Goal: Information Seeking & Learning: Learn about a topic

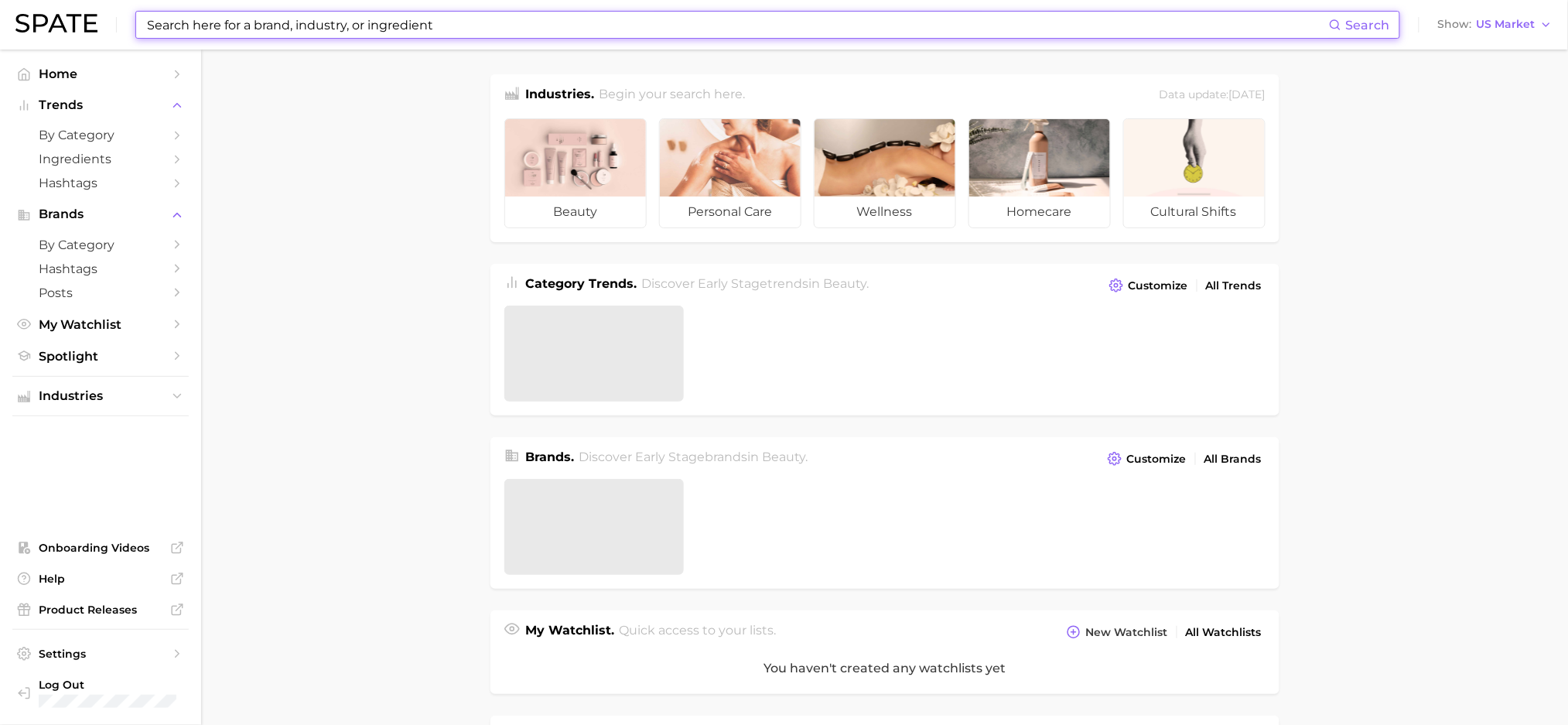
click at [302, 26] on input at bounding box center [737, 25] width 1183 height 26
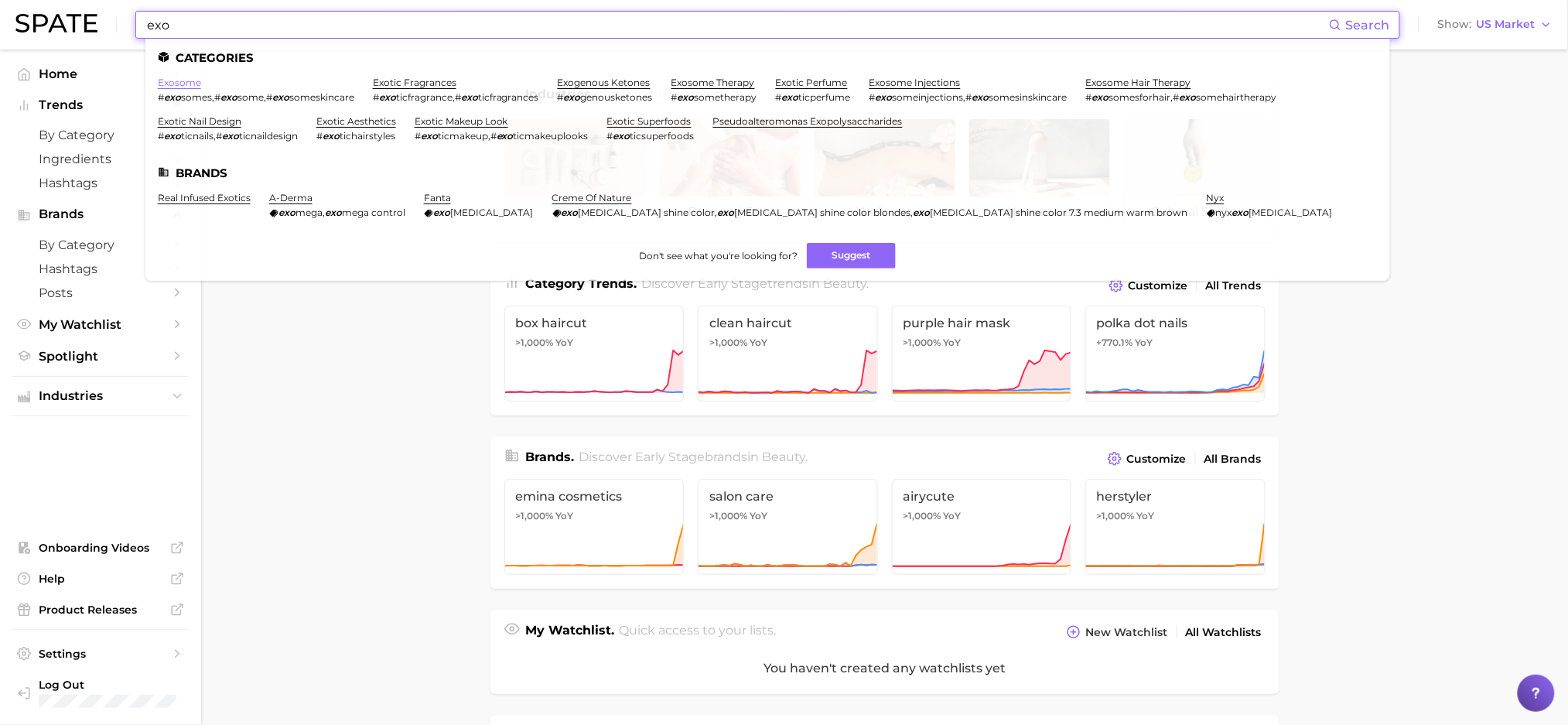
type input "exo"
click at [168, 84] on link "exosome" at bounding box center [179, 83] width 43 height 12
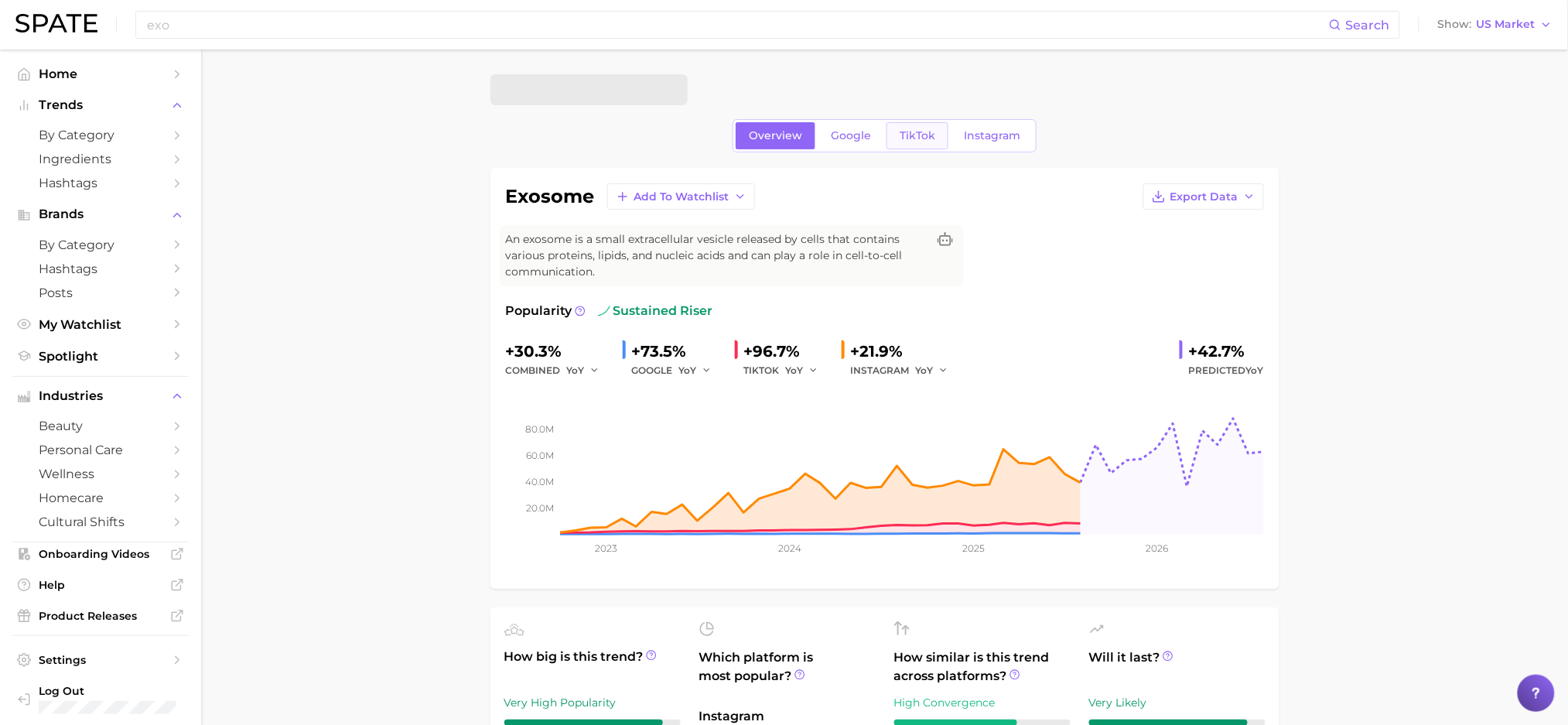
click at [914, 134] on span "TikTok" at bounding box center [918, 135] width 36 height 13
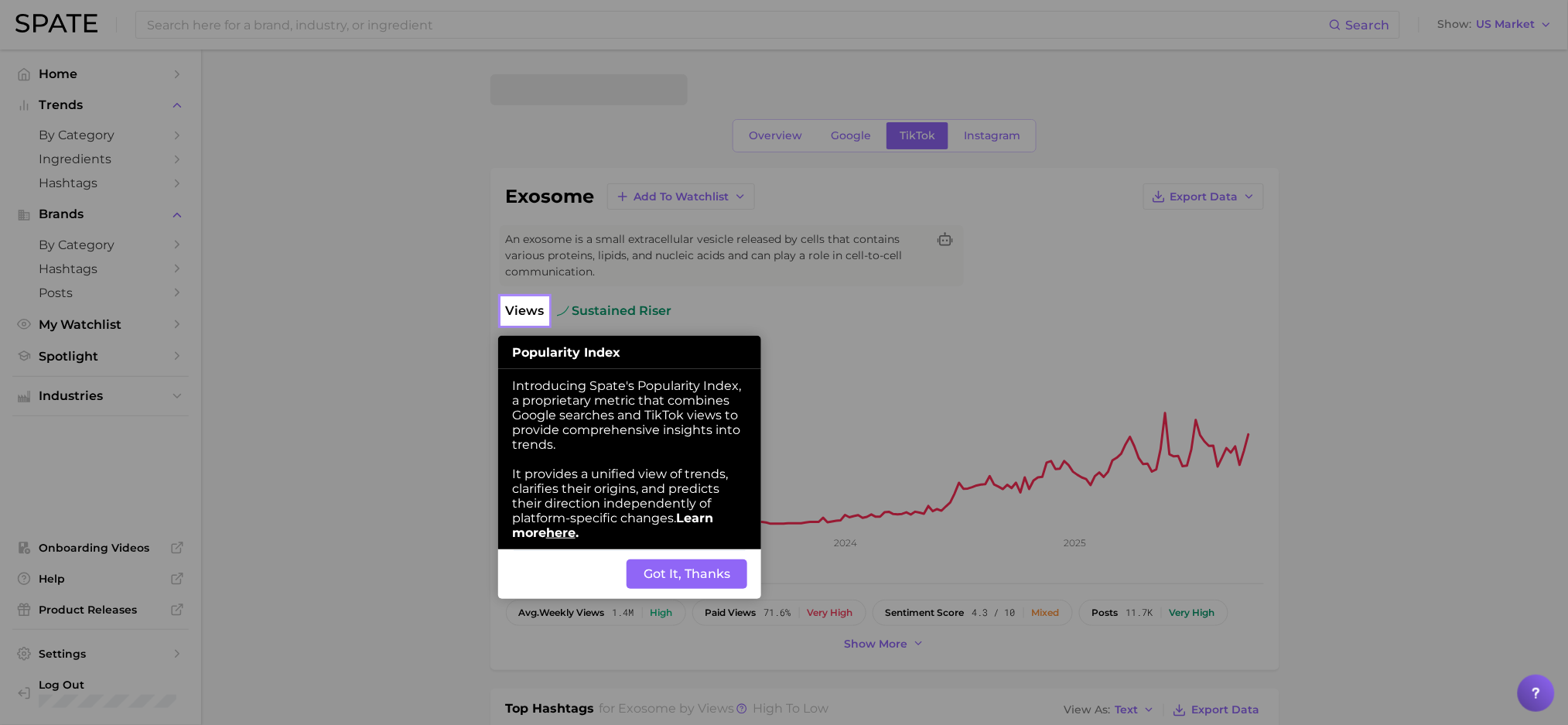
click at [701, 567] on div "Back Got It, Thanks" at bounding box center [629, 574] width 263 height 50
click at [701, 587] on button "Got It, Thanks" at bounding box center [686, 573] width 121 height 29
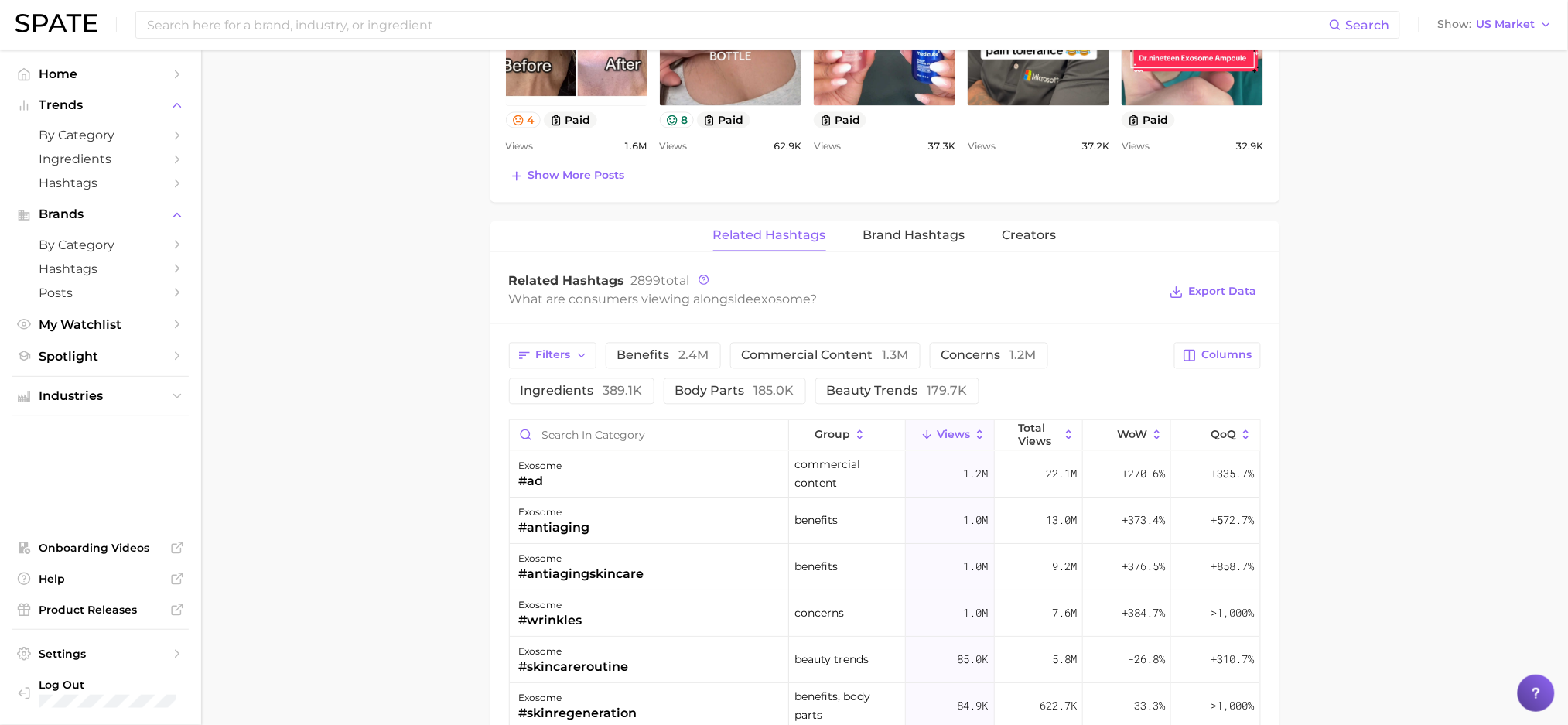
scroll to position [1127, 0]
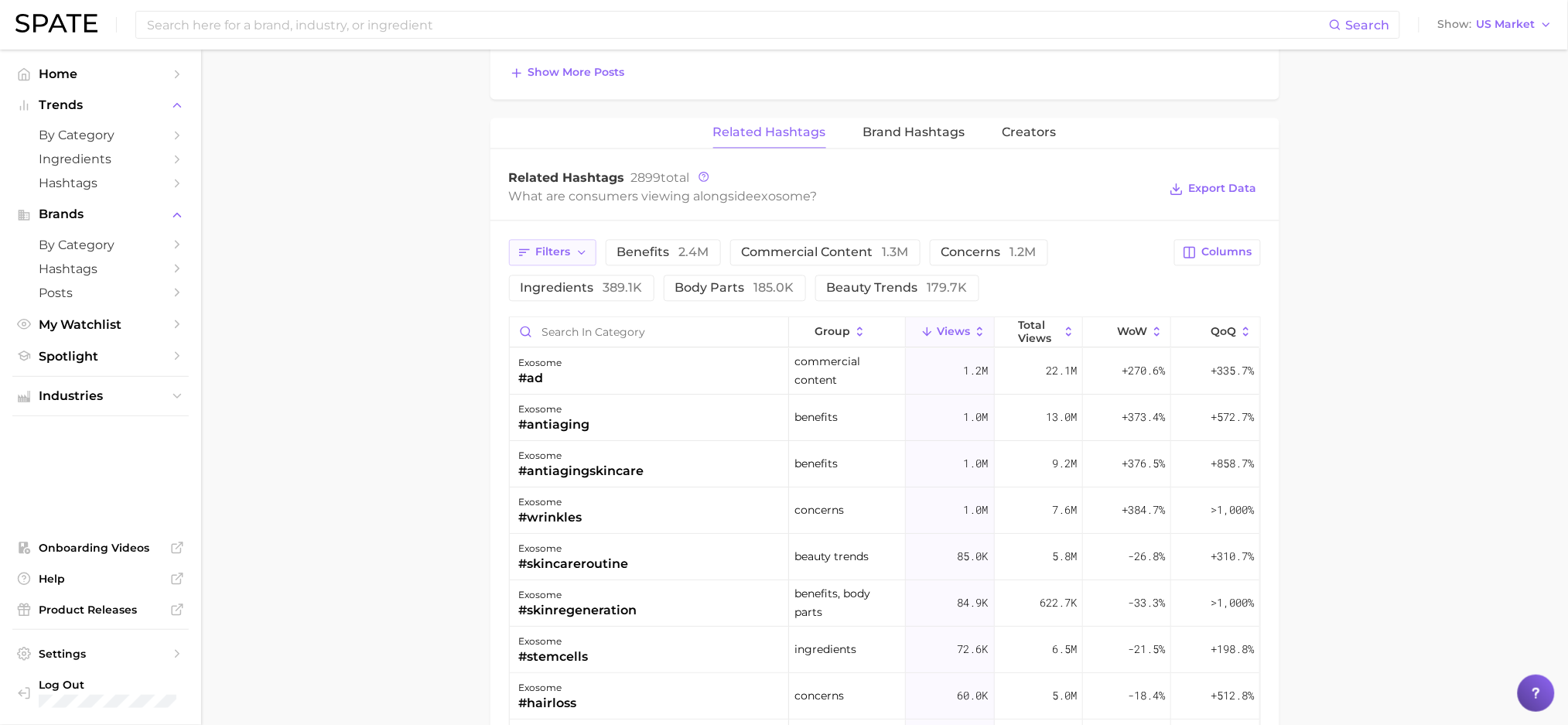
click at [549, 259] on span "Filters" at bounding box center [553, 252] width 35 height 13
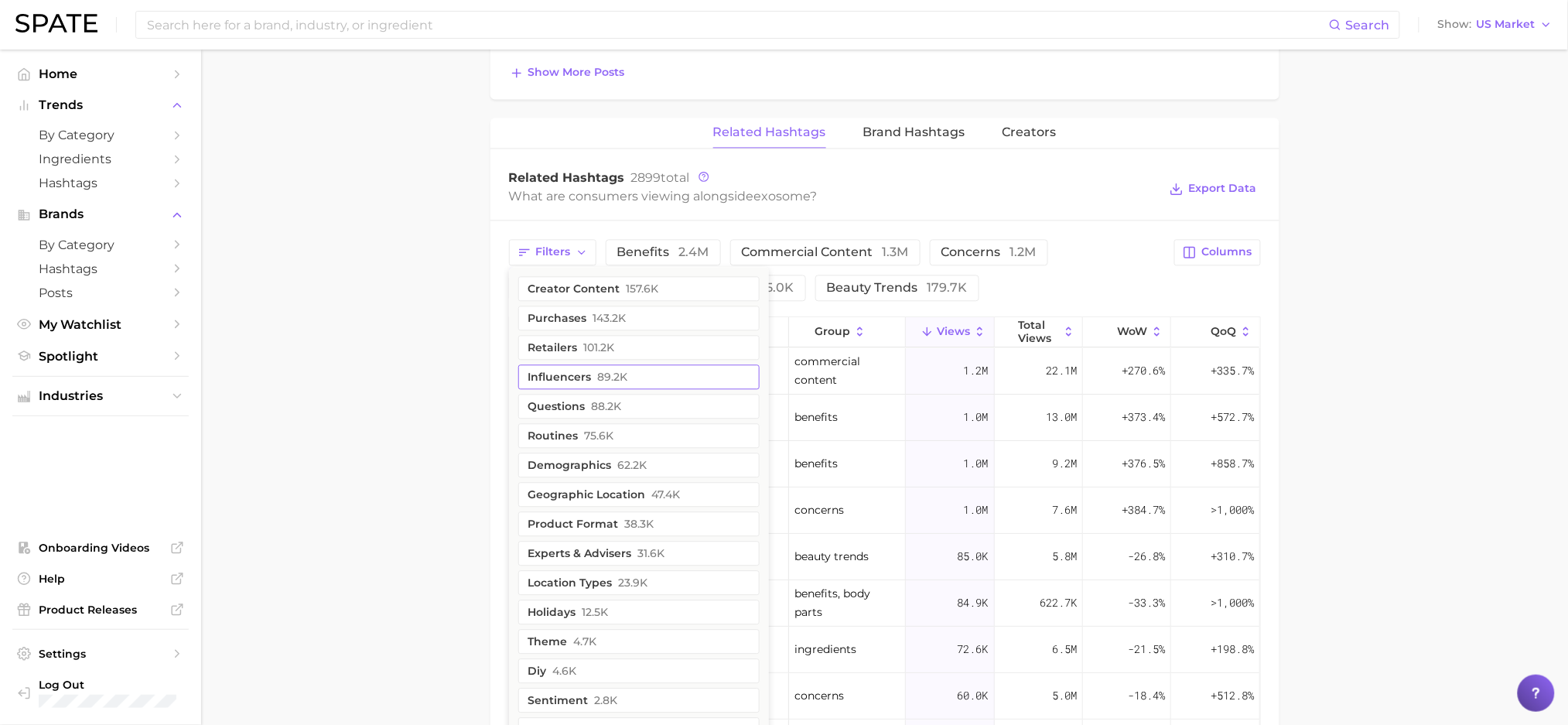
click at [553, 372] on button "influencers 89.2k" at bounding box center [639, 376] width 242 height 25
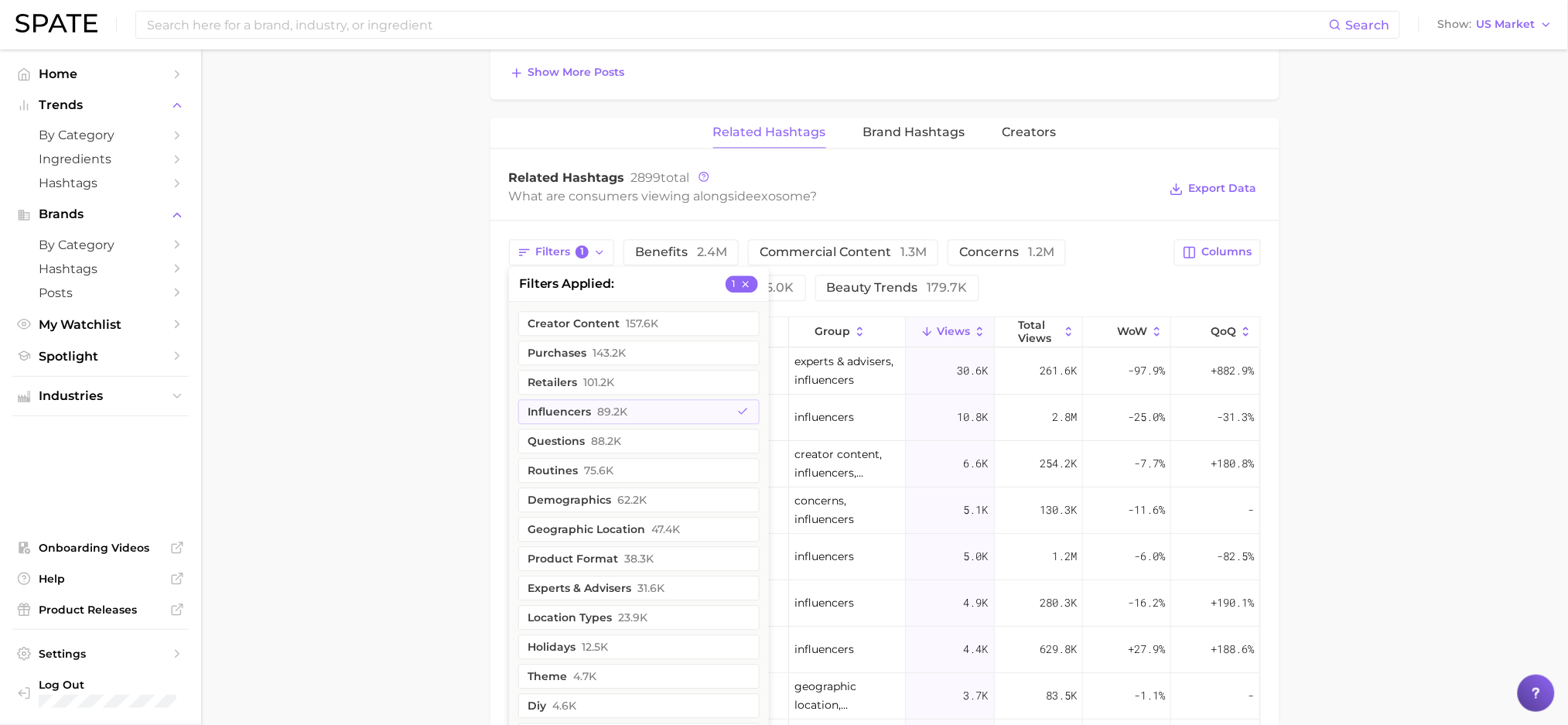
click at [325, 345] on main "exosome Overview Google TikTok Instagram exosome Add to Watchlist Export Data A…" at bounding box center [884, 29] width 1367 height 2215
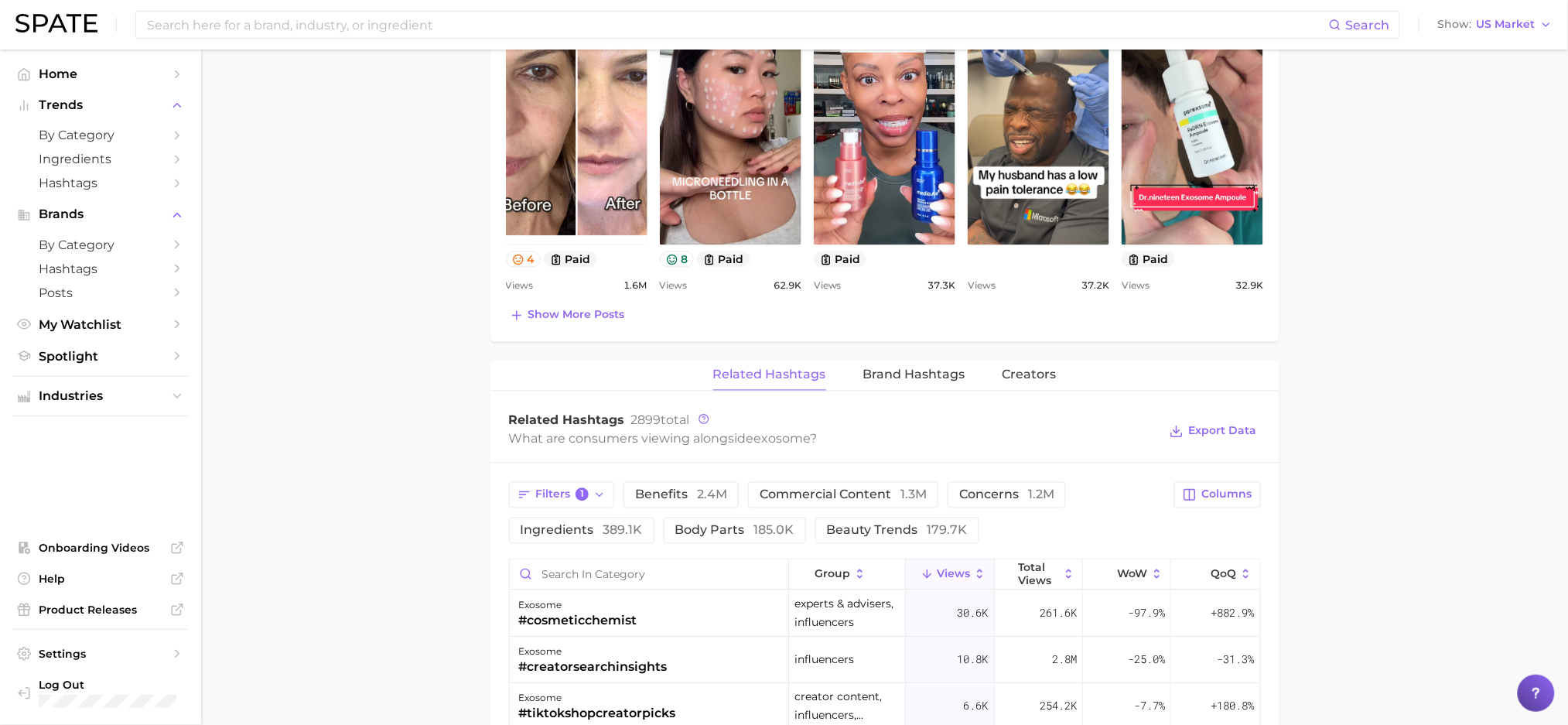
scroll to position [921, 0]
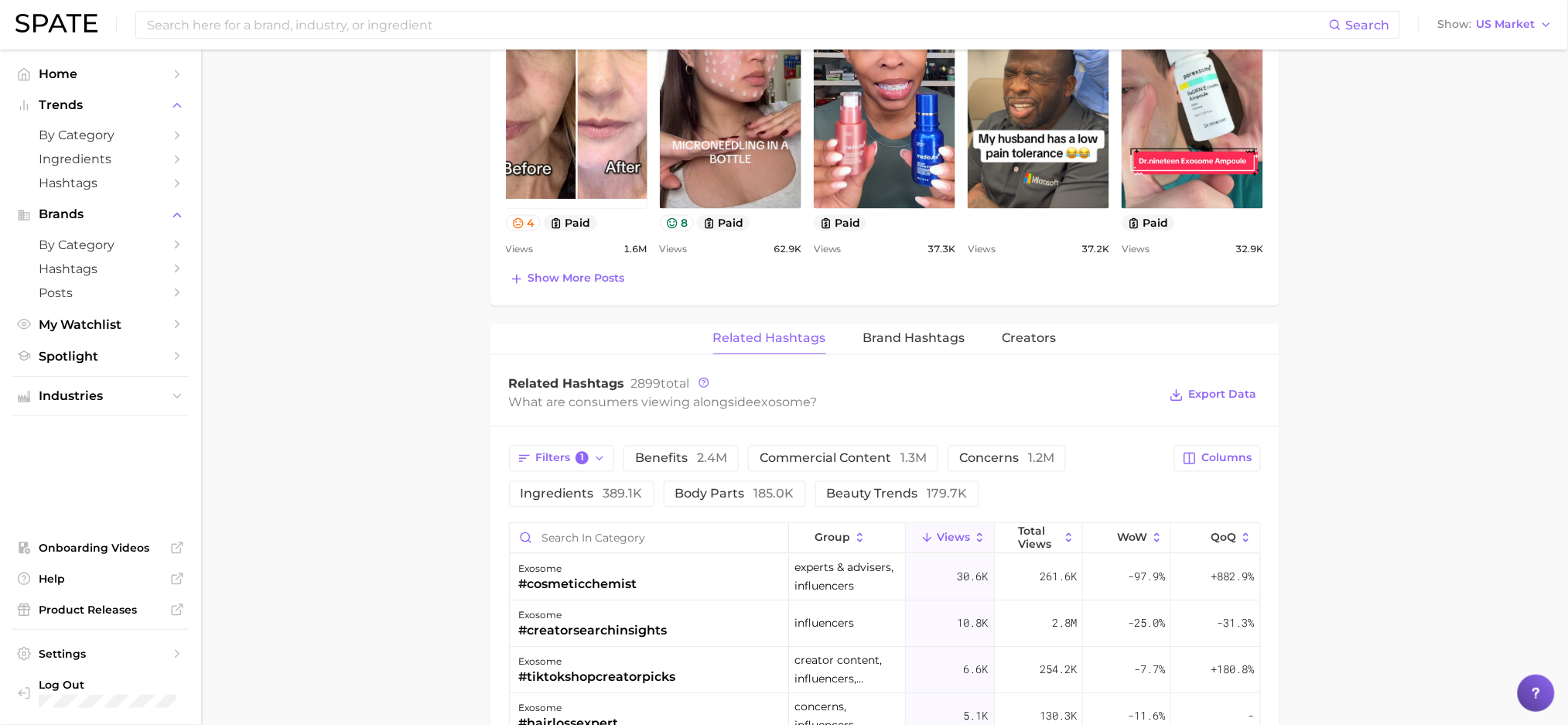
click at [539, 474] on div "Filters 1 benefits 2.4m commercial content 1.3m concerns 1.2m ingredients 389.1…" at bounding box center [838, 476] width 657 height 62
click at [541, 465] on button "Filters 1" at bounding box center [562, 458] width 106 height 26
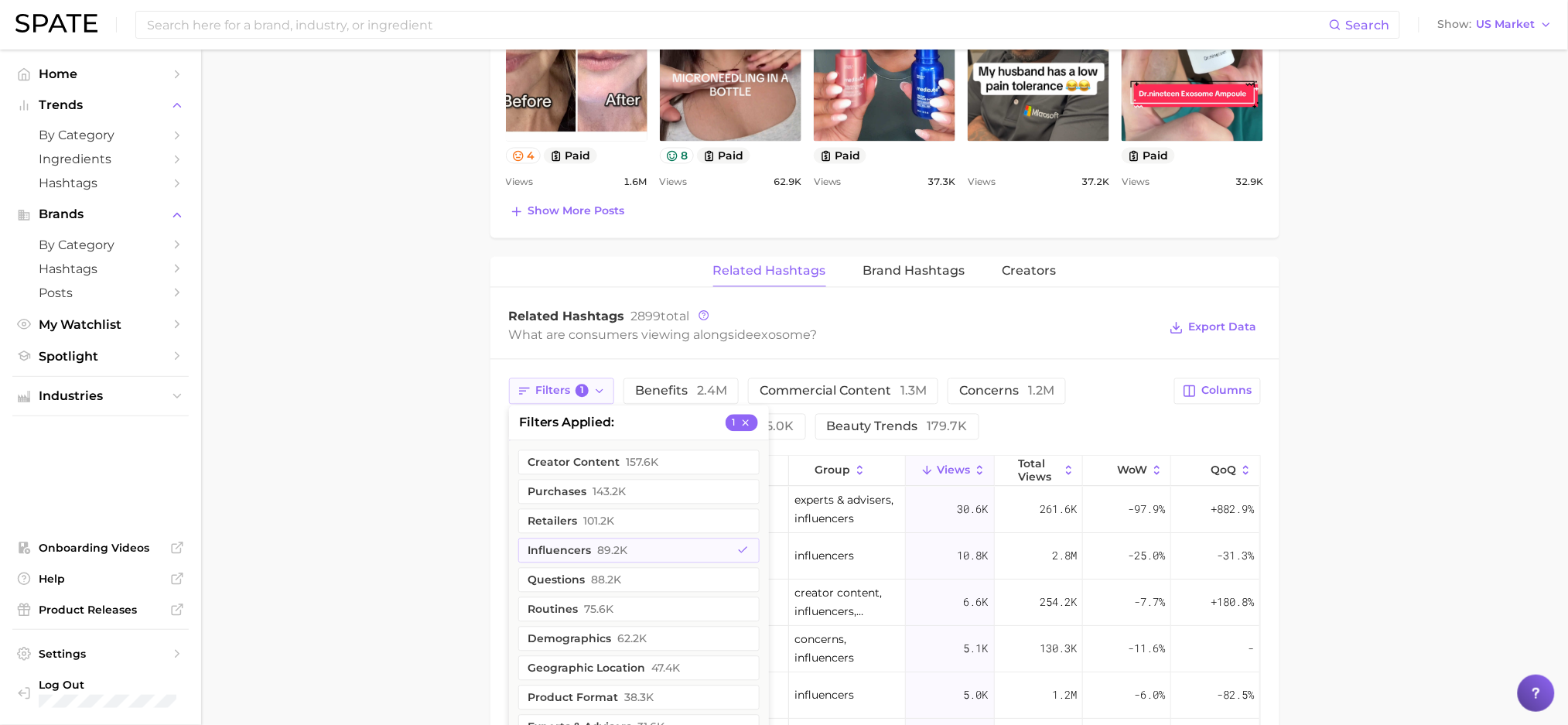
scroll to position [1024, 0]
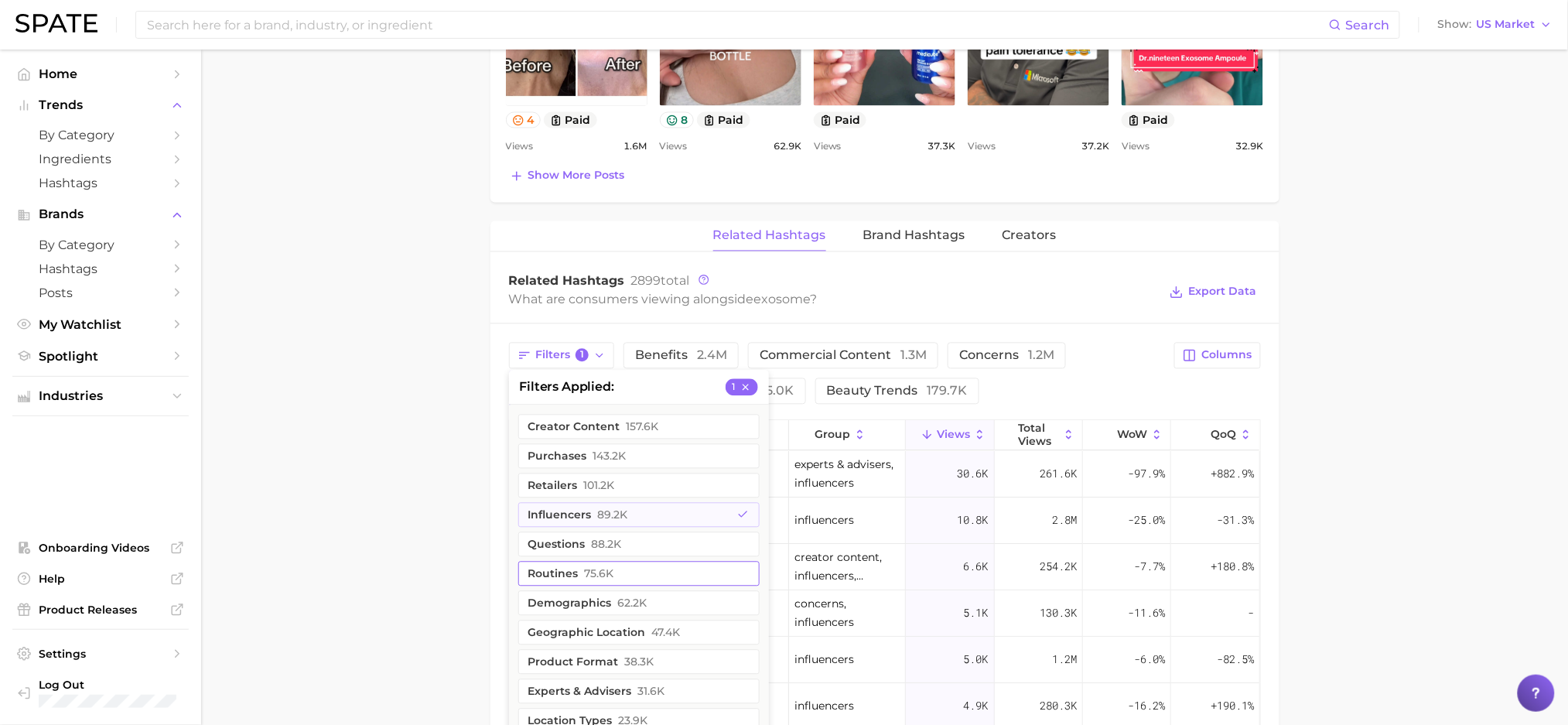
click at [518, 577] on button "routines 75.6k" at bounding box center [639, 573] width 242 height 25
click at [601, 533] on button "questions 88.2k" at bounding box center [639, 544] width 242 height 25
click at [345, 523] on main "exosome Overview Google TikTok Instagram exosome Add to Watchlist Export Data A…" at bounding box center [884, 133] width 1367 height 2215
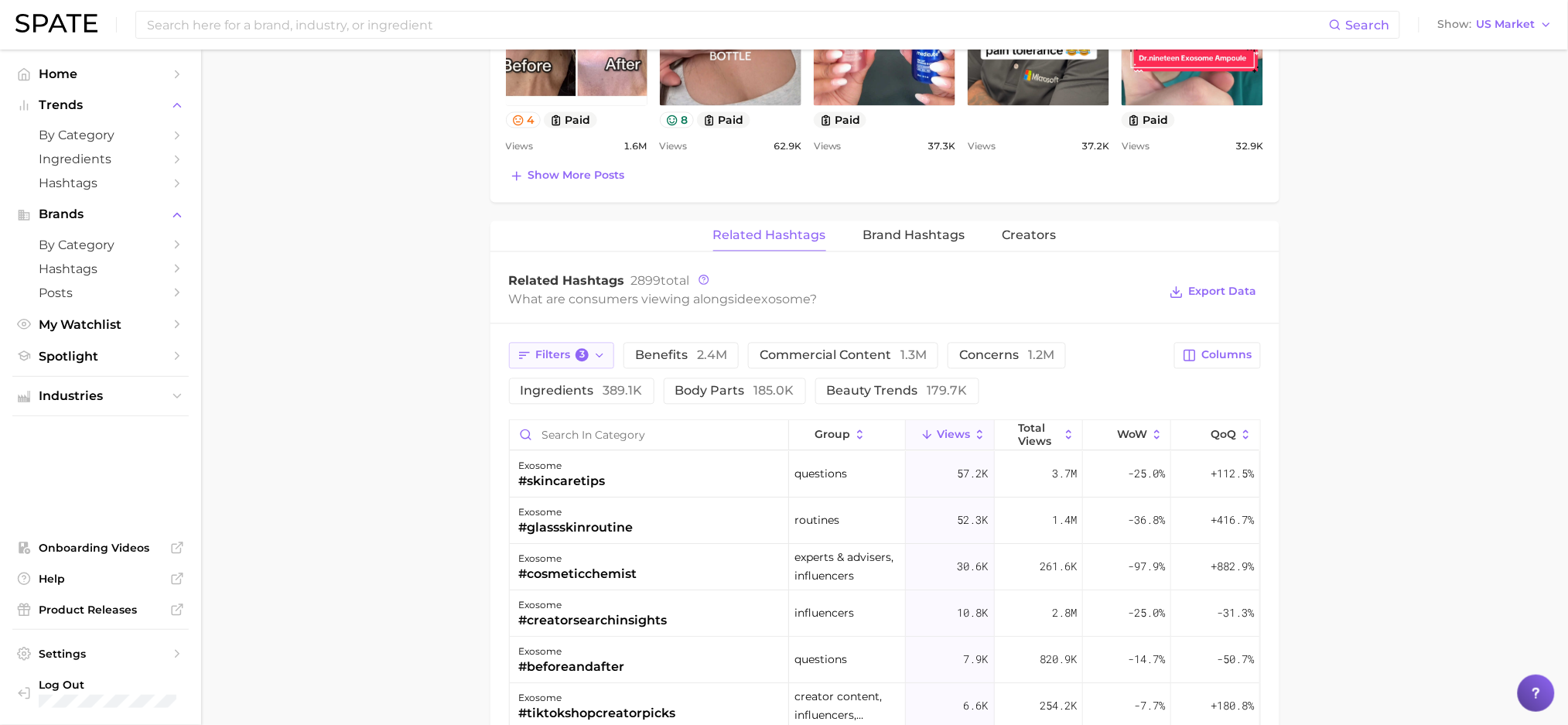
click at [578, 363] on button "Filters 3" at bounding box center [562, 356] width 106 height 26
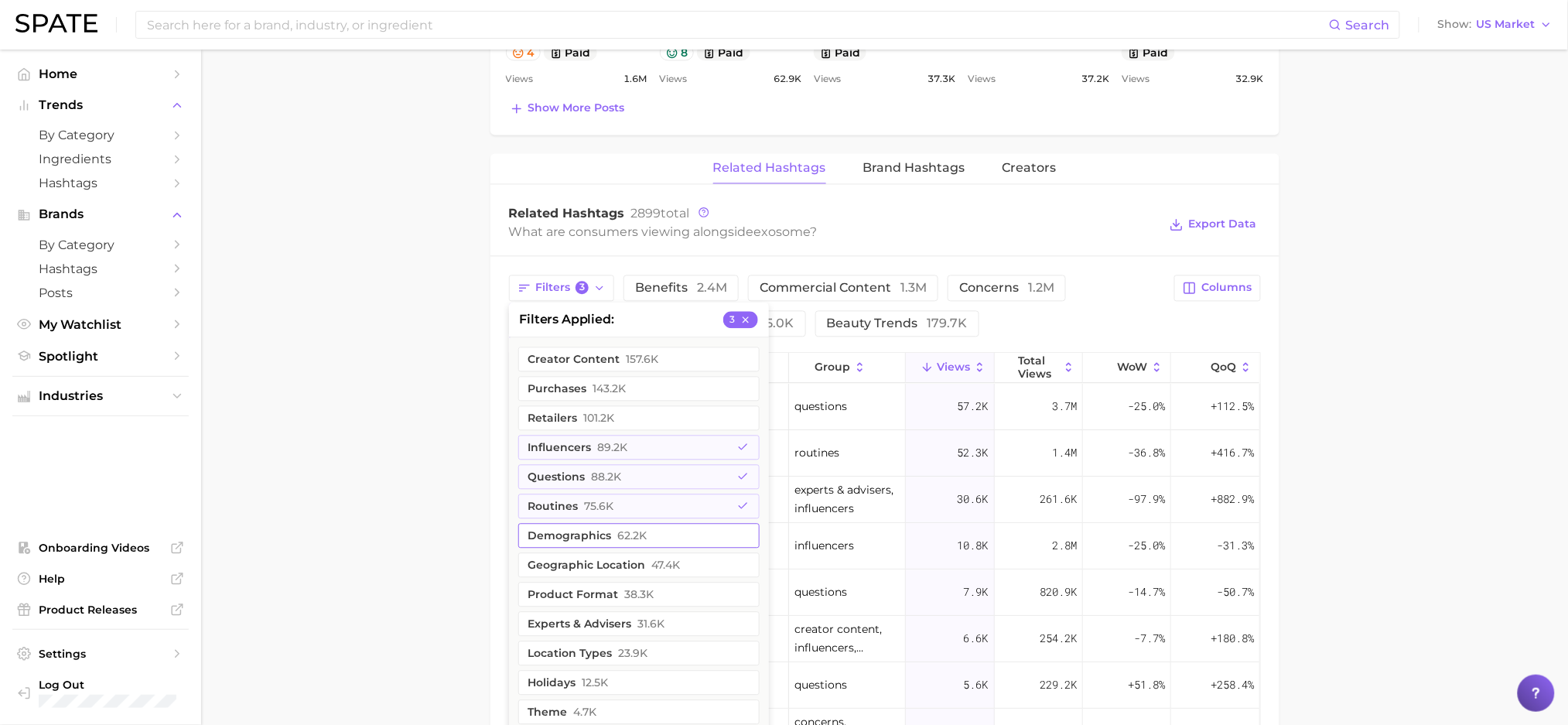
scroll to position [1127, 0]
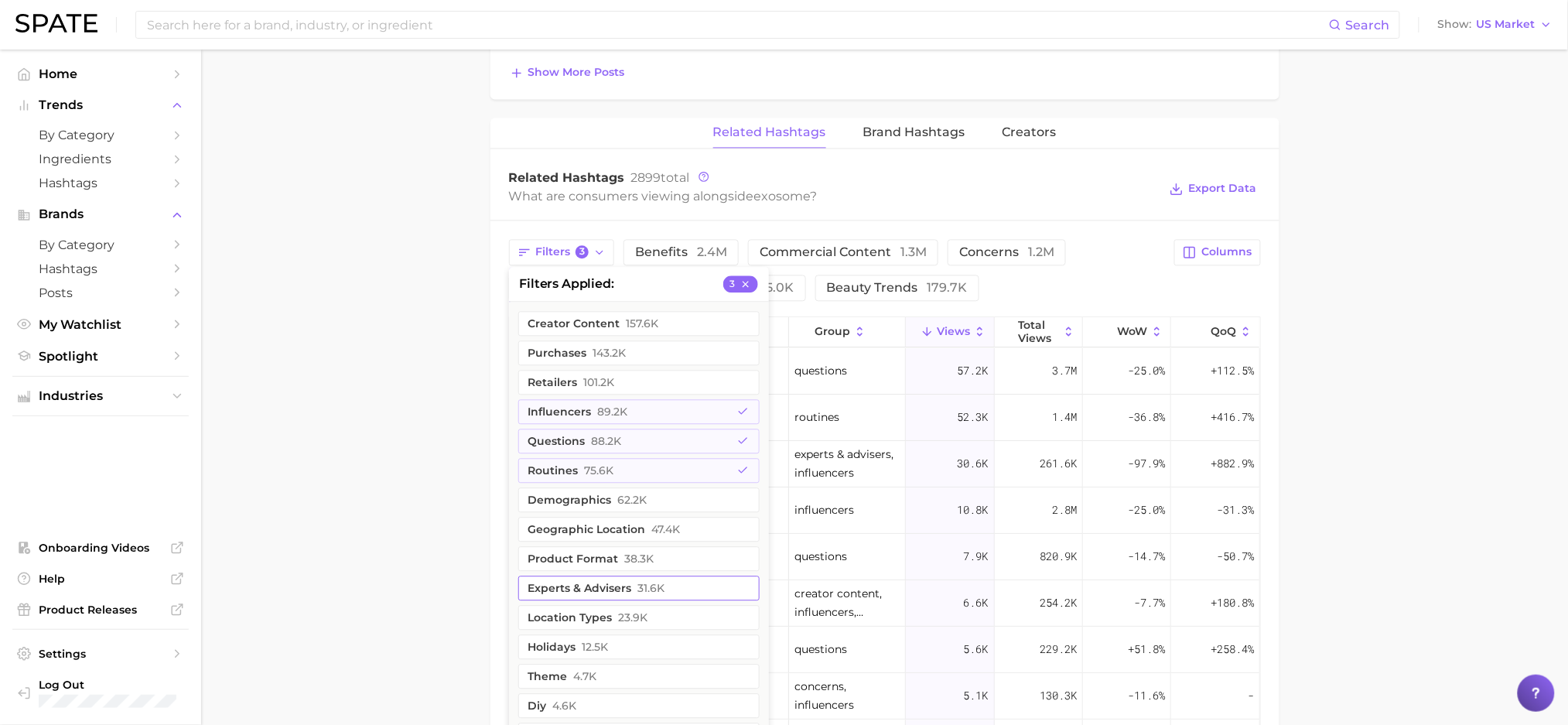
click at [604, 591] on button "experts & advisers 31.6k" at bounding box center [639, 587] width 242 height 25
click at [409, 502] on main "exosome Overview Google TikTok Instagram exosome Add to Watchlist Export Data A…" at bounding box center [884, 29] width 1367 height 2215
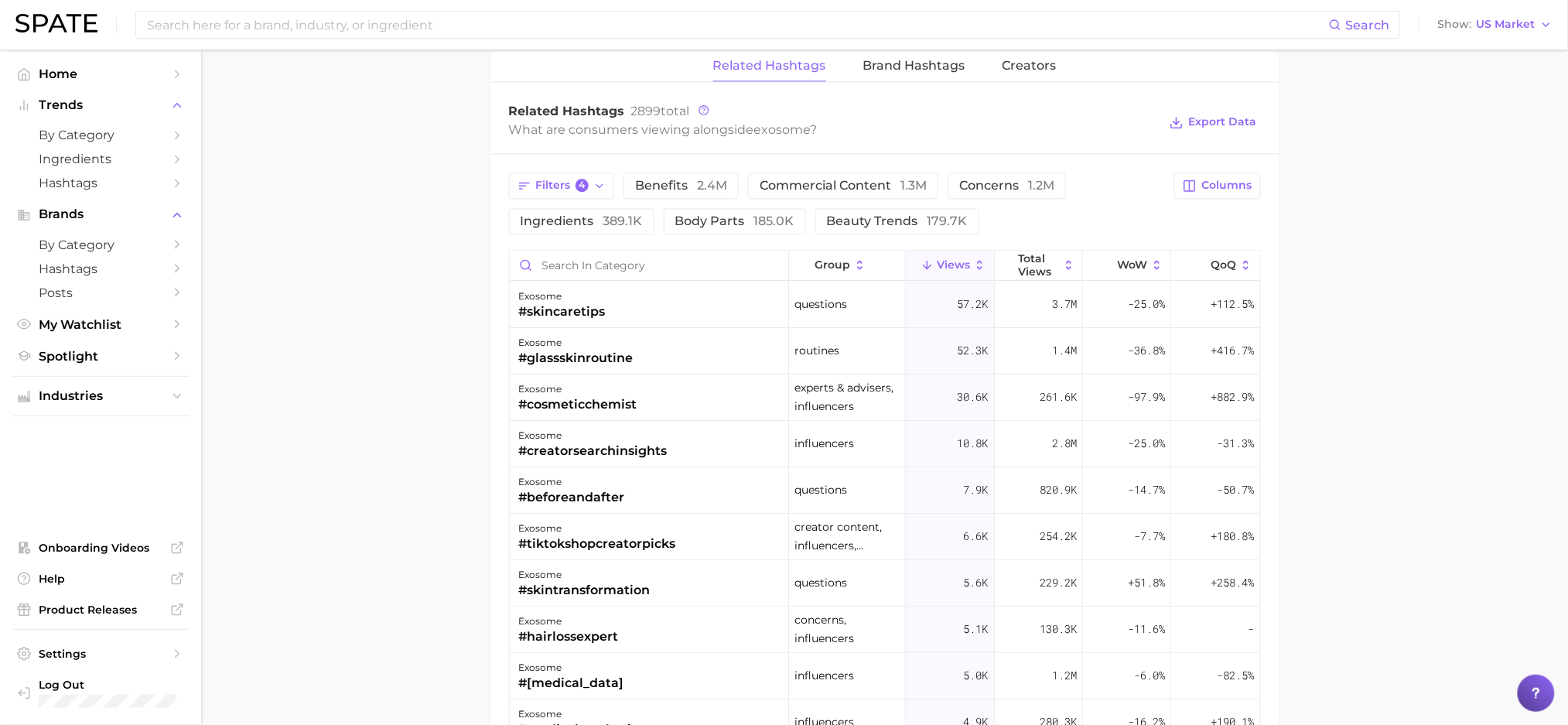
scroll to position [1230, 0]
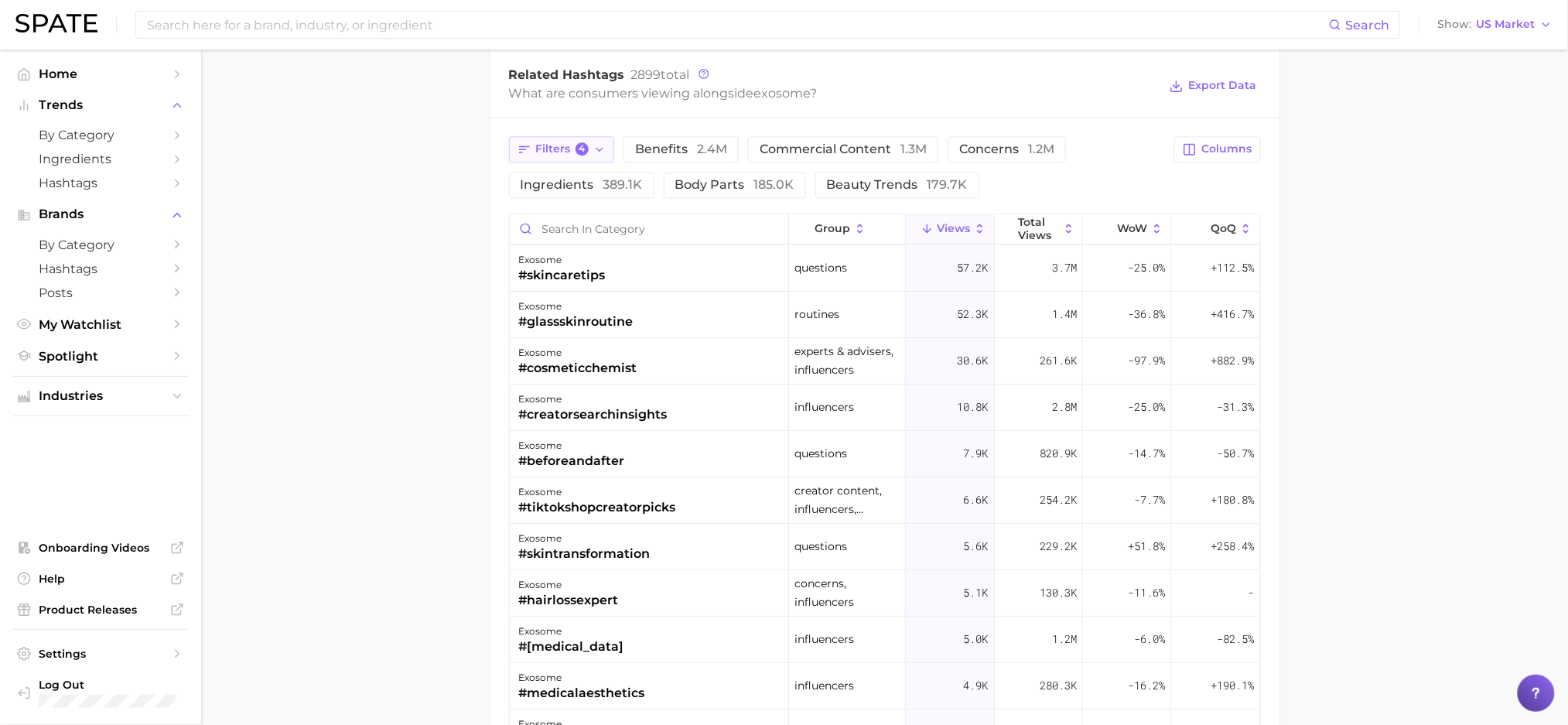
click at [536, 152] on span "Filters 4" at bounding box center [562, 150] width 53 height 14
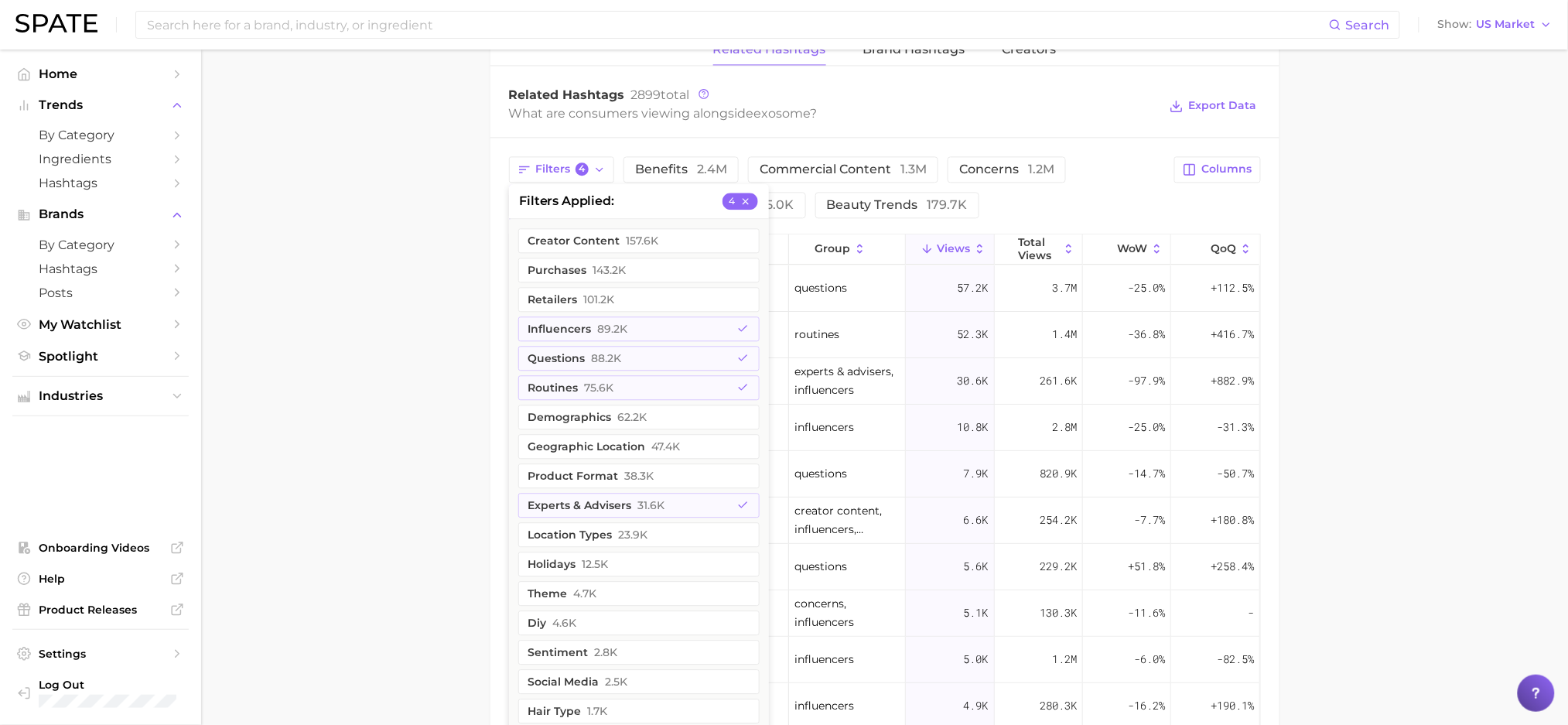
scroll to position [1188, 0]
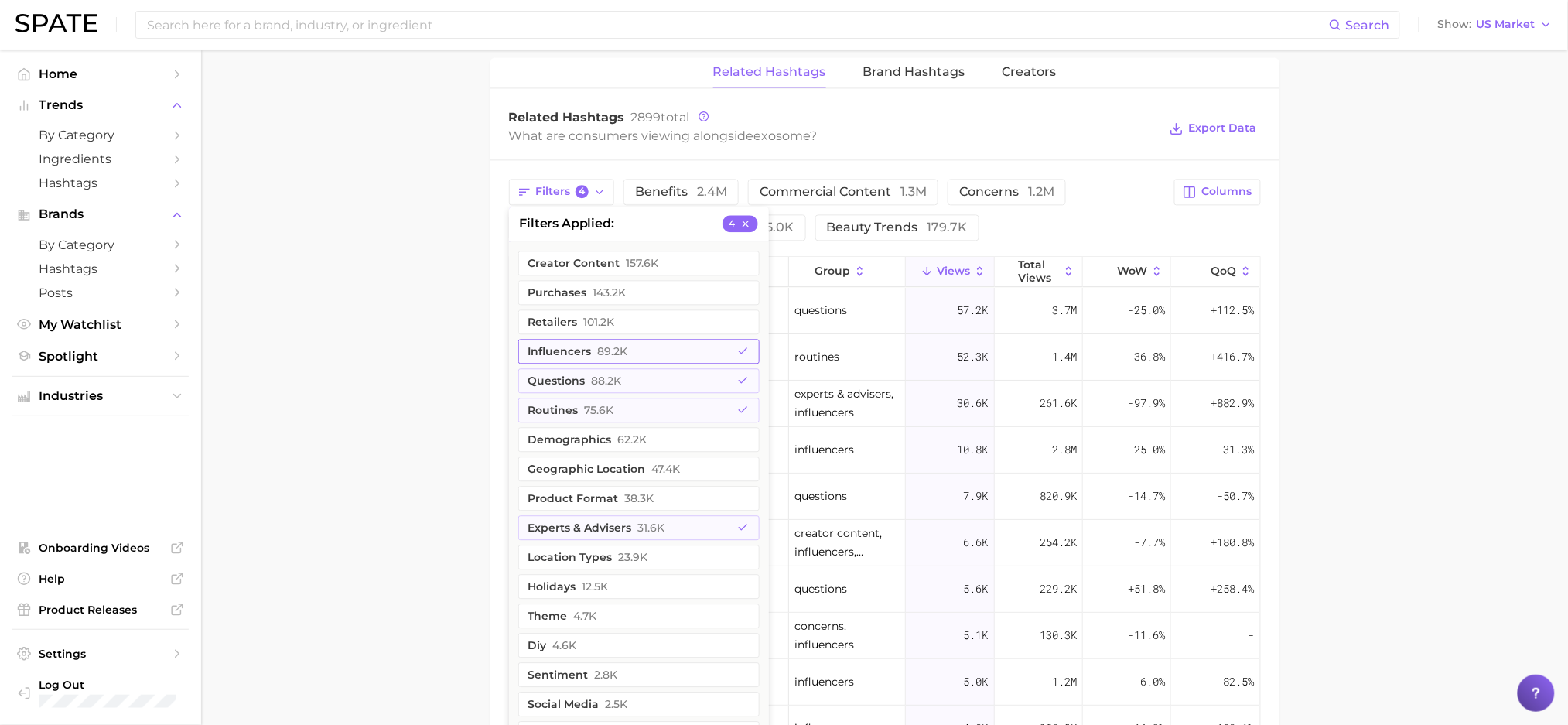
click at [595, 345] on button "influencers 89.2k" at bounding box center [639, 351] width 242 height 25
click at [597, 374] on span "88.2k" at bounding box center [607, 380] width 30 height 12
click at [602, 406] on span "75.6k" at bounding box center [599, 409] width 29 height 12
click at [602, 517] on button "experts & advisers 31.6k" at bounding box center [639, 527] width 242 height 25
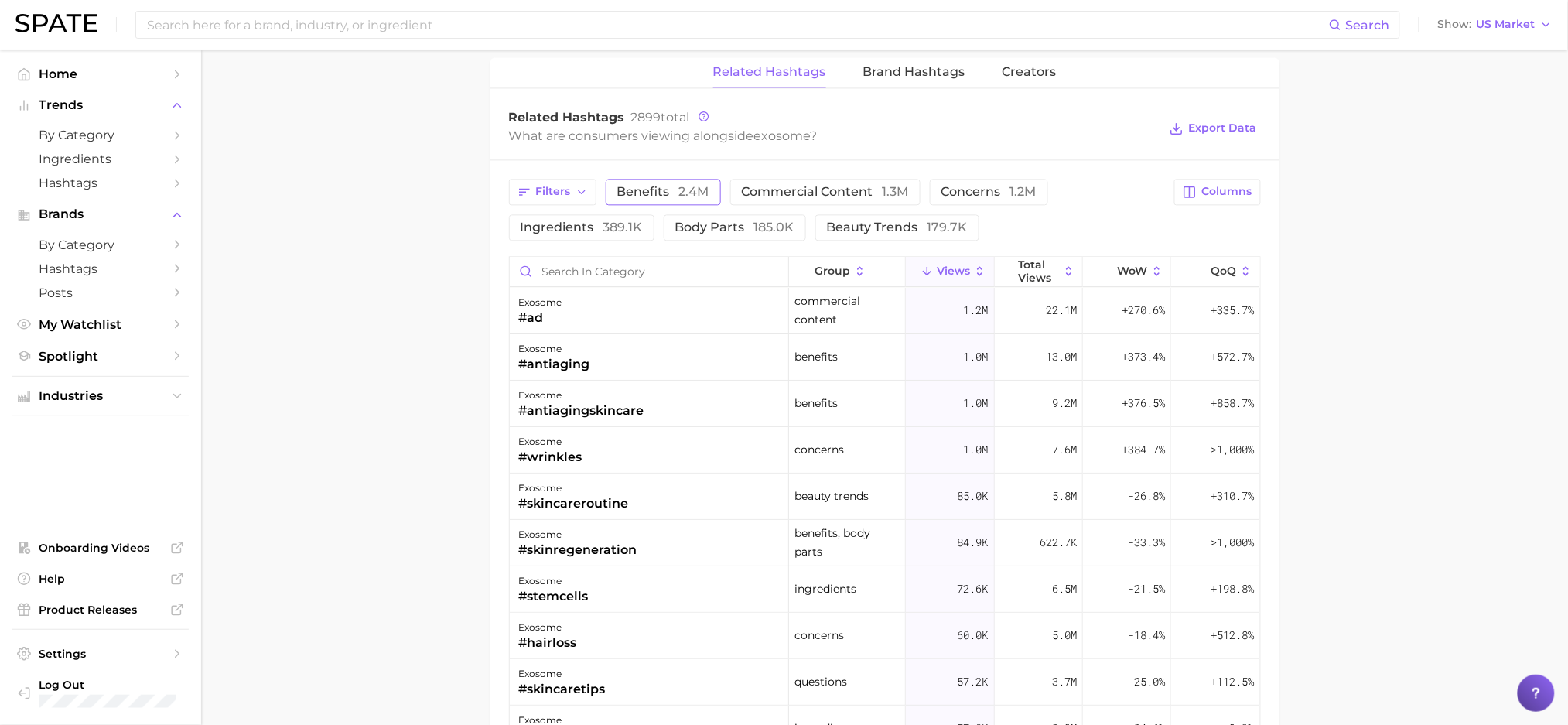
click at [653, 190] on span "benefits 2.4m" at bounding box center [663, 192] width 92 height 12
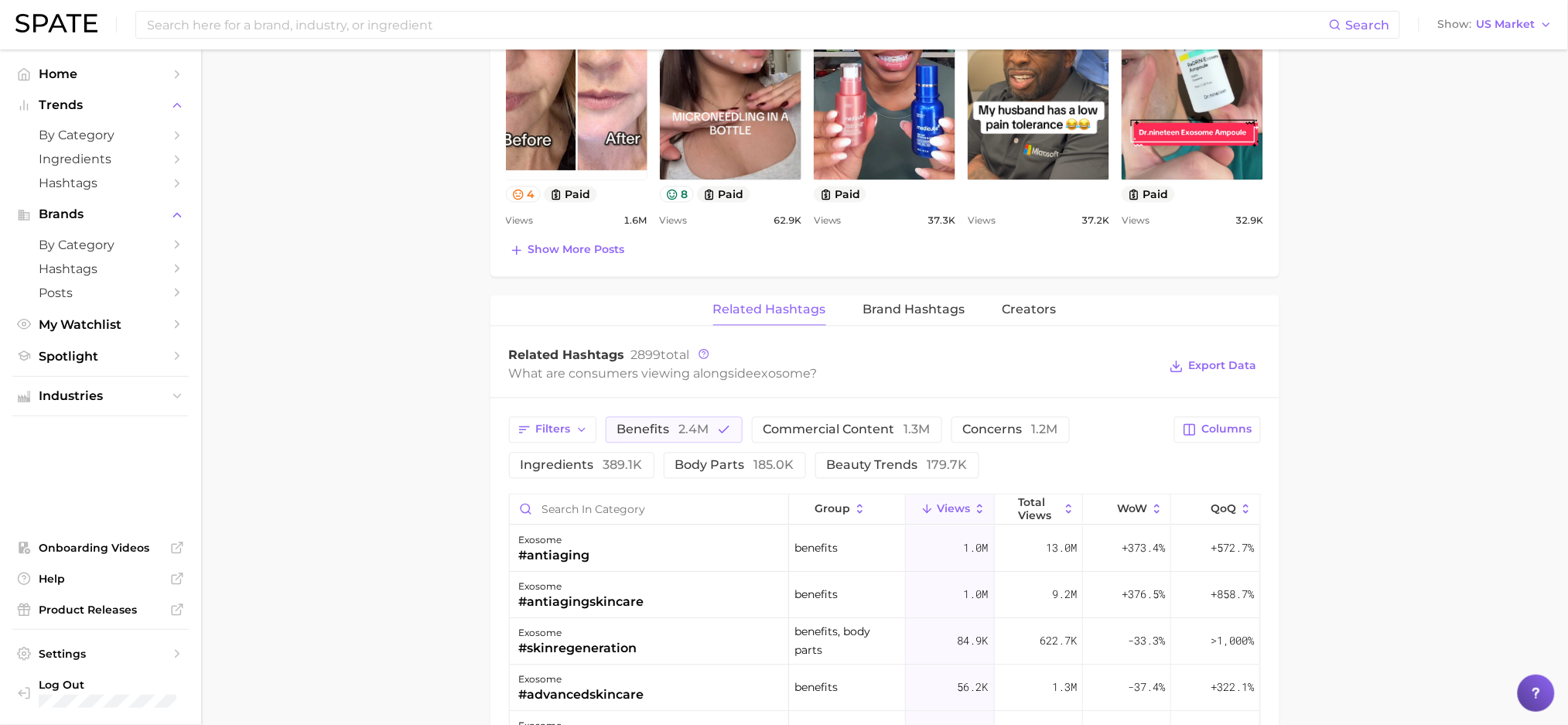
scroll to position [982, 0]
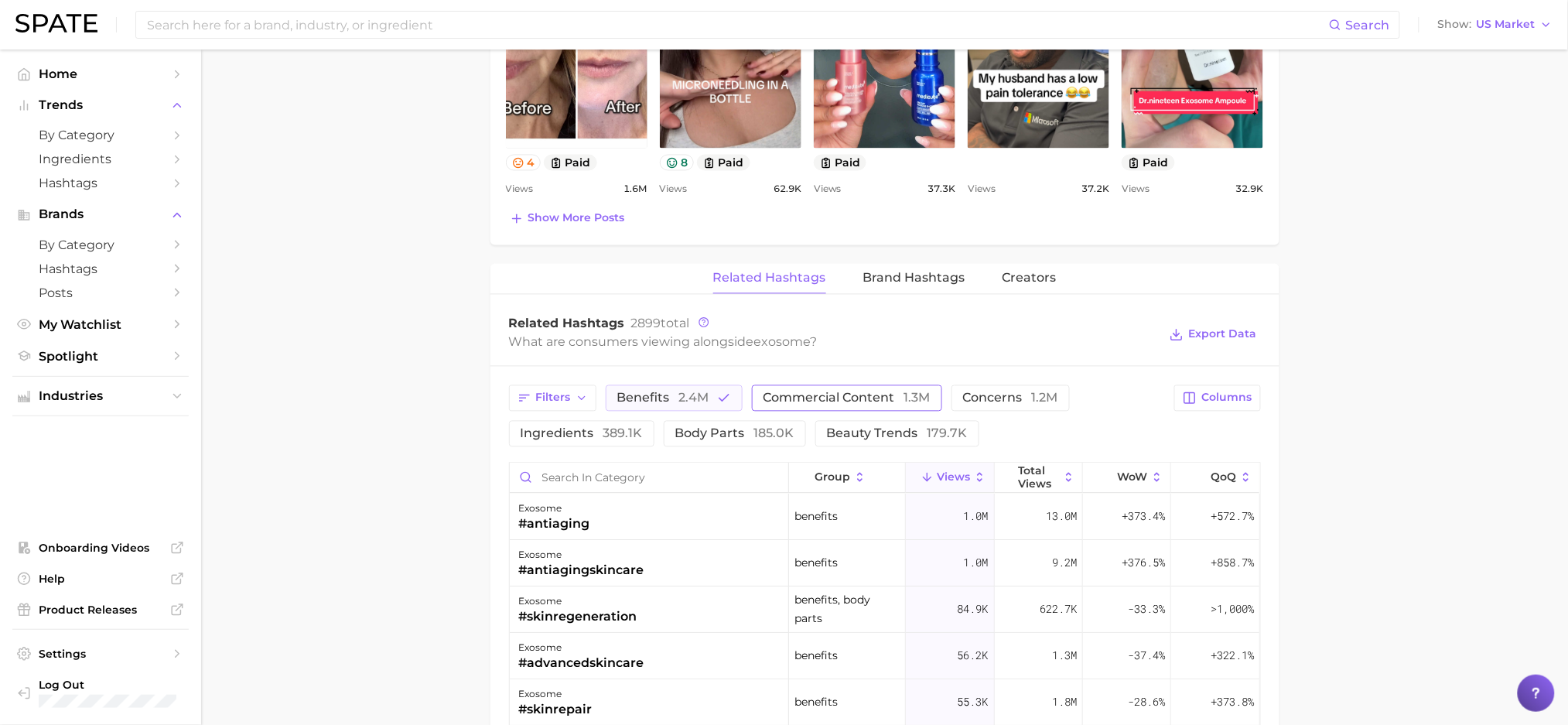
click at [833, 392] on span "commercial content 1.3m" at bounding box center [846, 398] width 167 height 12
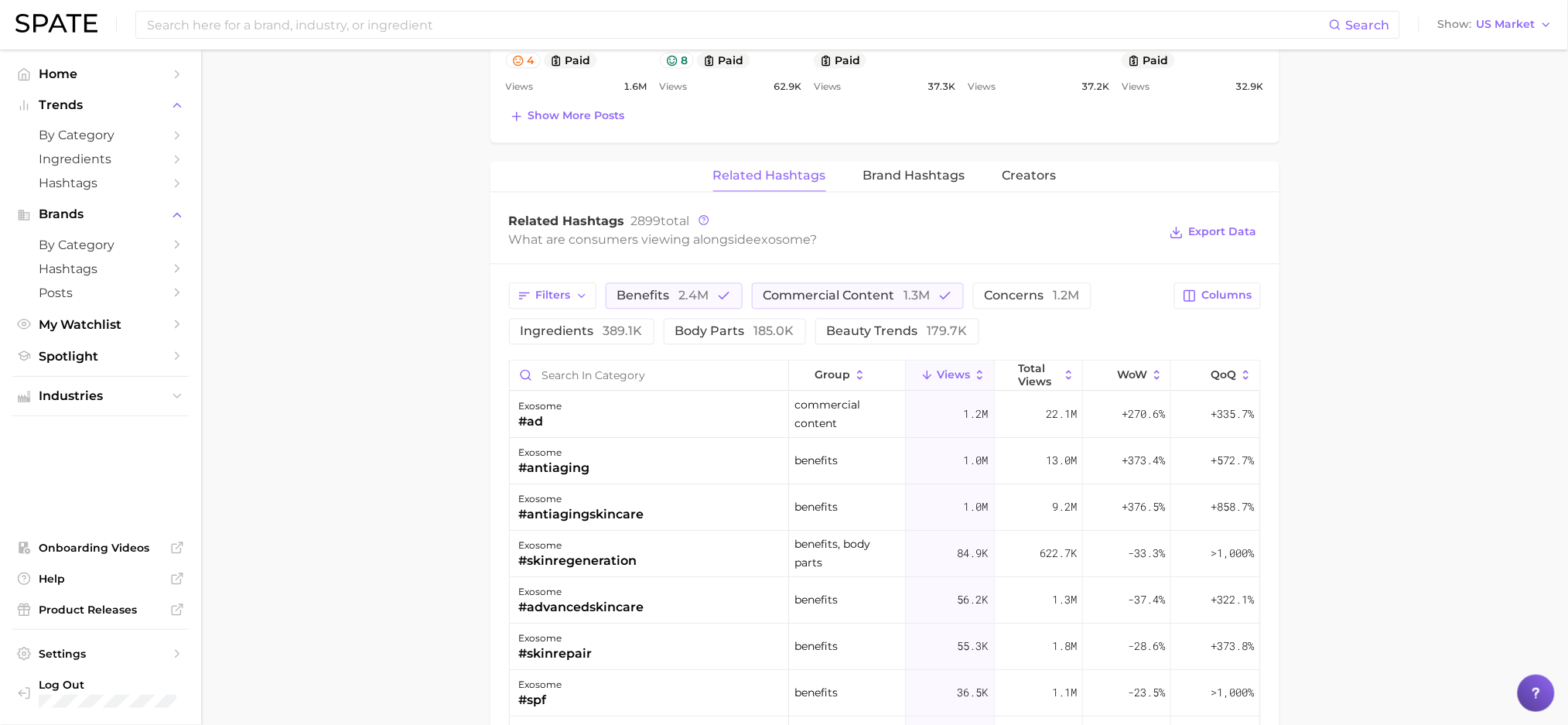
scroll to position [103, 0]
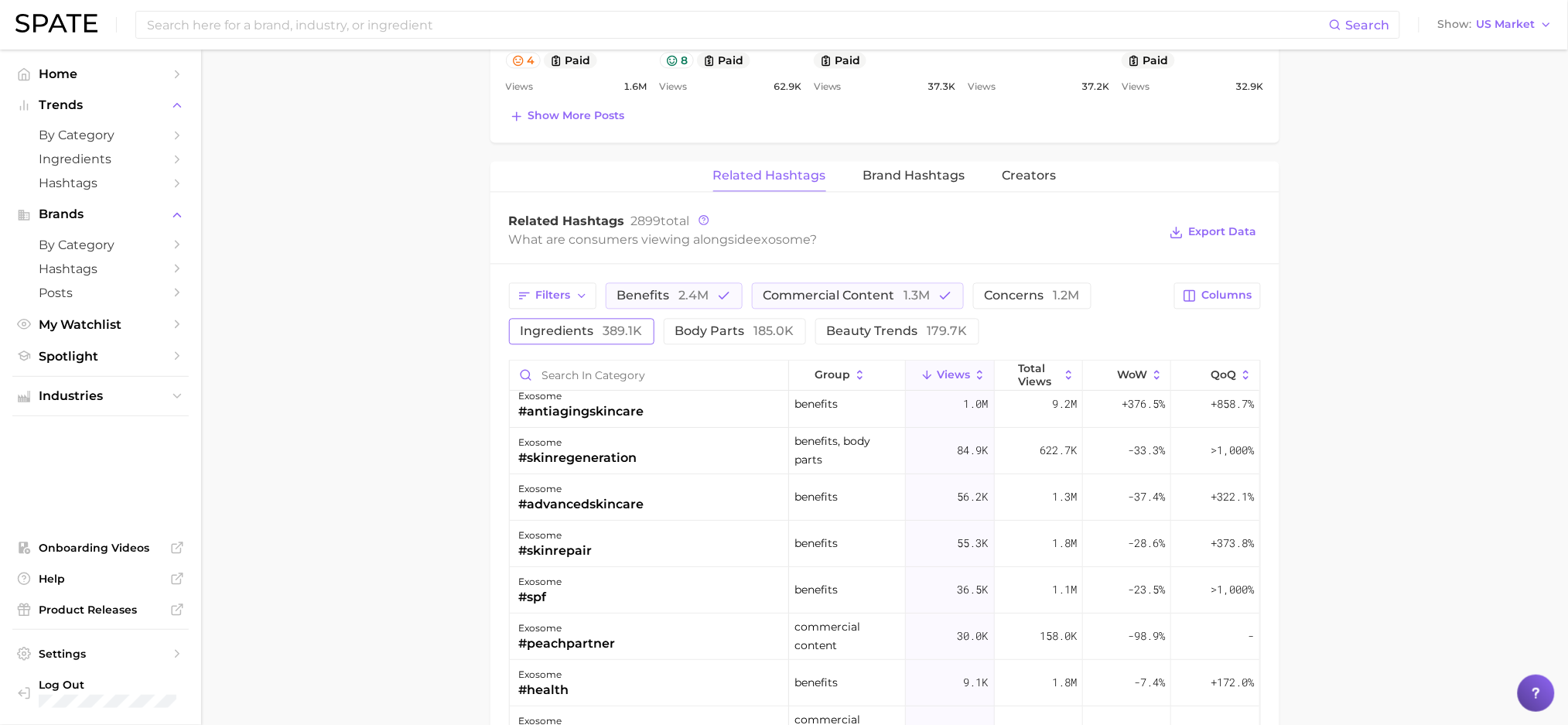
click at [598, 339] on button "ingredients 389.1k" at bounding box center [582, 331] width 146 height 26
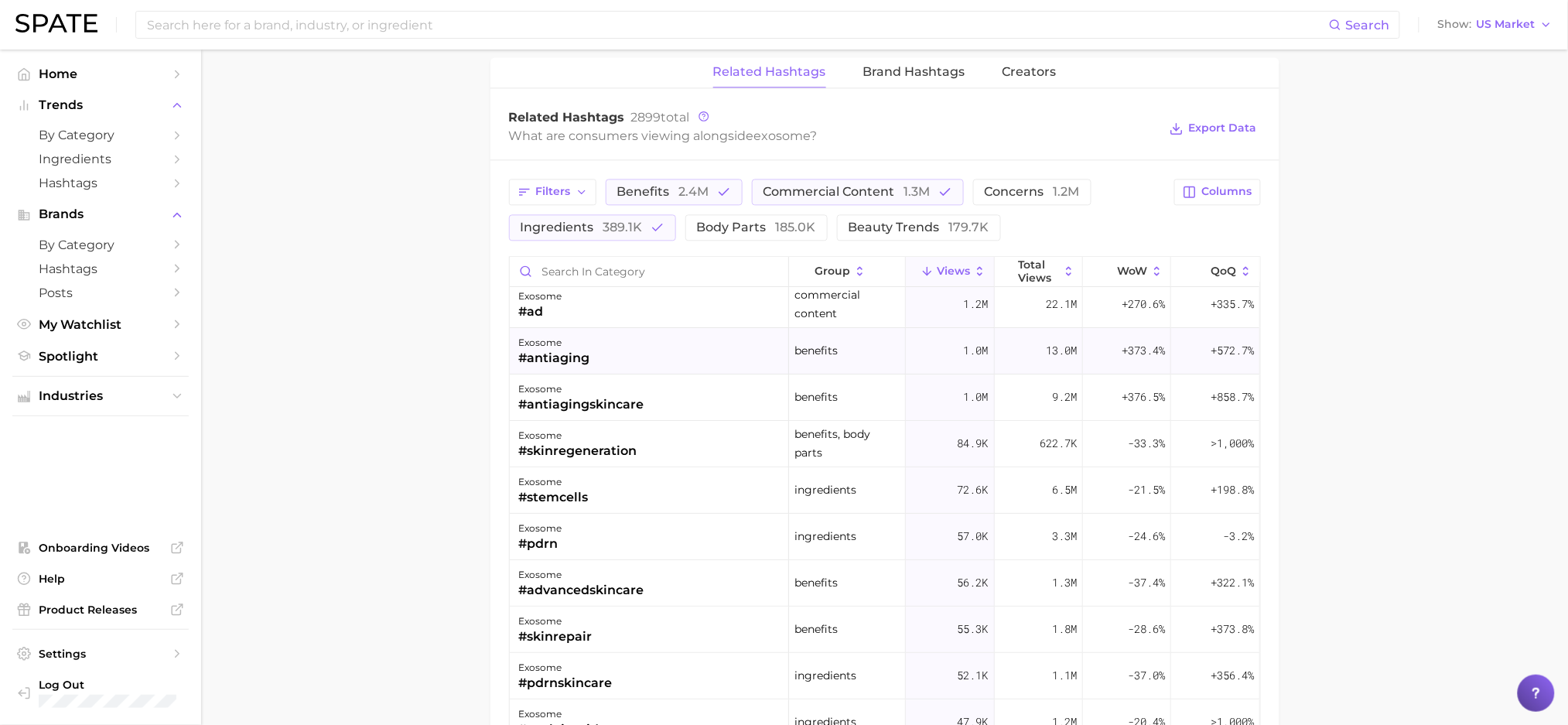
scroll to position [0, 0]
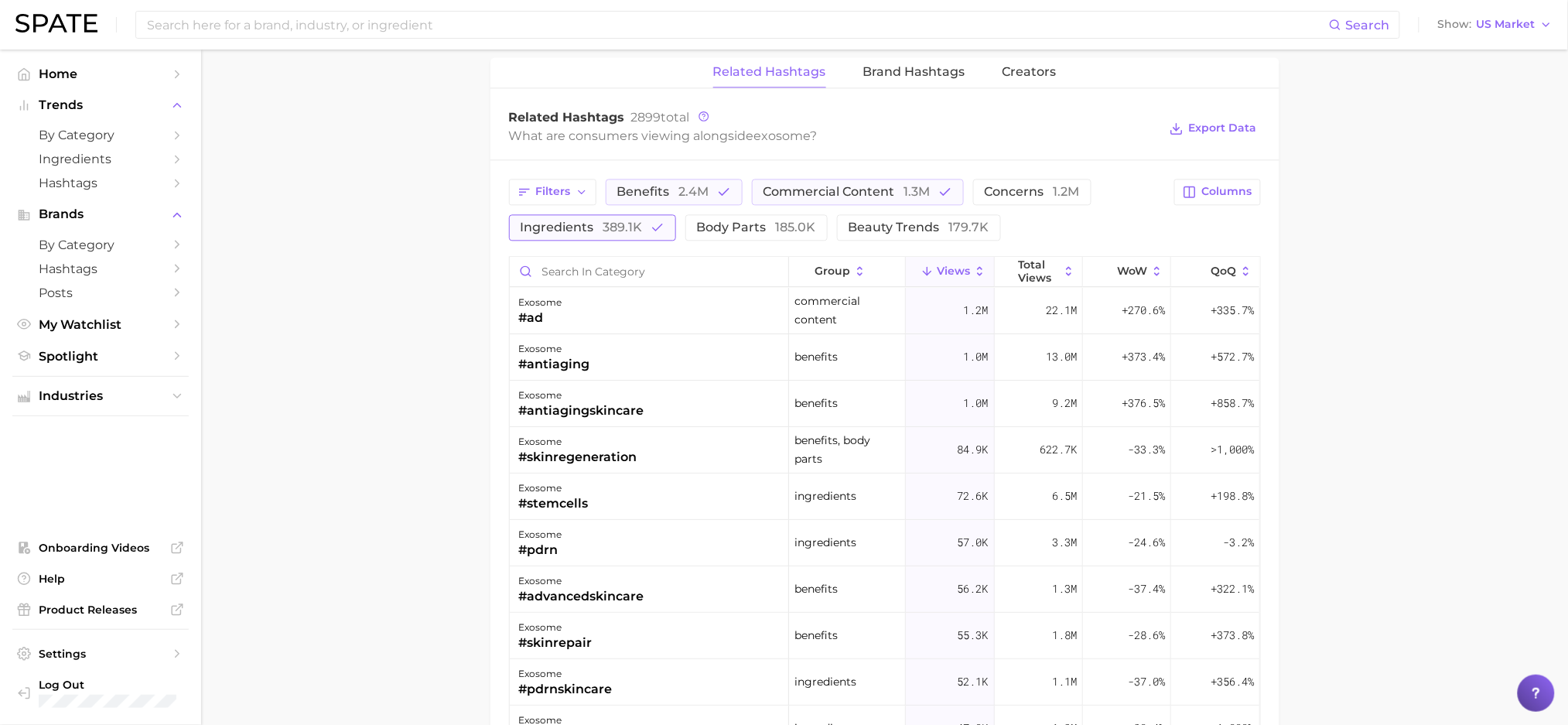
click at [590, 236] on button "ingredients 389.1k" at bounding box center [592, 228] width 167 height 26
click at [1051, 189] on span "concerns 1.2m" at bounding box center [1032, 192] width 95 height 12
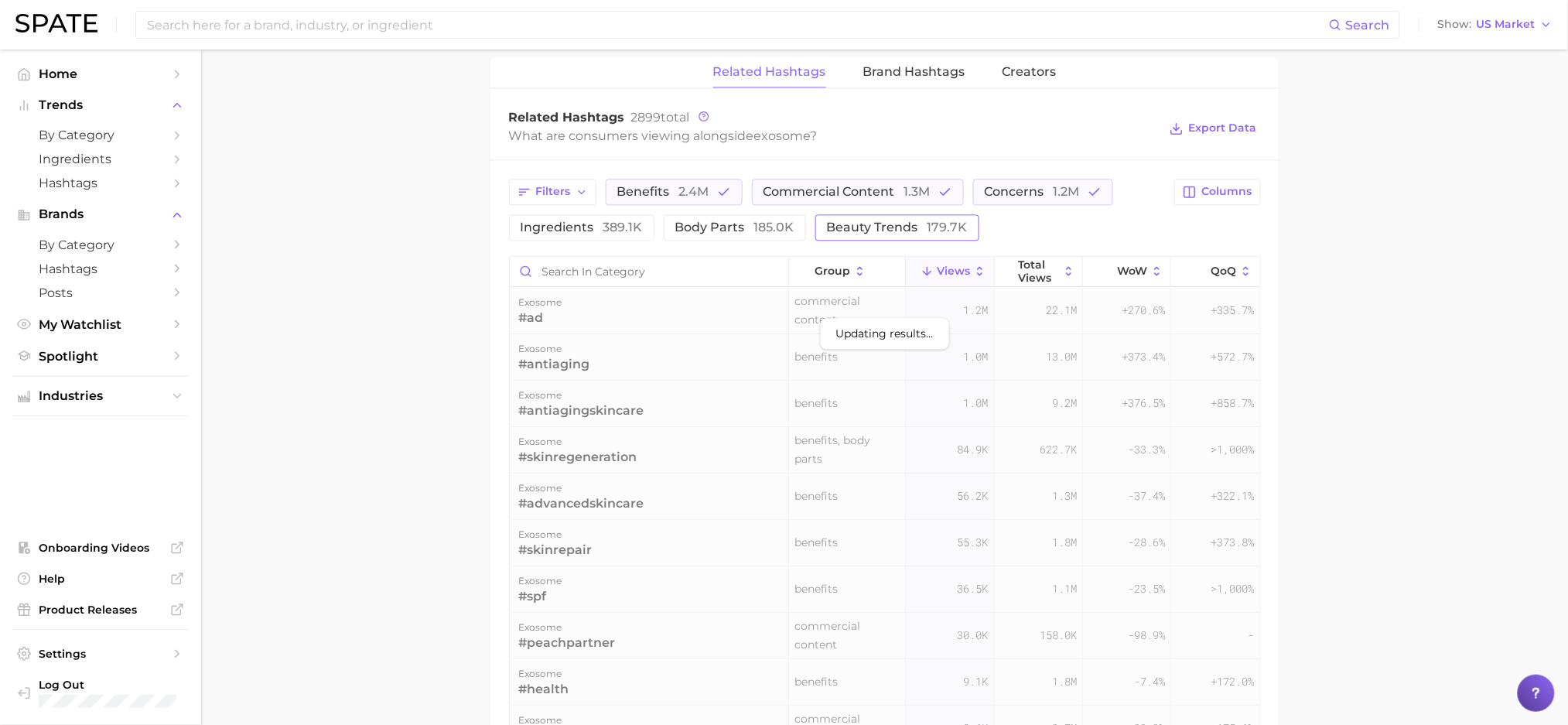
click at [836, 224] on span "beauty trends 179.7k" at bounding box center [897, 228] width 141 height 12
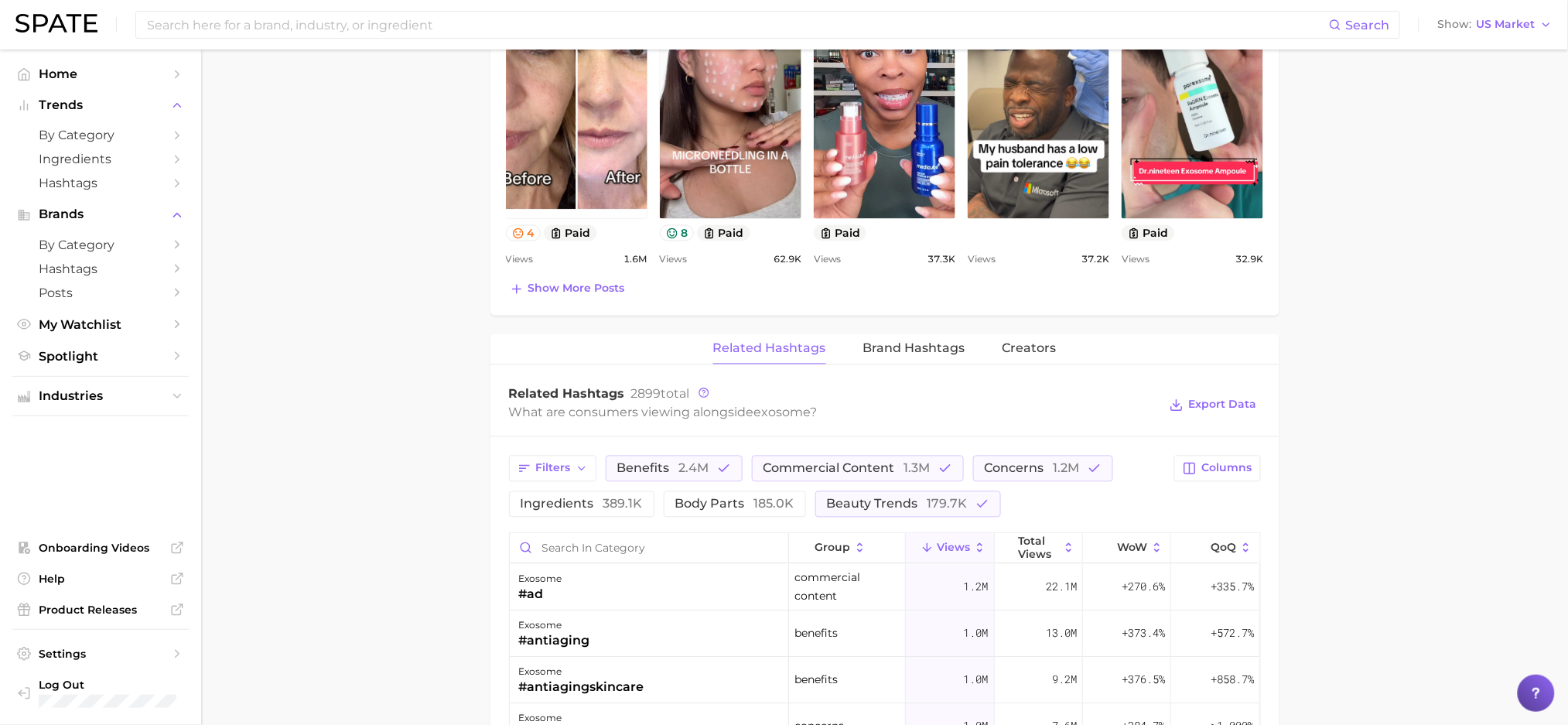
scroll to position [879, 0]
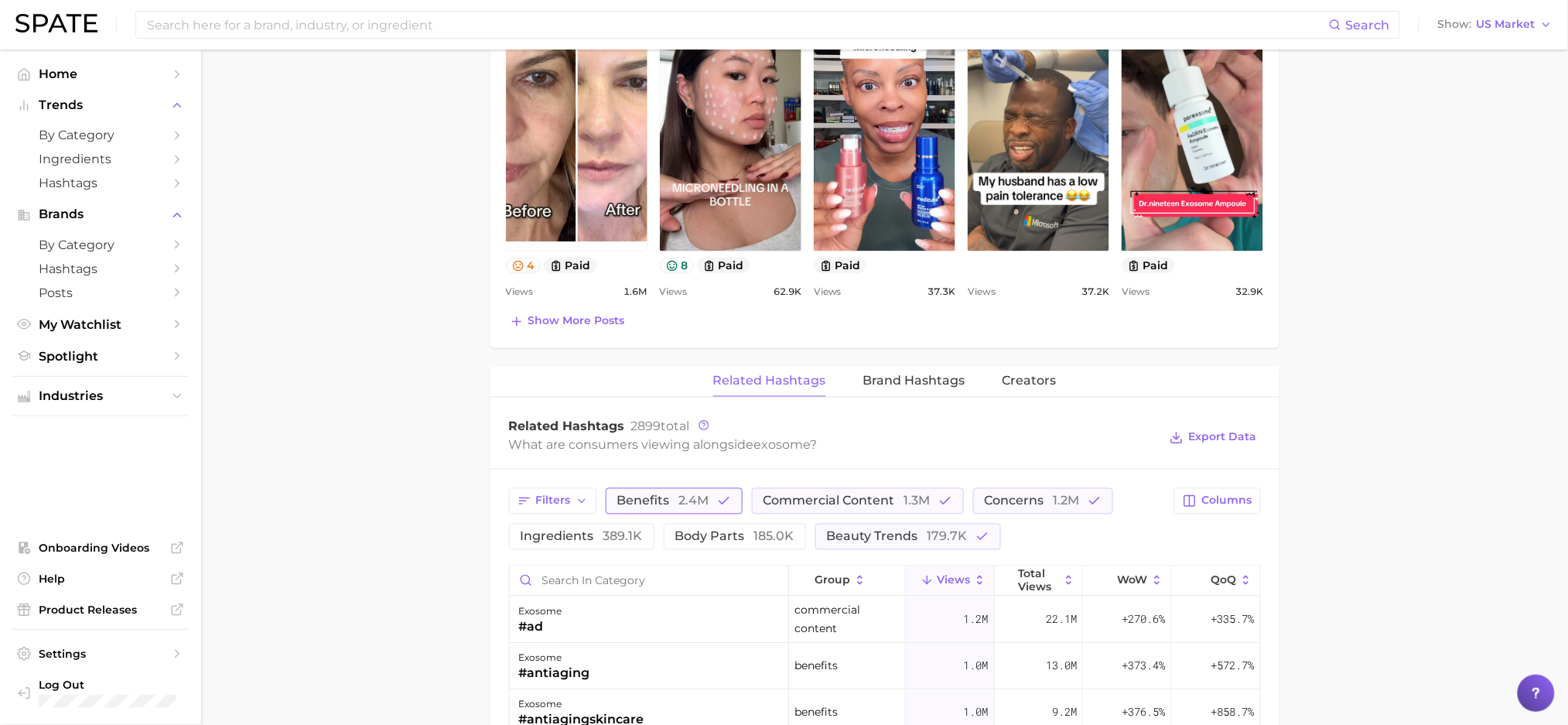
click at [691, 502] on span "2.4m" at bounding box center [694, 500] width 30 height 15
click at [791, 495] on span "commercial content 1.3m" at bounding box center [825, 501] width 167 height 12
click at [969, 496] on span "concerns 1.2m" at bounding box center [989, 501] width 95 height 12
click at [928, 537] on span "179.7k" at bounding box center [948, 536] width 40 height 15
click at [883, 503] on span "1.3m" at bounding box center [896, 500] width 26 height 15
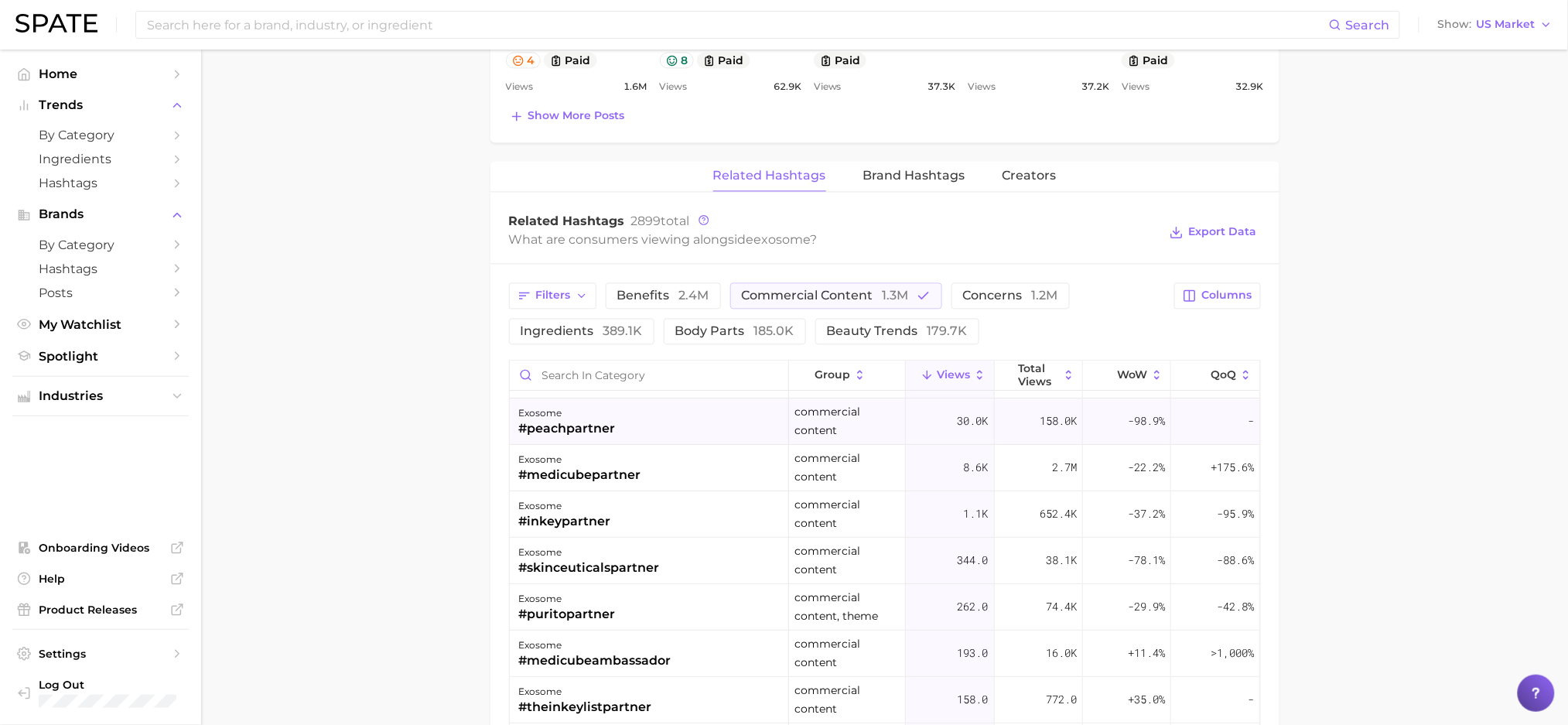
scroll to position [103, 0]
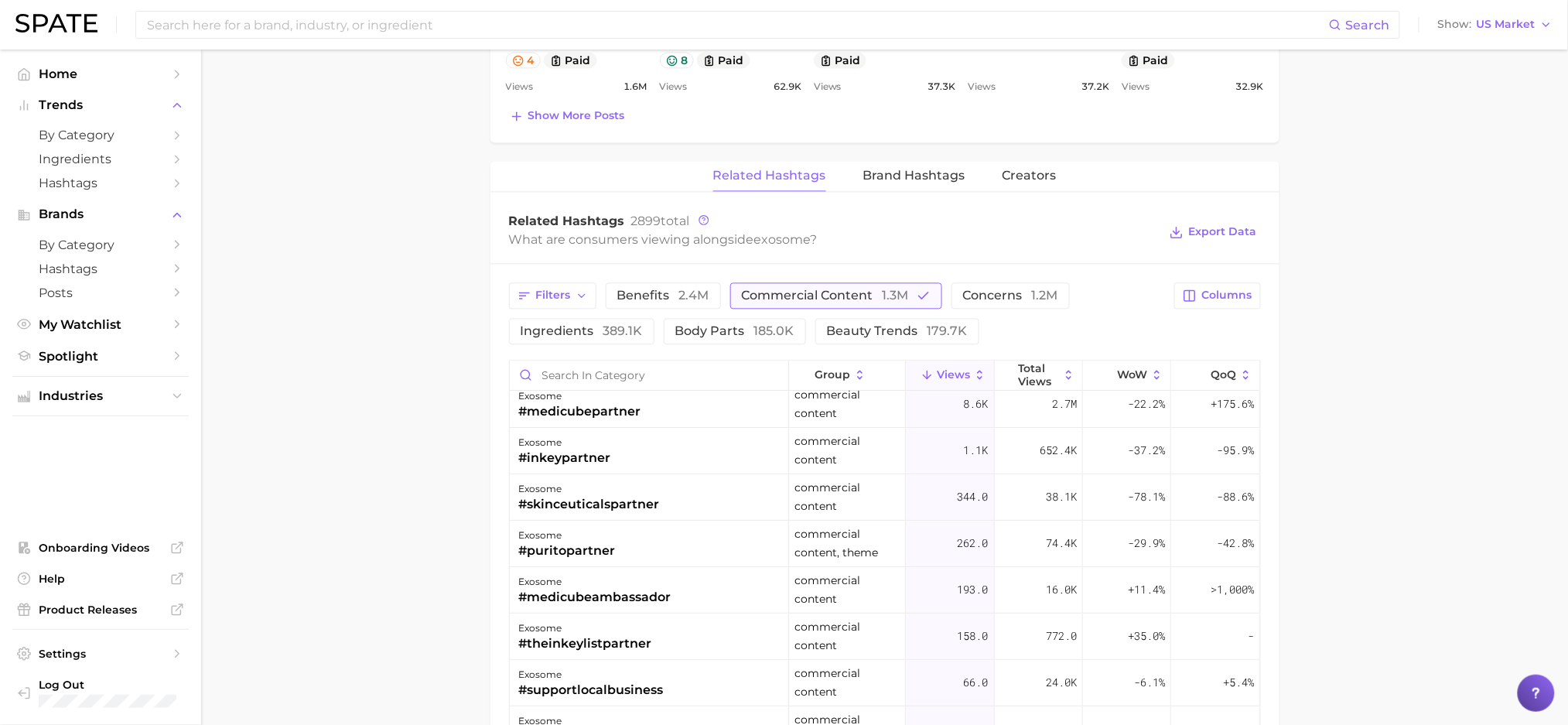
click at [863, 285] on button "commercial content 1.3m" at bounding box center [836, 296] width 212 height 26
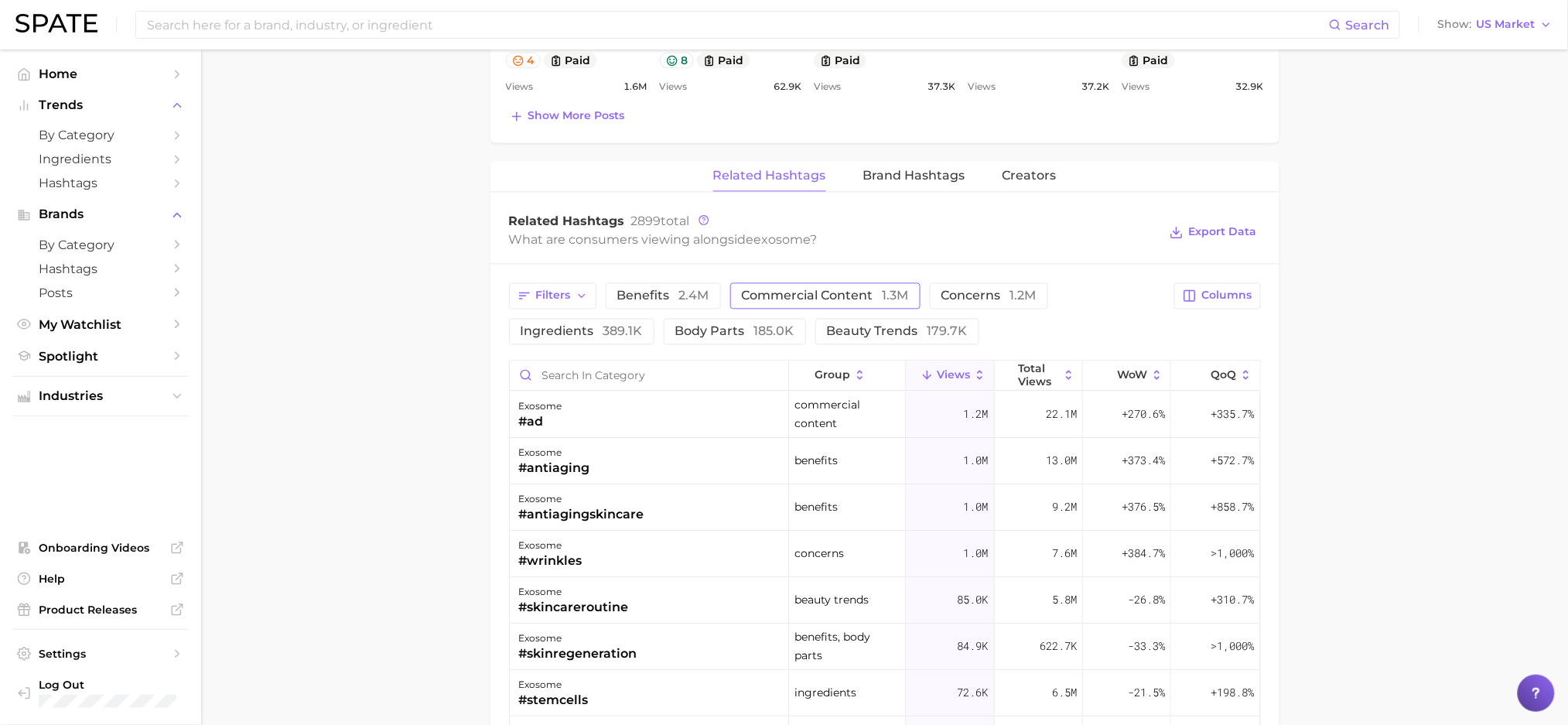
click at [863, 290] on span "commercial content 1.3m" at bounding box center [825, 296] width 167 height 12
click at [534, 291] on button "Filters" at bounding box center [553, 296] width 88 height 26
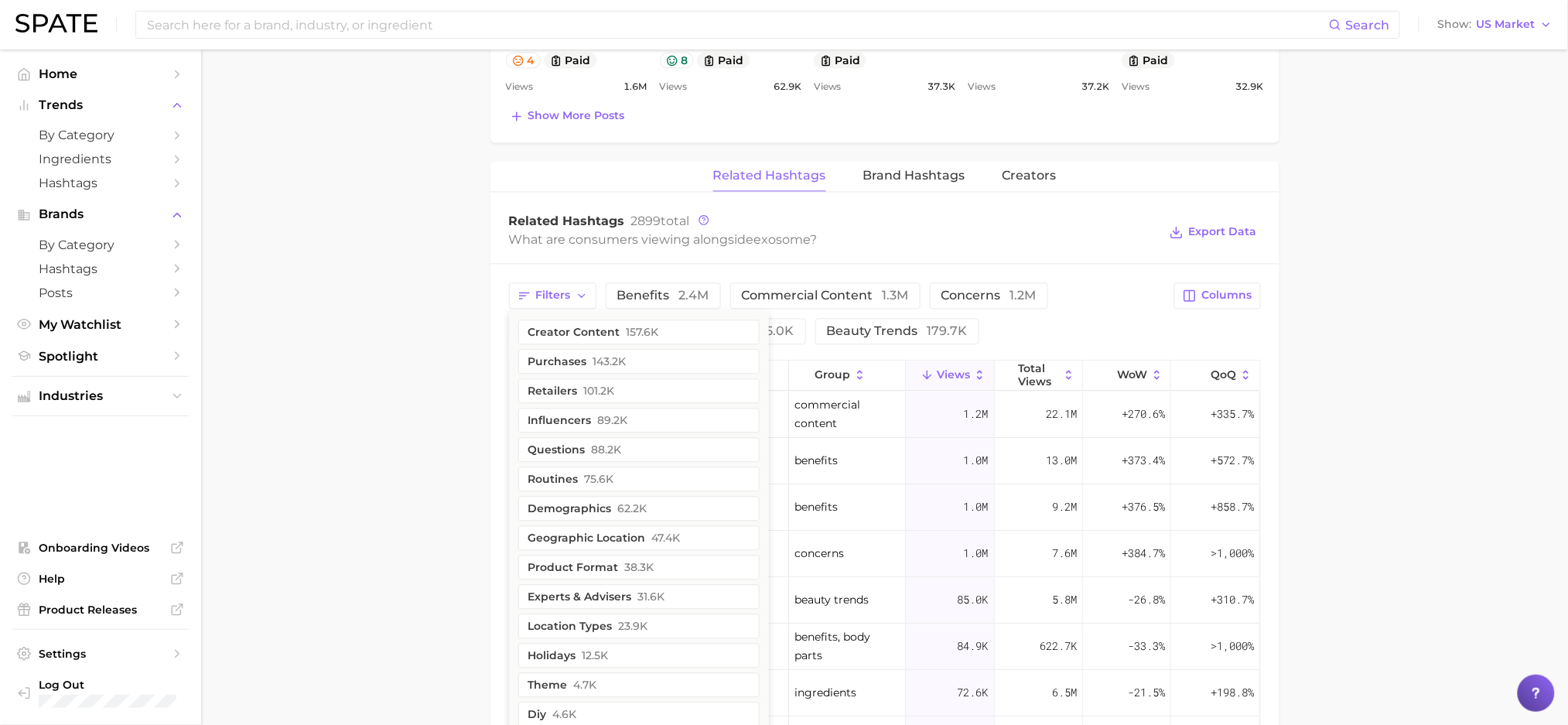
click at [396, 320] on main "exosome Overview Google TikTok Instagram exosome Add to Watchlist Export Data A…" at bounding box center [884, 73] width 1367 height 2215
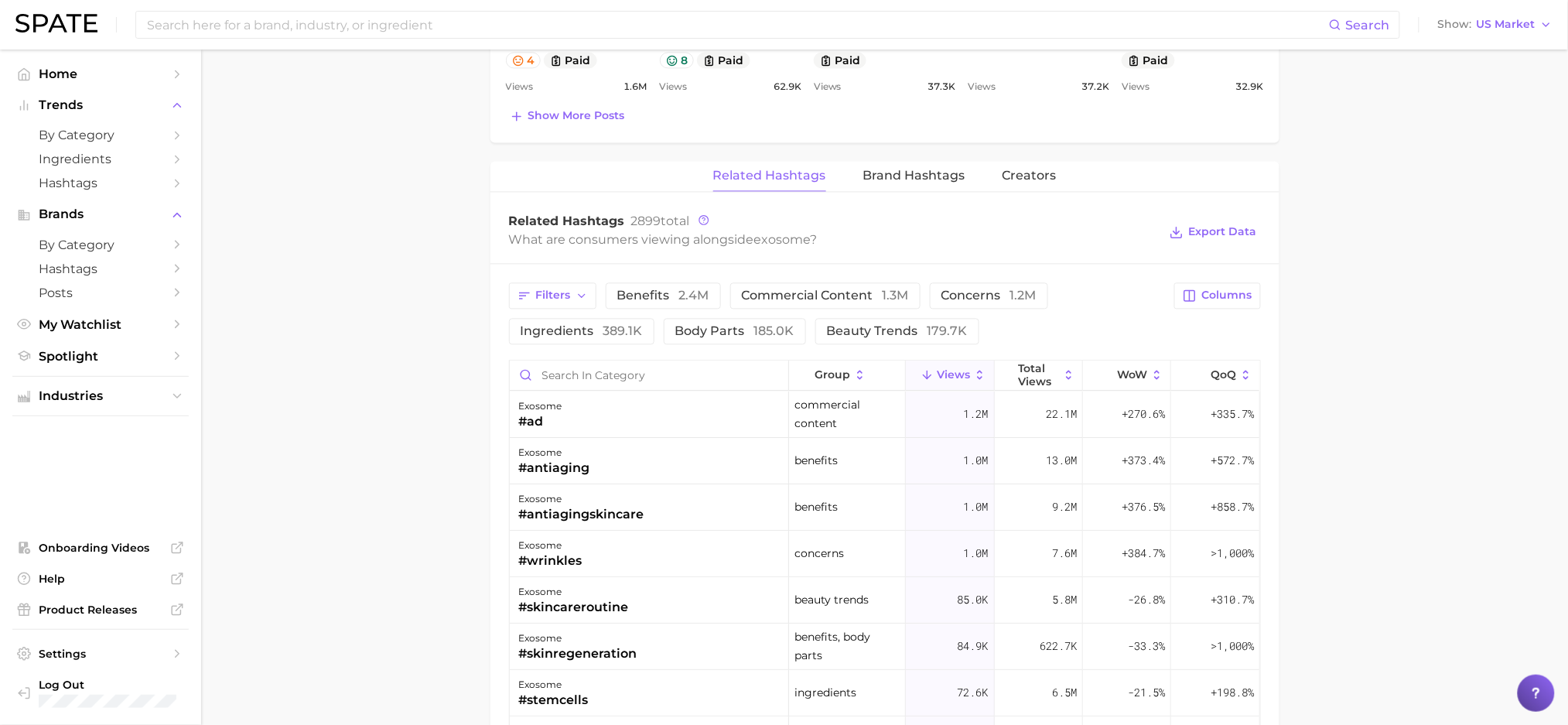
scroll to position [1188, 0]
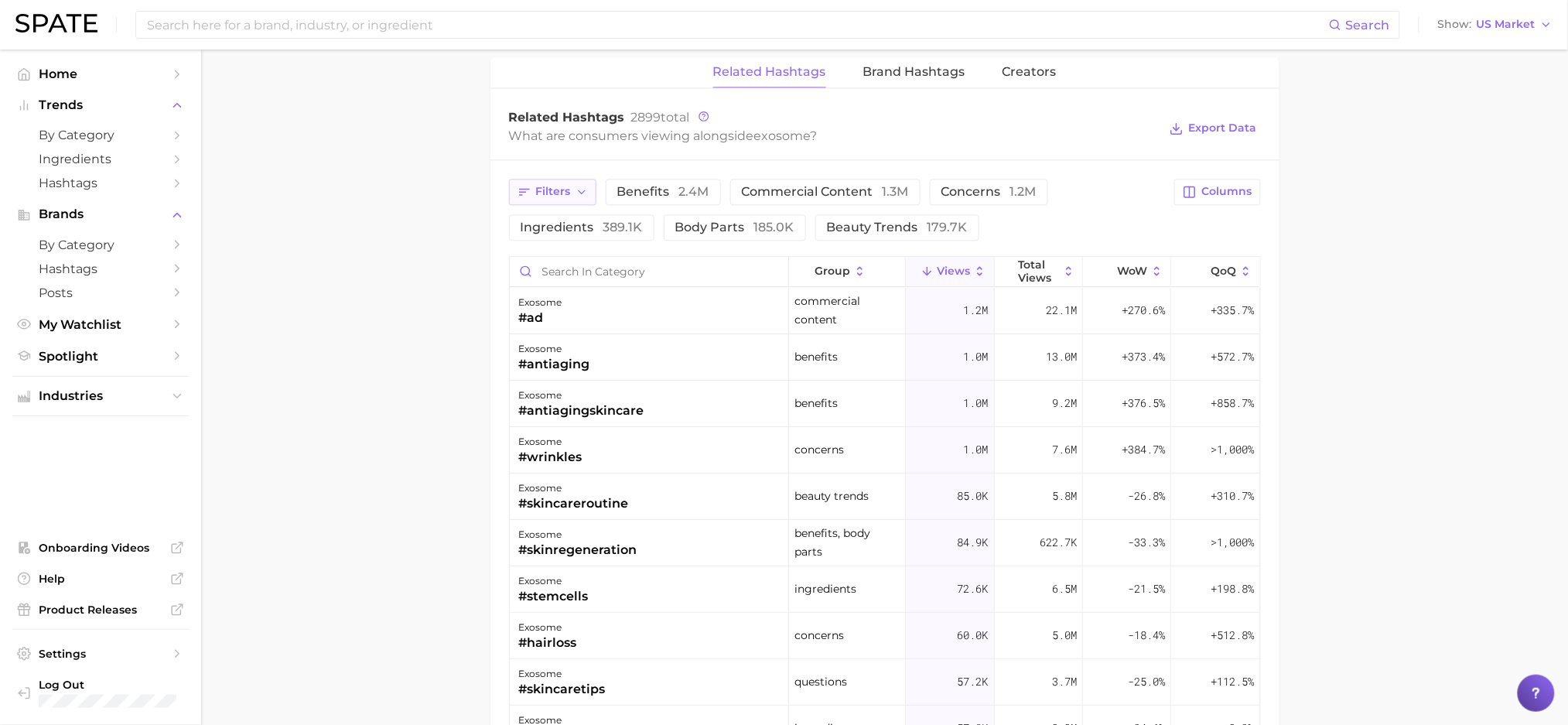
click at [518, 185] on icon "button" at bounding box center [524, 192] width 14 height 14
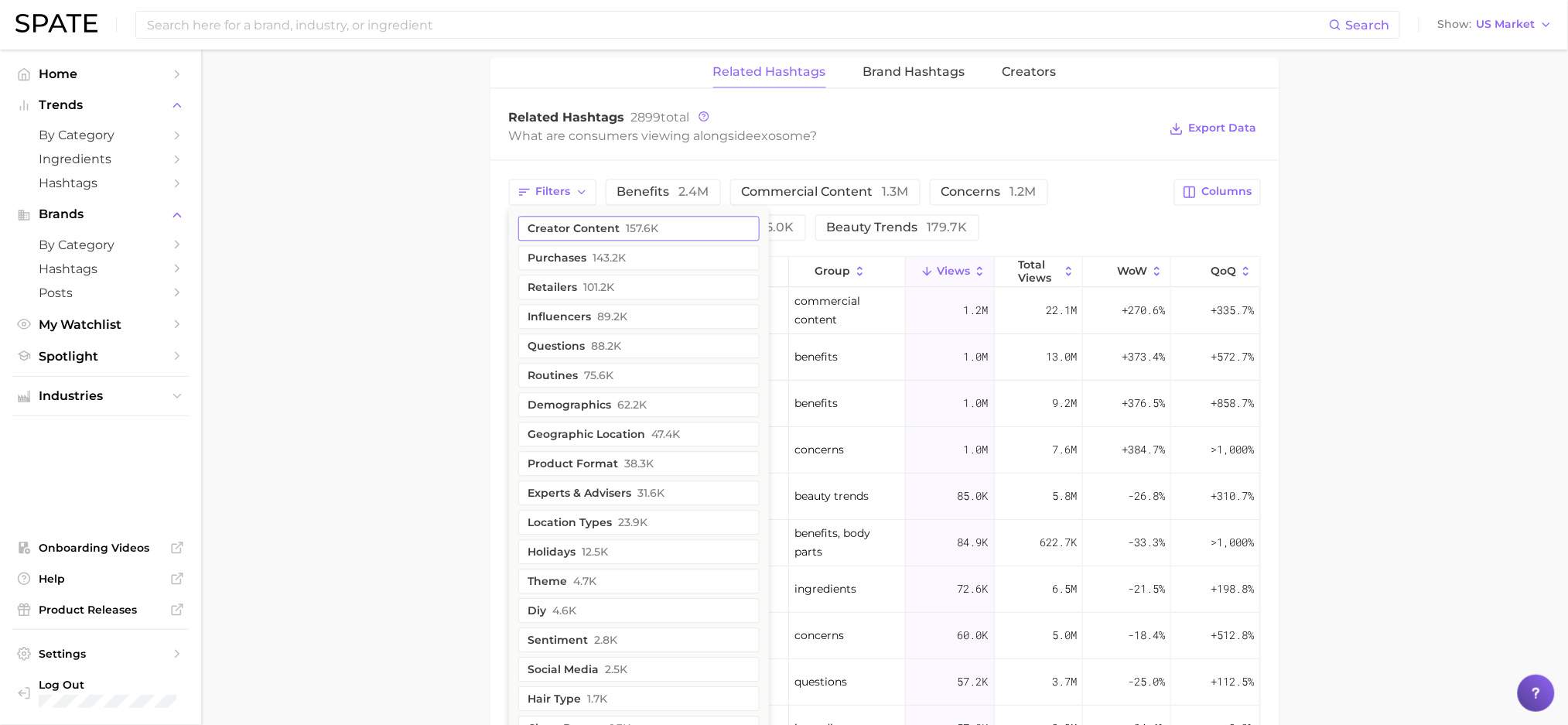
click at [529, 239] on button "creator content 157.6k" at bounding box center [639, 228] width 242 height 25
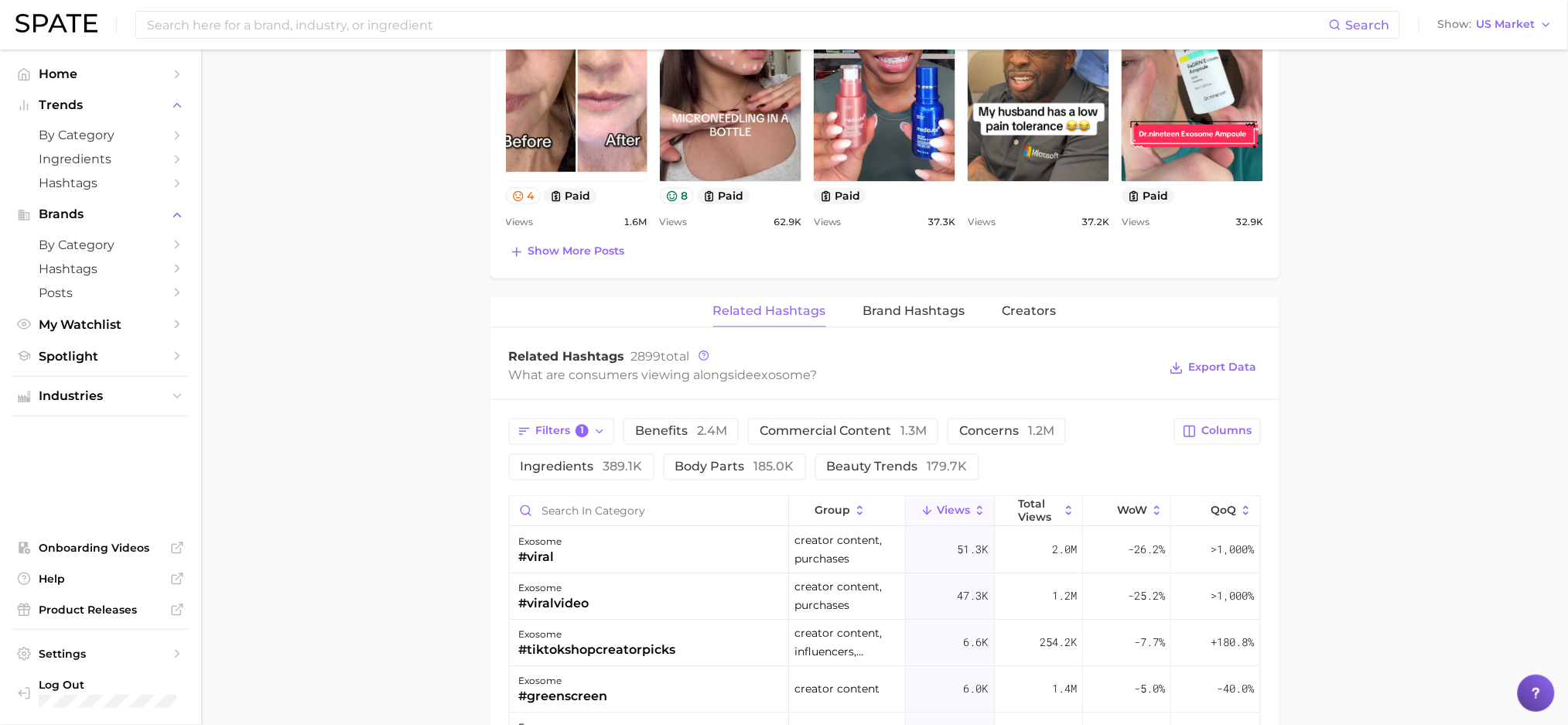
scroll to position [982, 0]
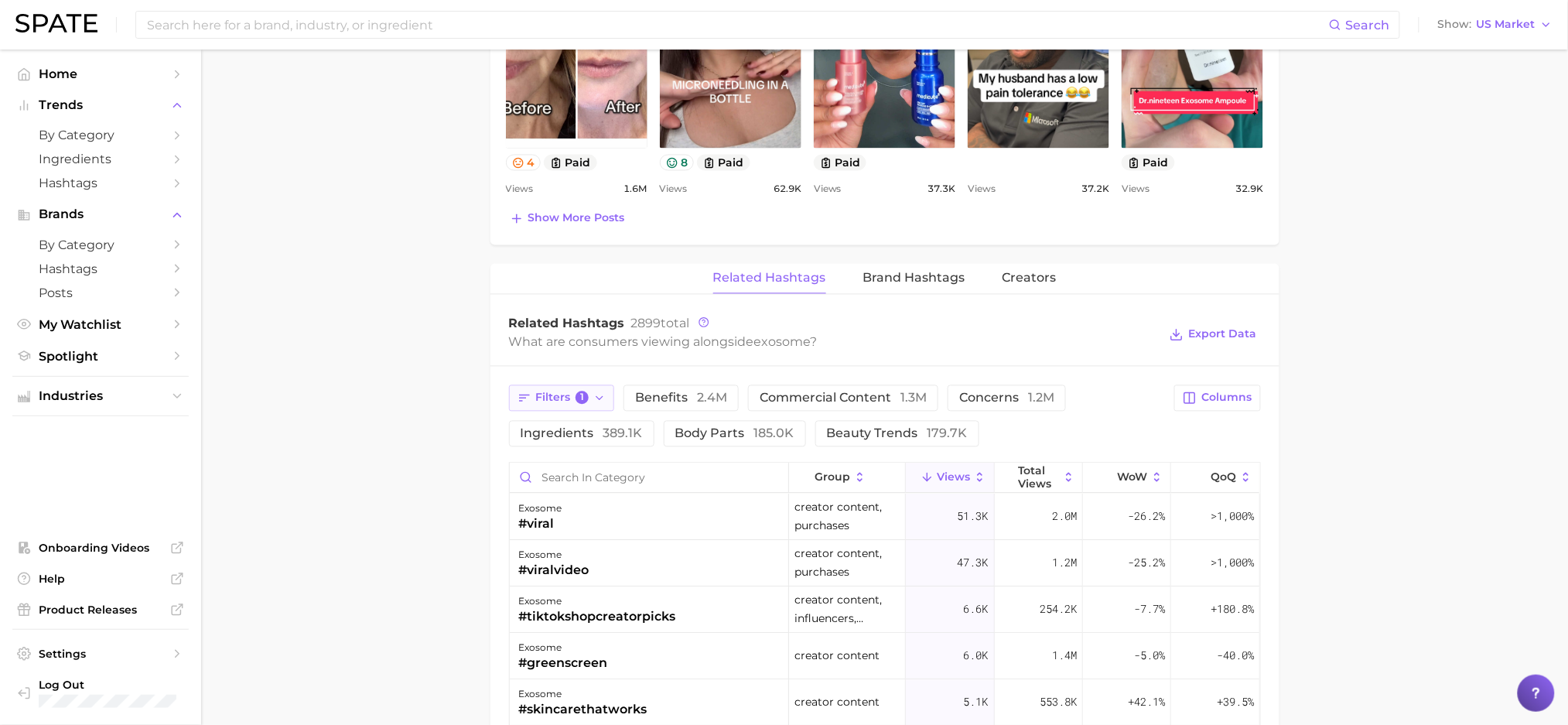
click at [538, 403] on span "Filters 1" at bounding box center [562, 398] width 53 height 14
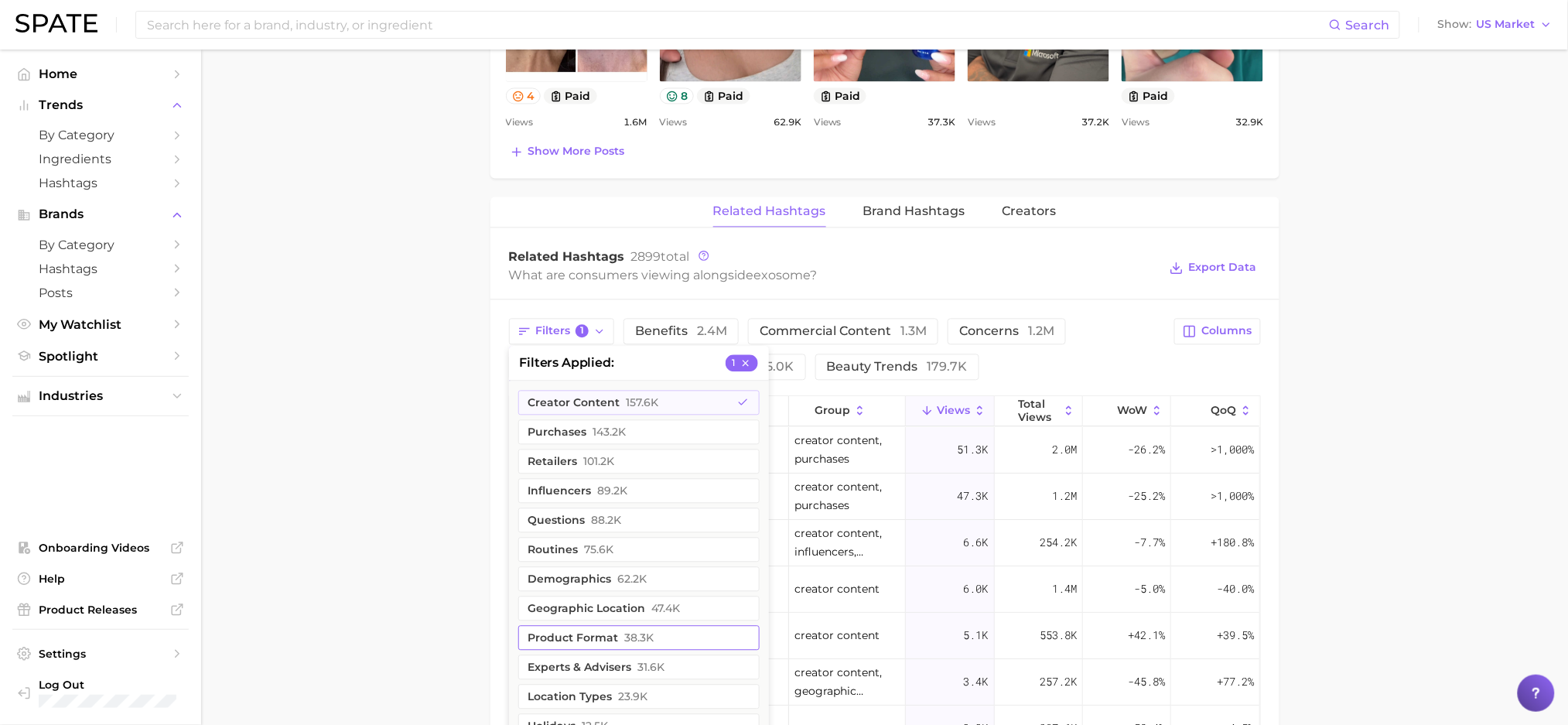
scroll to position [1085, 0]
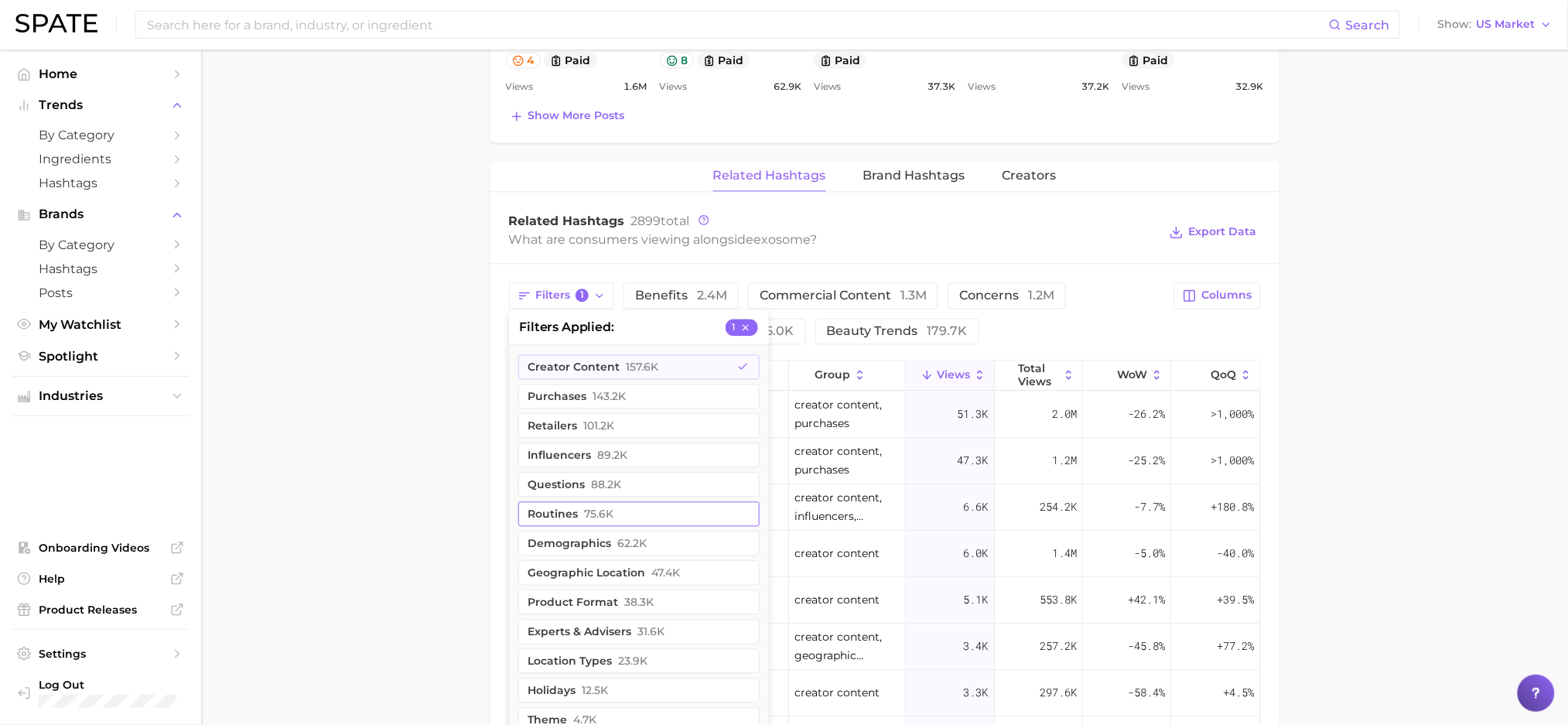
click at [576, 501] on button "routines 75.6k" at bounding box center [639, 513] width 242 height 25
click at [464, 505] on main "exosome Overview Google TikTok Instagram exosome Add to Watchlist Export Data A…" at bounding box center [884, 73] width 1367 height 2215
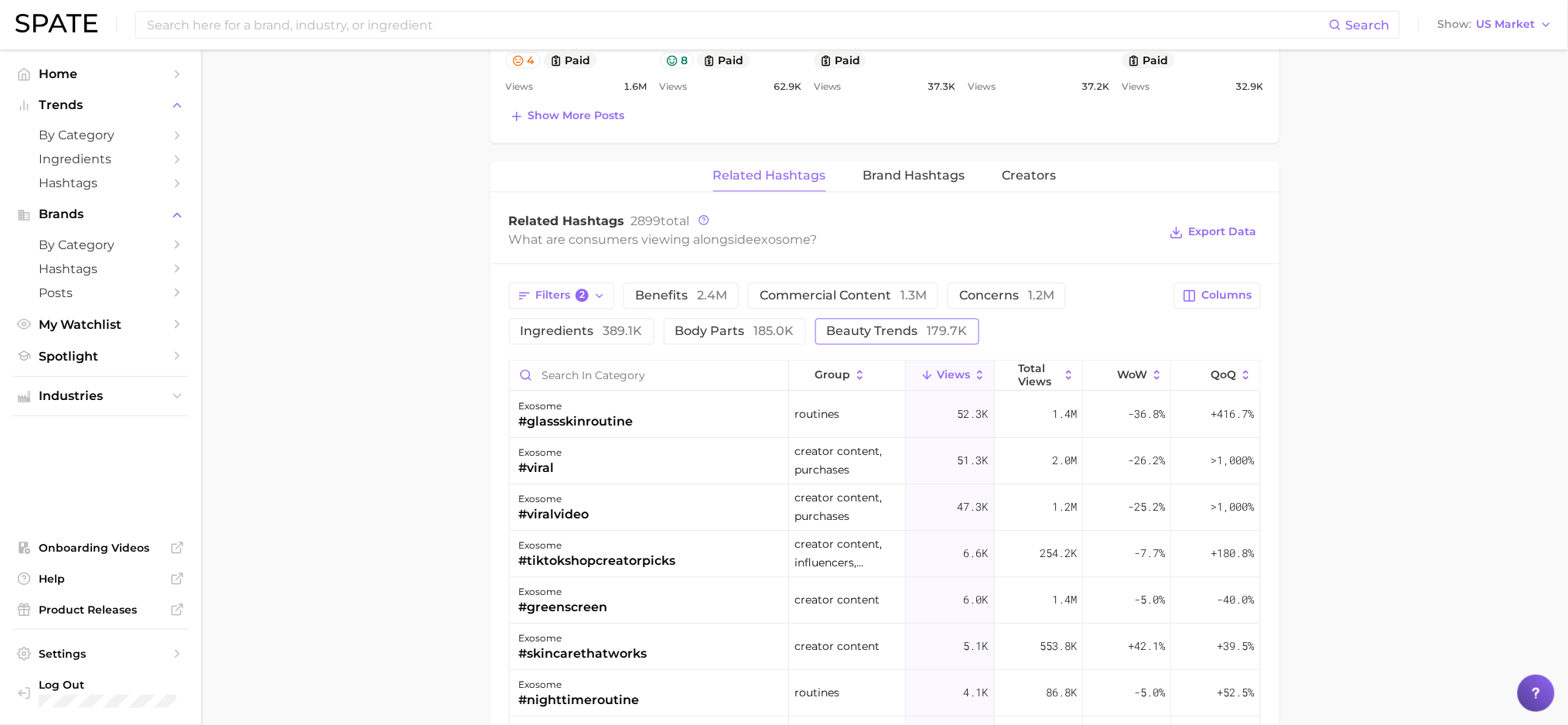
click at [953, 322] on button "beauty trends 179.7k" at bounding box center [897, 331] width 164 height 26
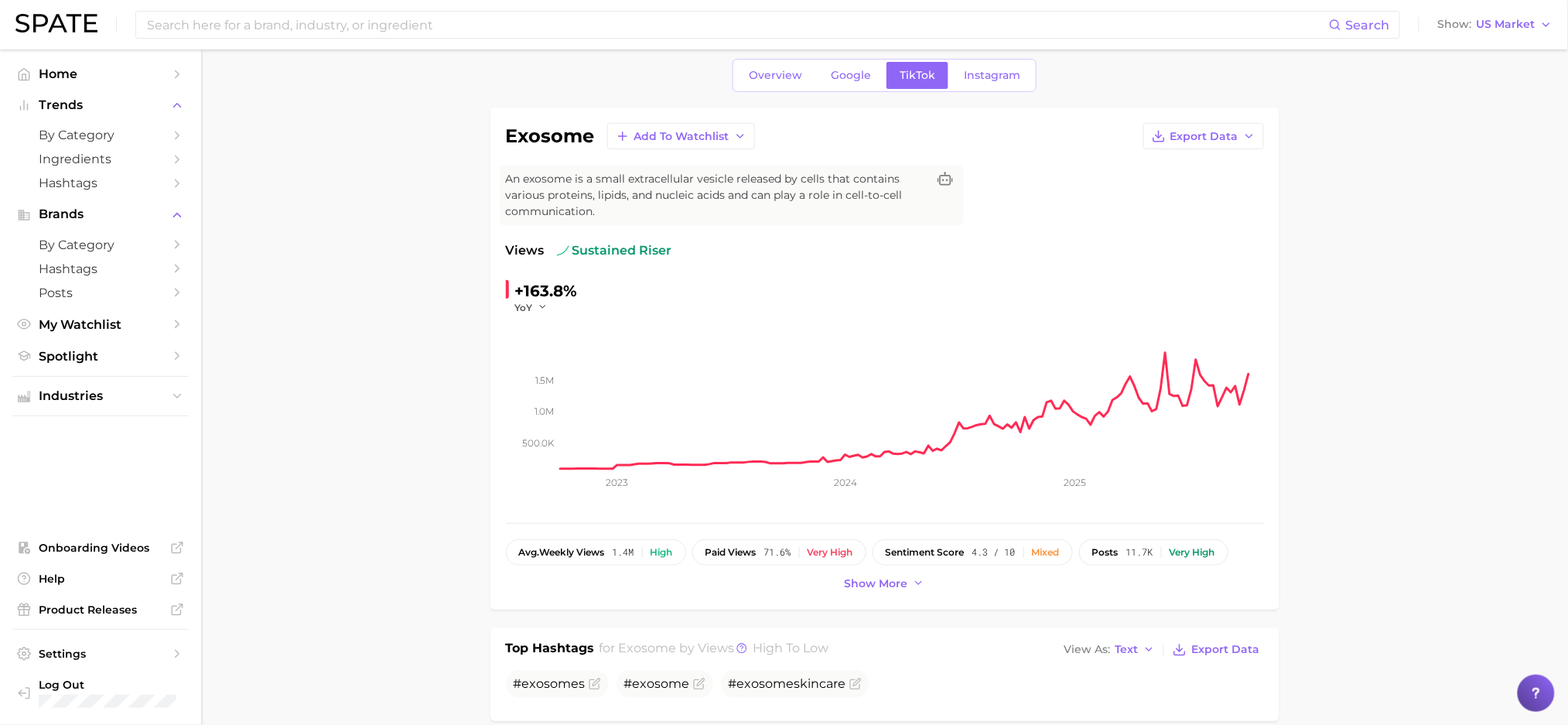
scroll to position [53, 0]
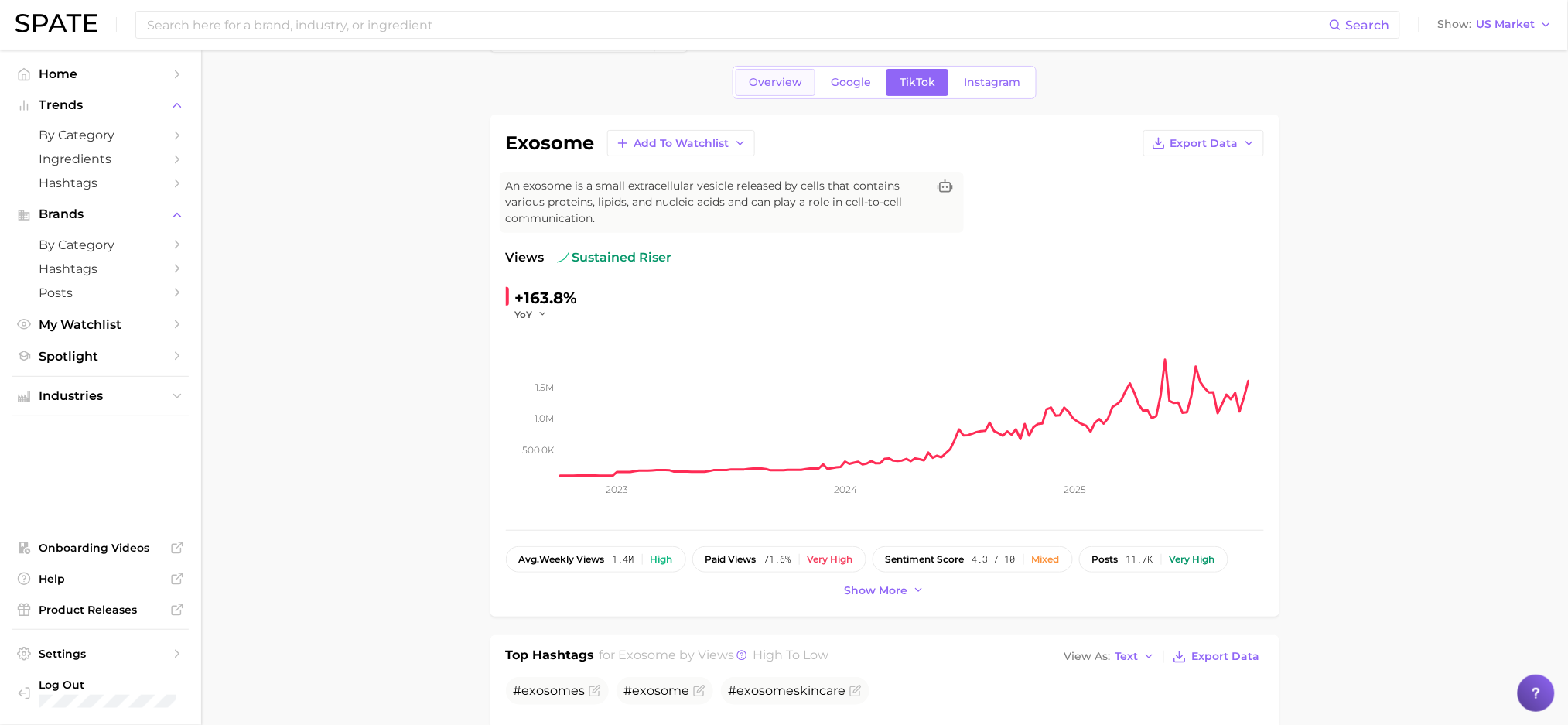
click at [774, 88] on link "Overview" at bounding box center [776, 82] width 80 height 27
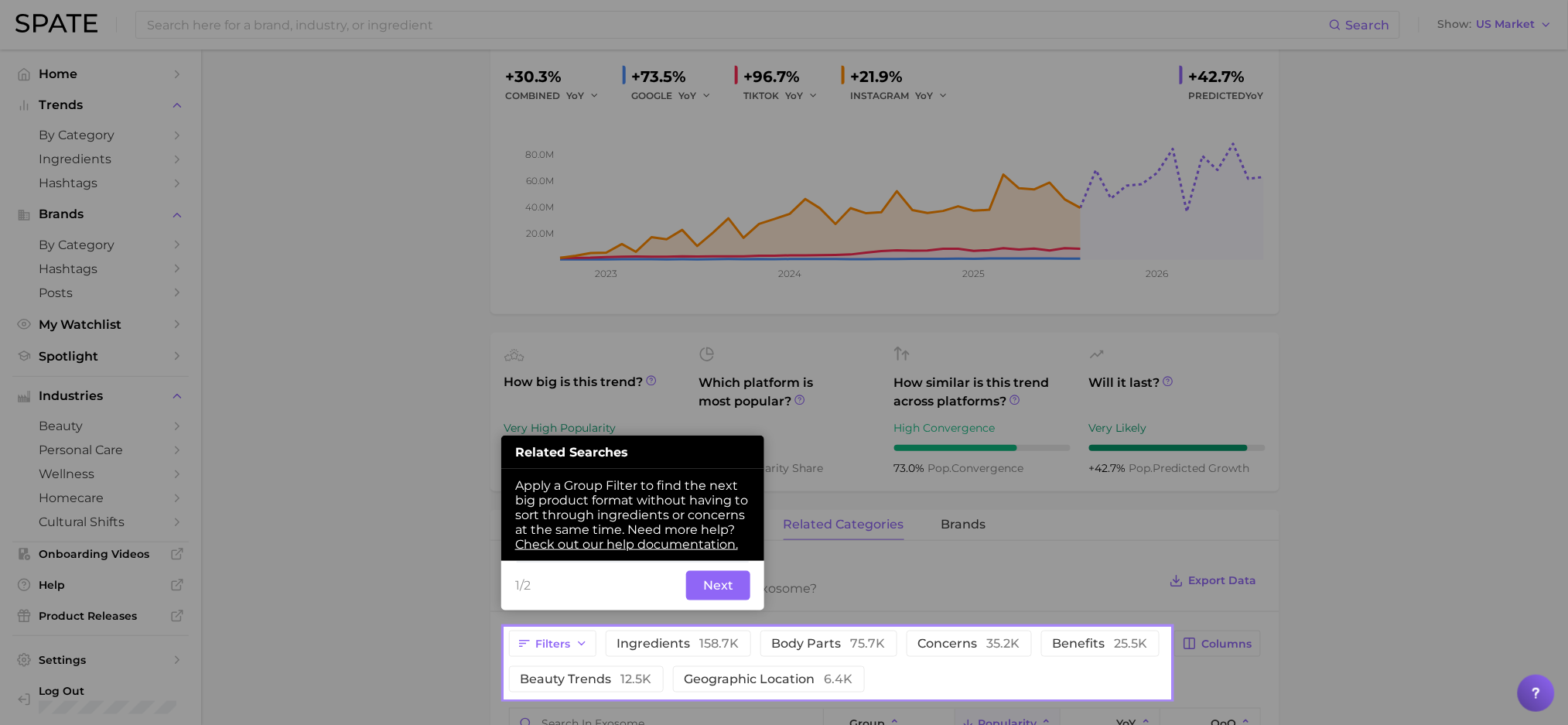
scroll to position [281, 0]
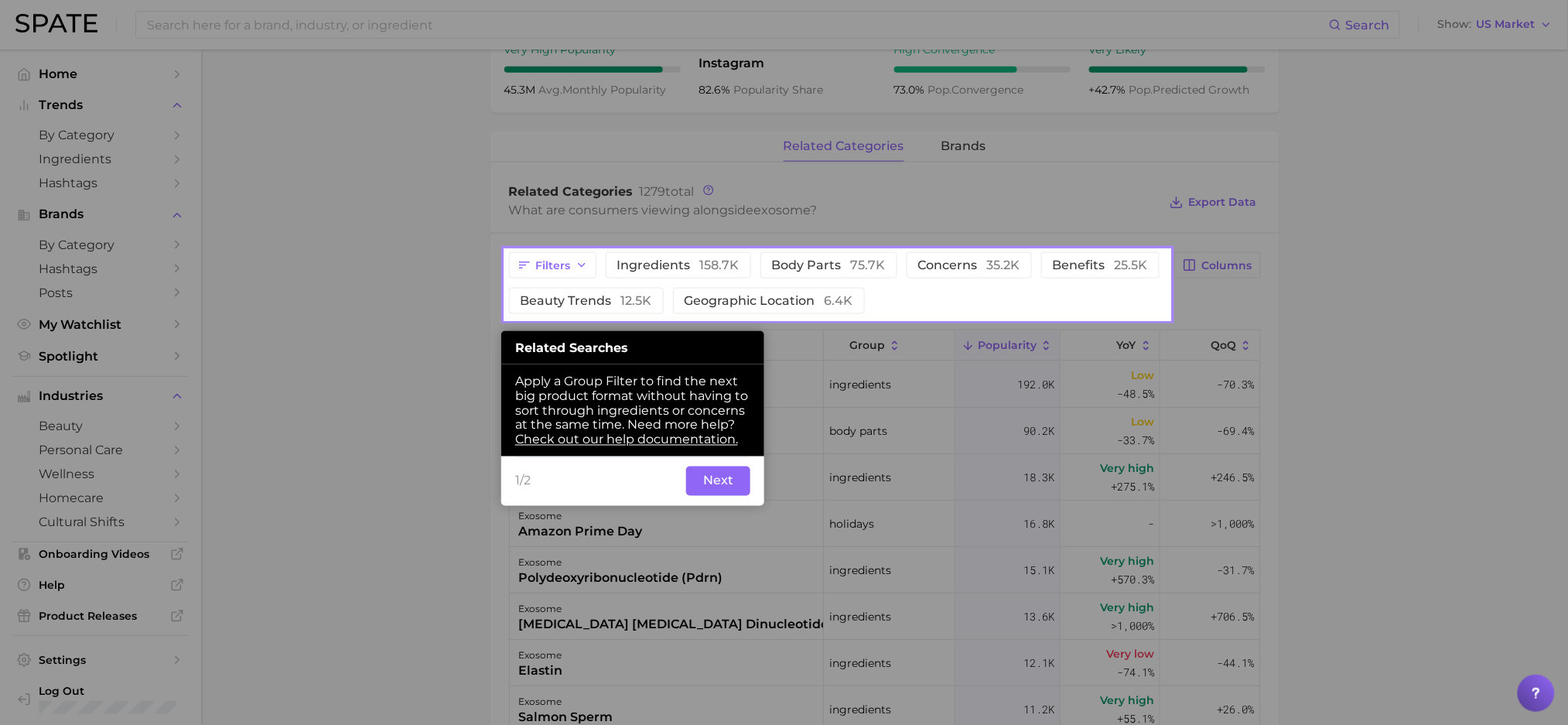
scroll to position [797, 0]
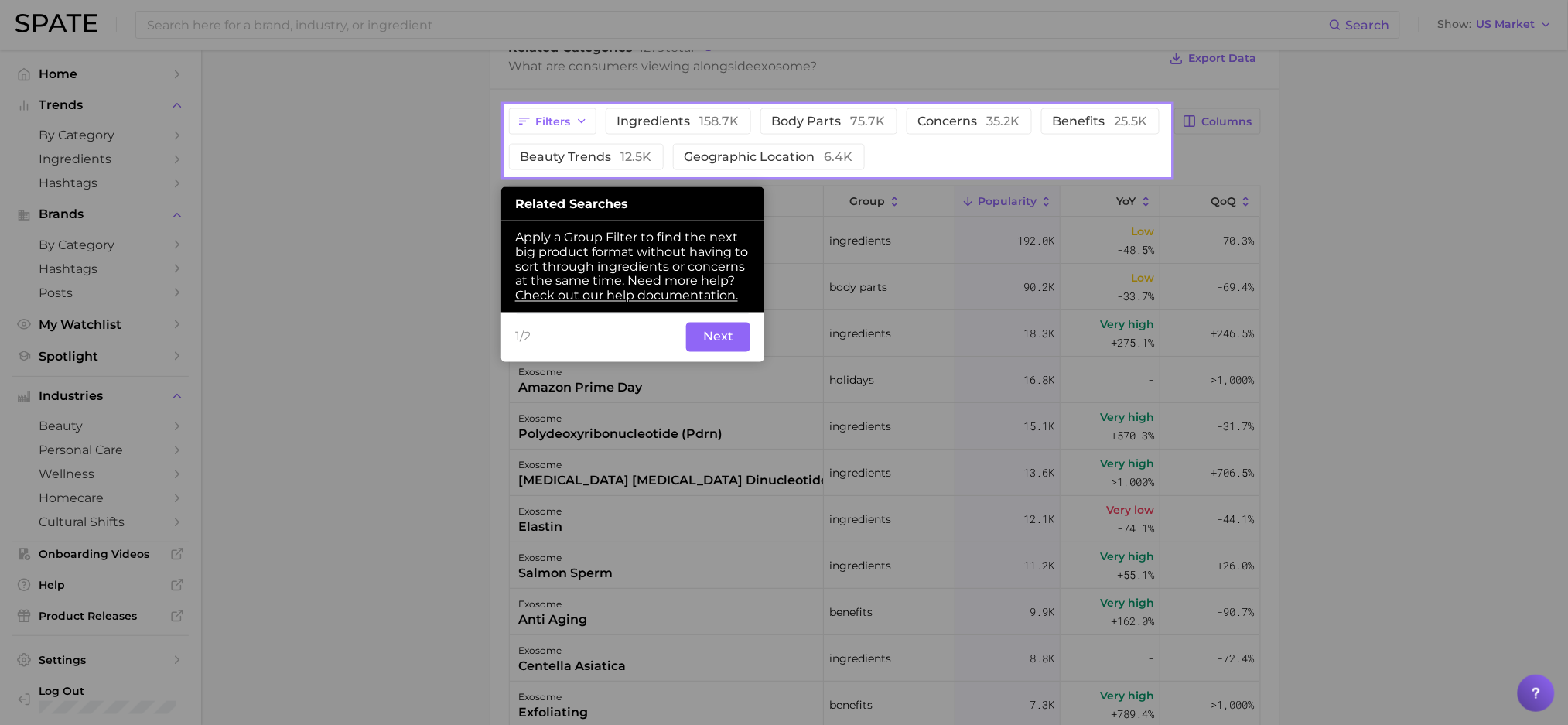
click at [723, 352] on button "Next" at bounding box center [718, 337] width 64 height 29
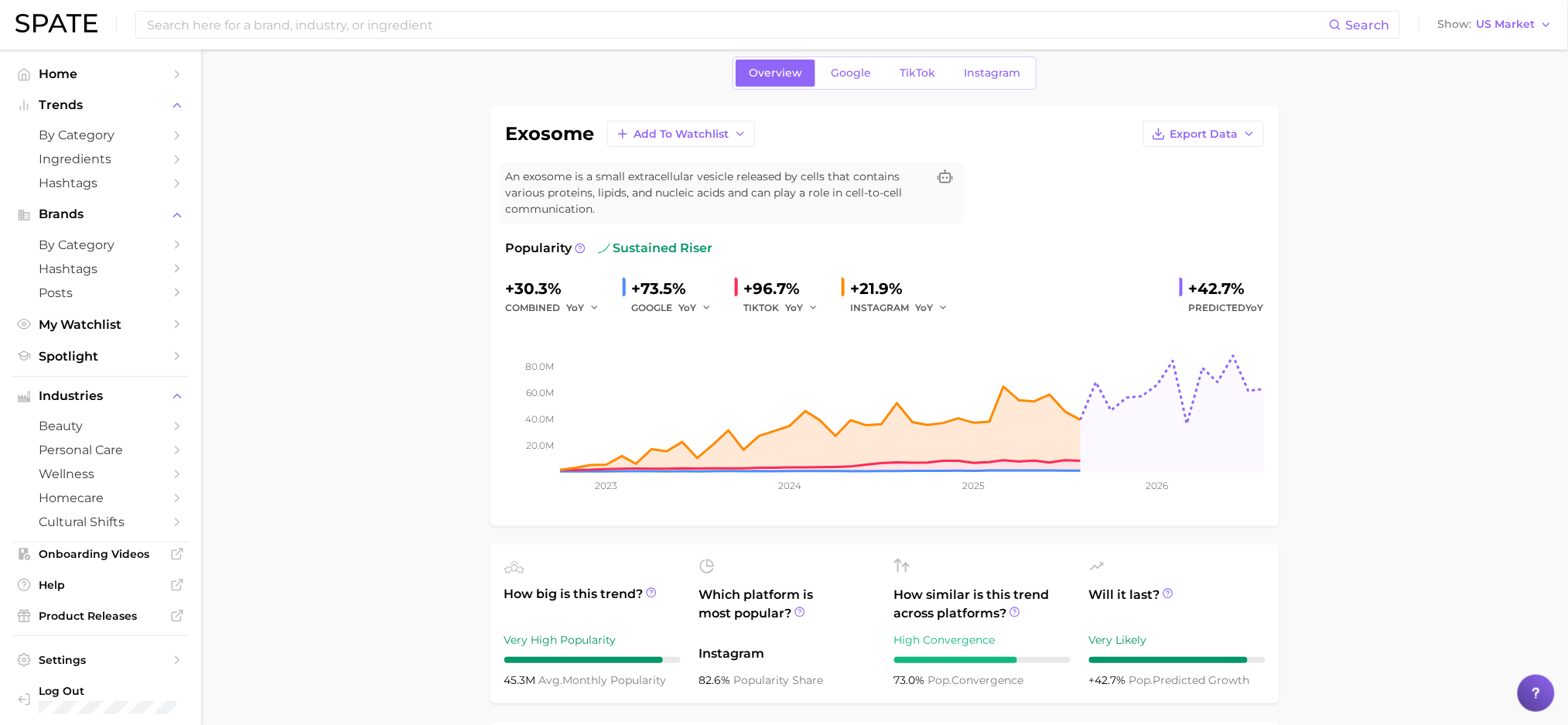
scroll to position [0, 0]
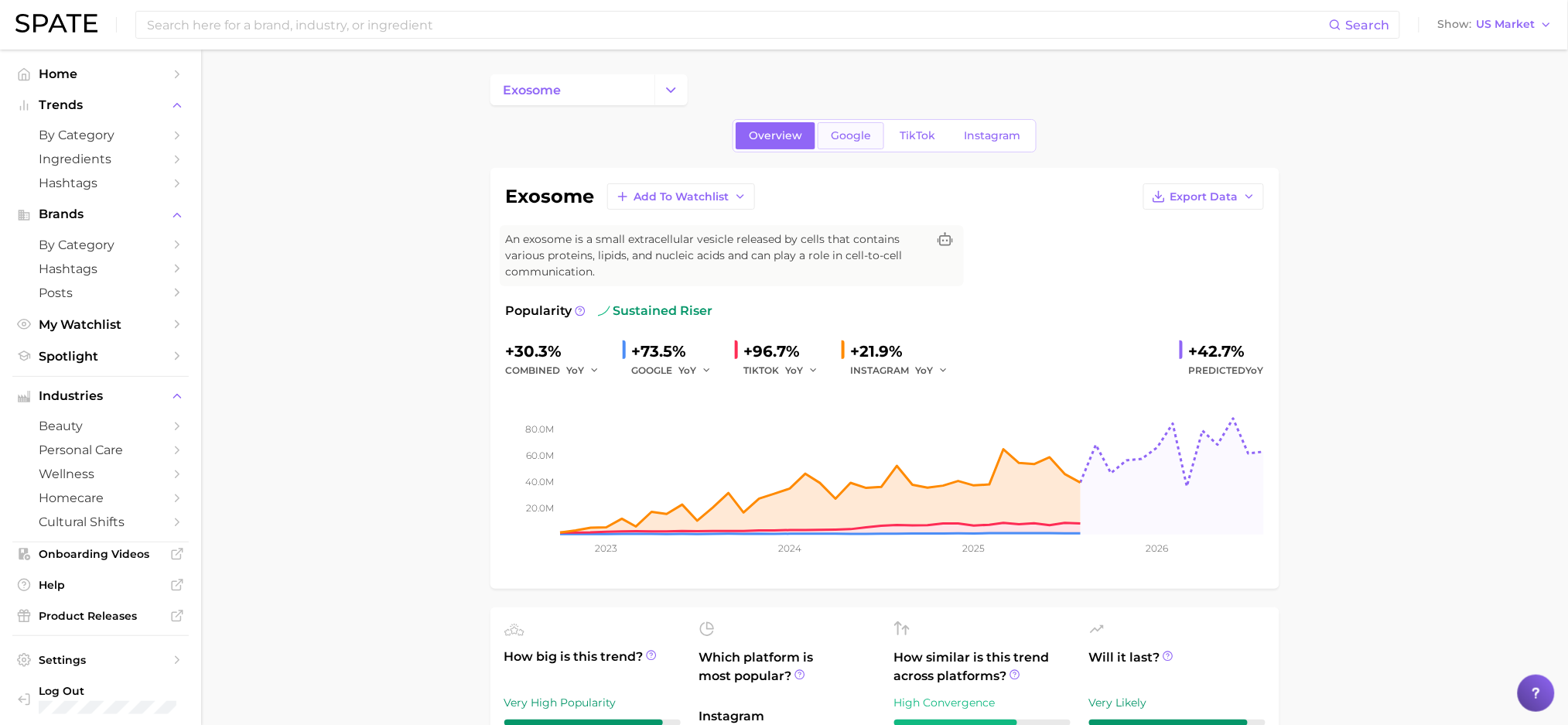
click at [845, 127] on link "Google" at bounding box center [851, 135] width 67 height 27
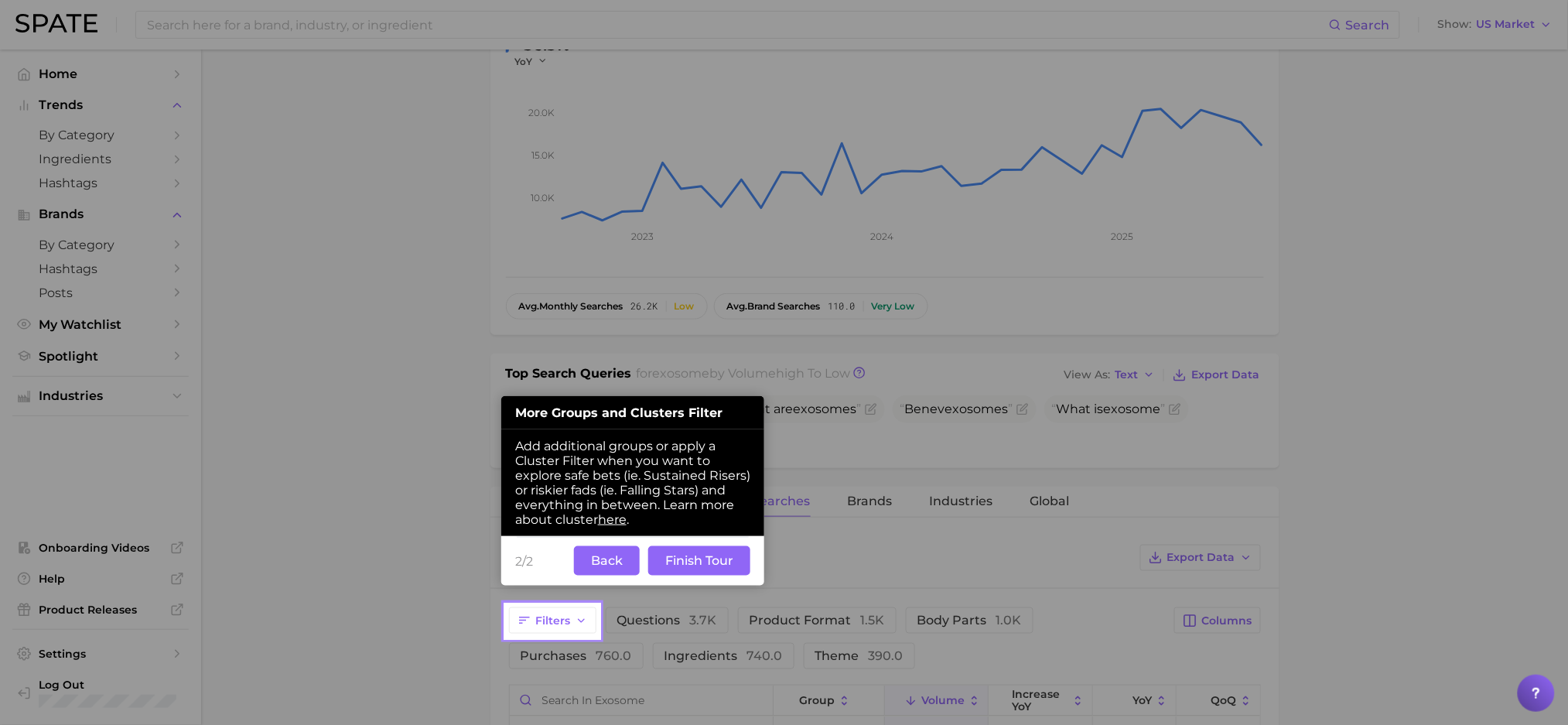
scroll to position [418, 0]
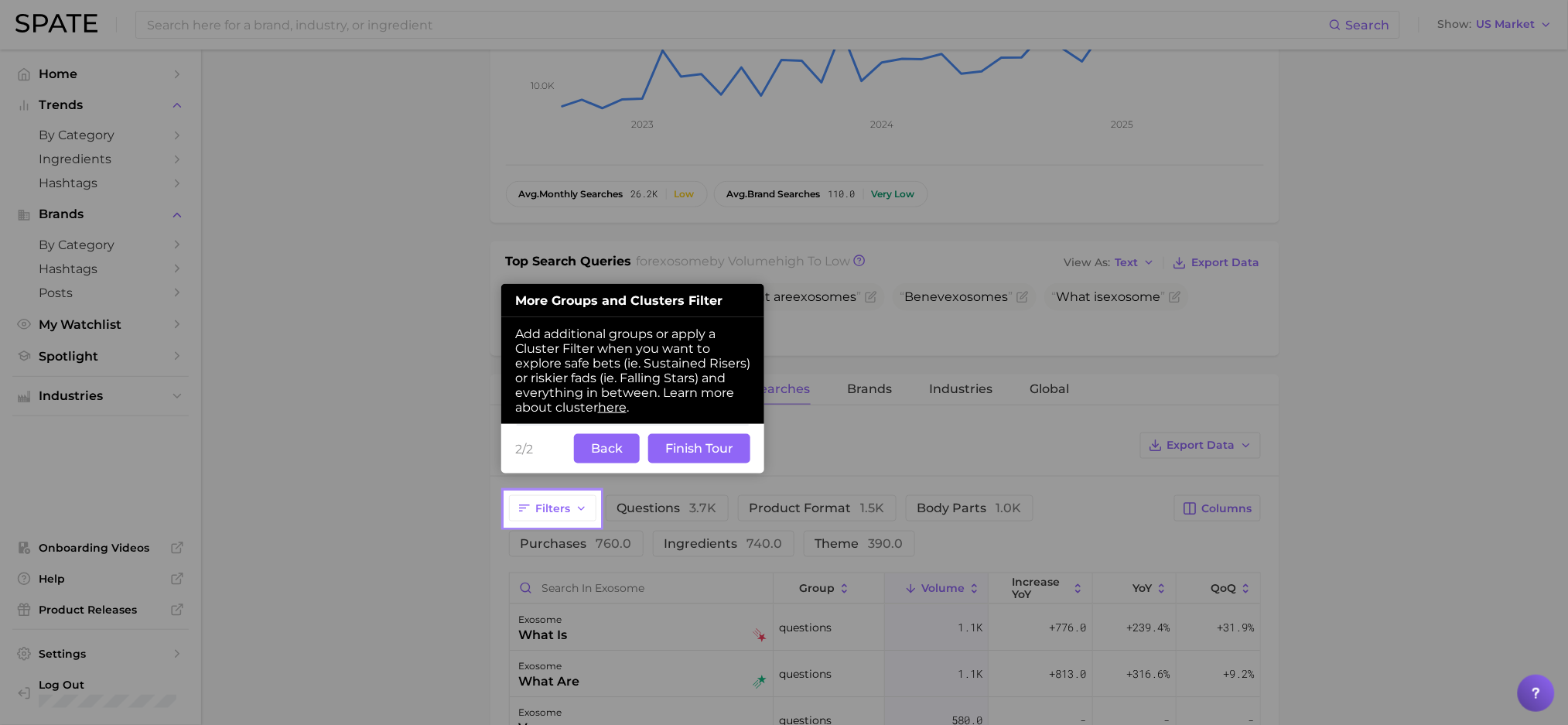
click at [691, 458] on button "Finish Tour" at bounding box center [699, 448] width 102 height 29
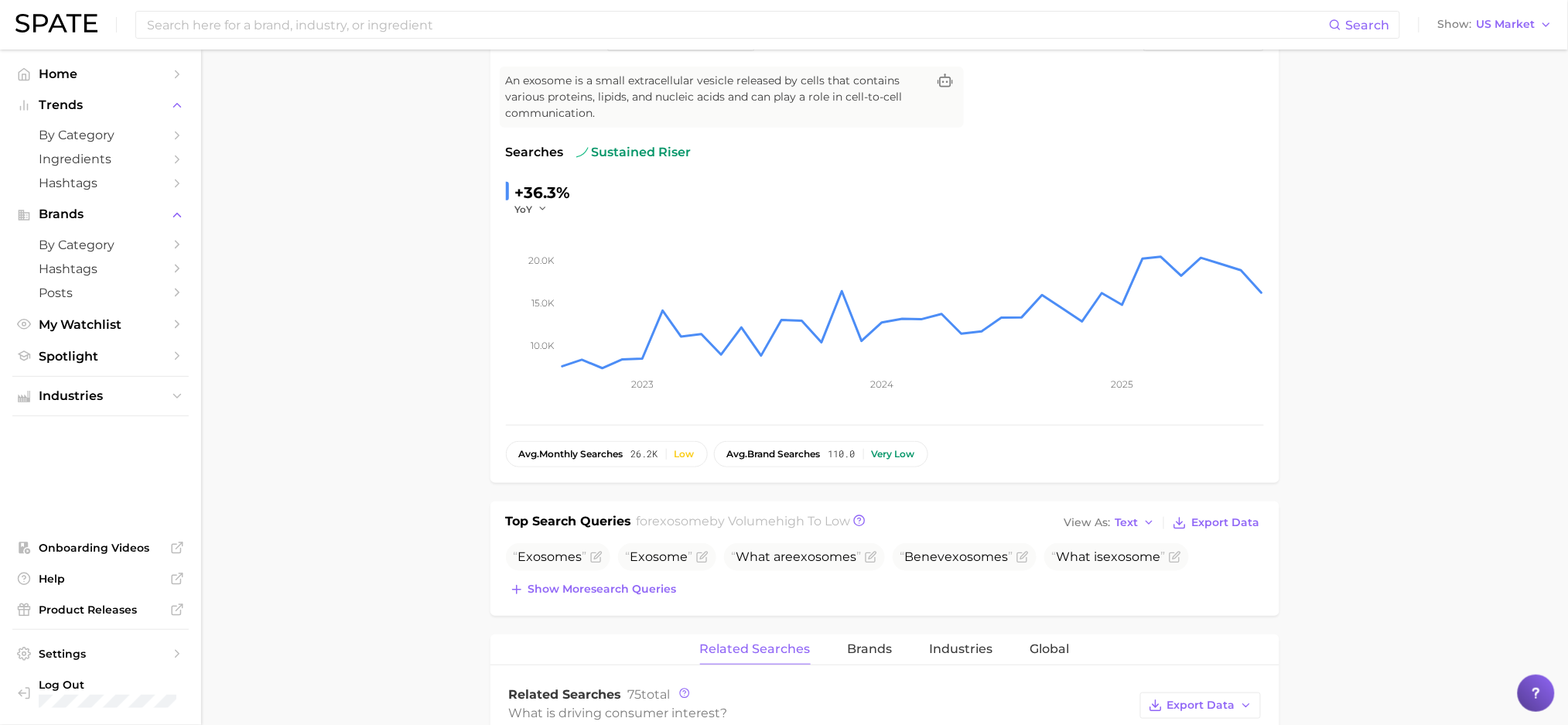
scroll to position [0, 0]
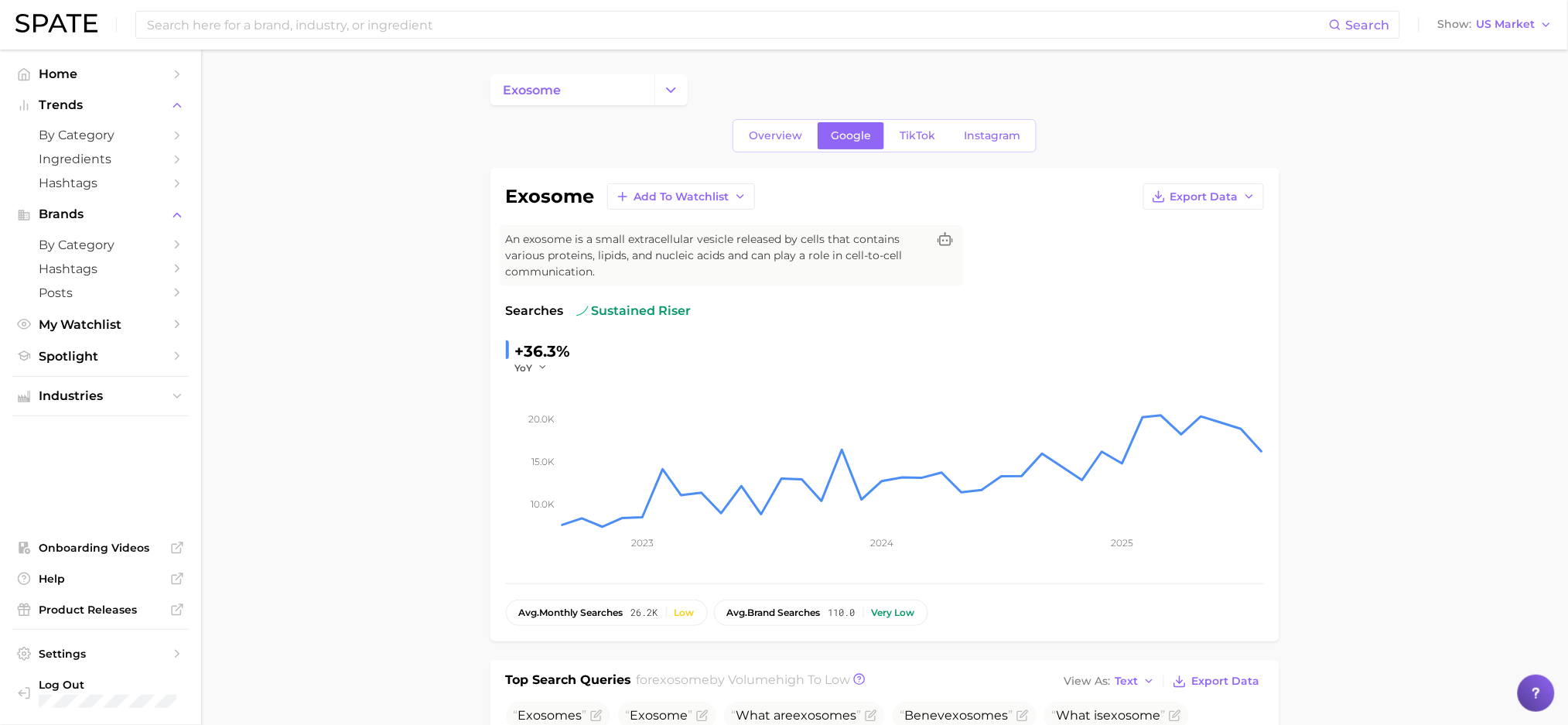
click at [936, 138] on link "TikTok" at bounding box center [918, 135] width 62 height 27
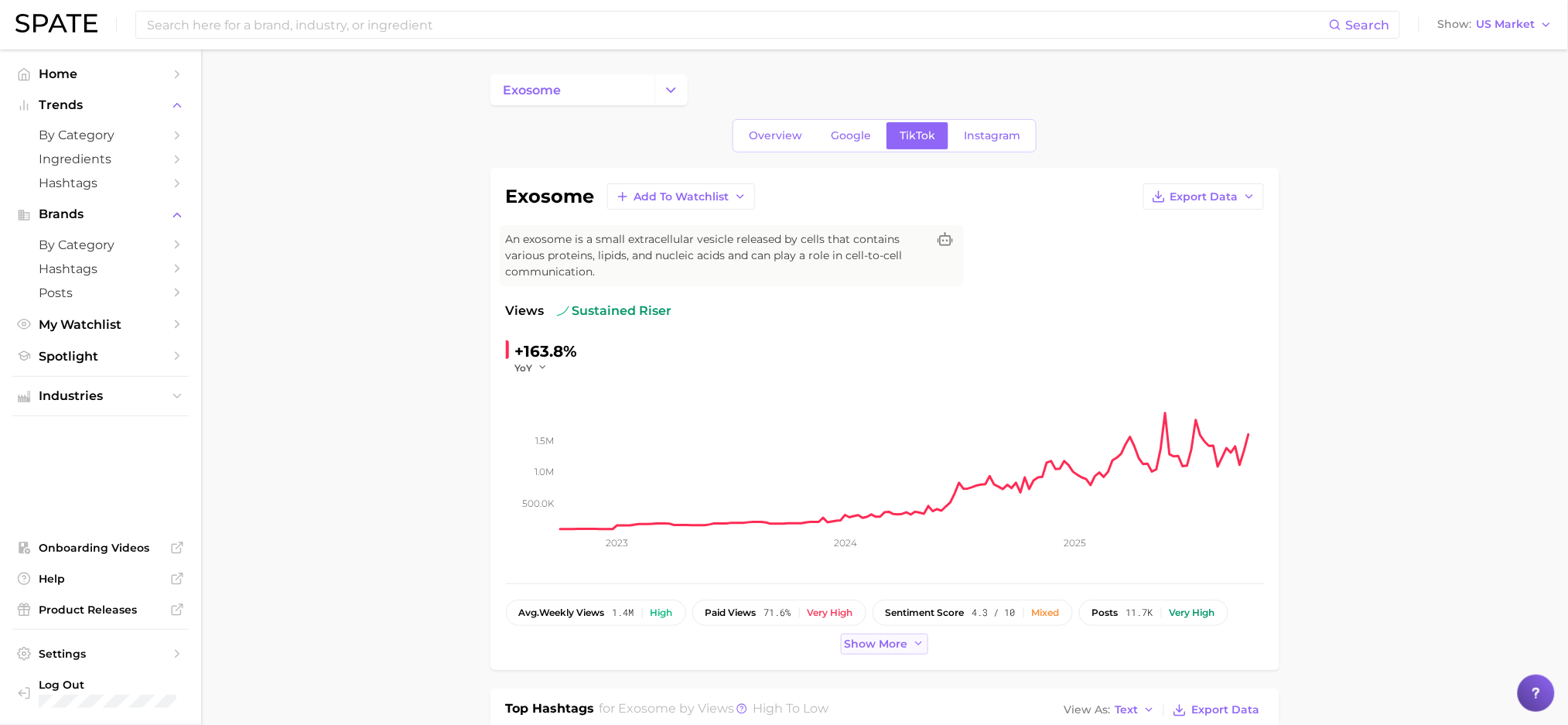
click at [853, 643] on span "Show more" at bounding box center [877, 643] width 64 height 13
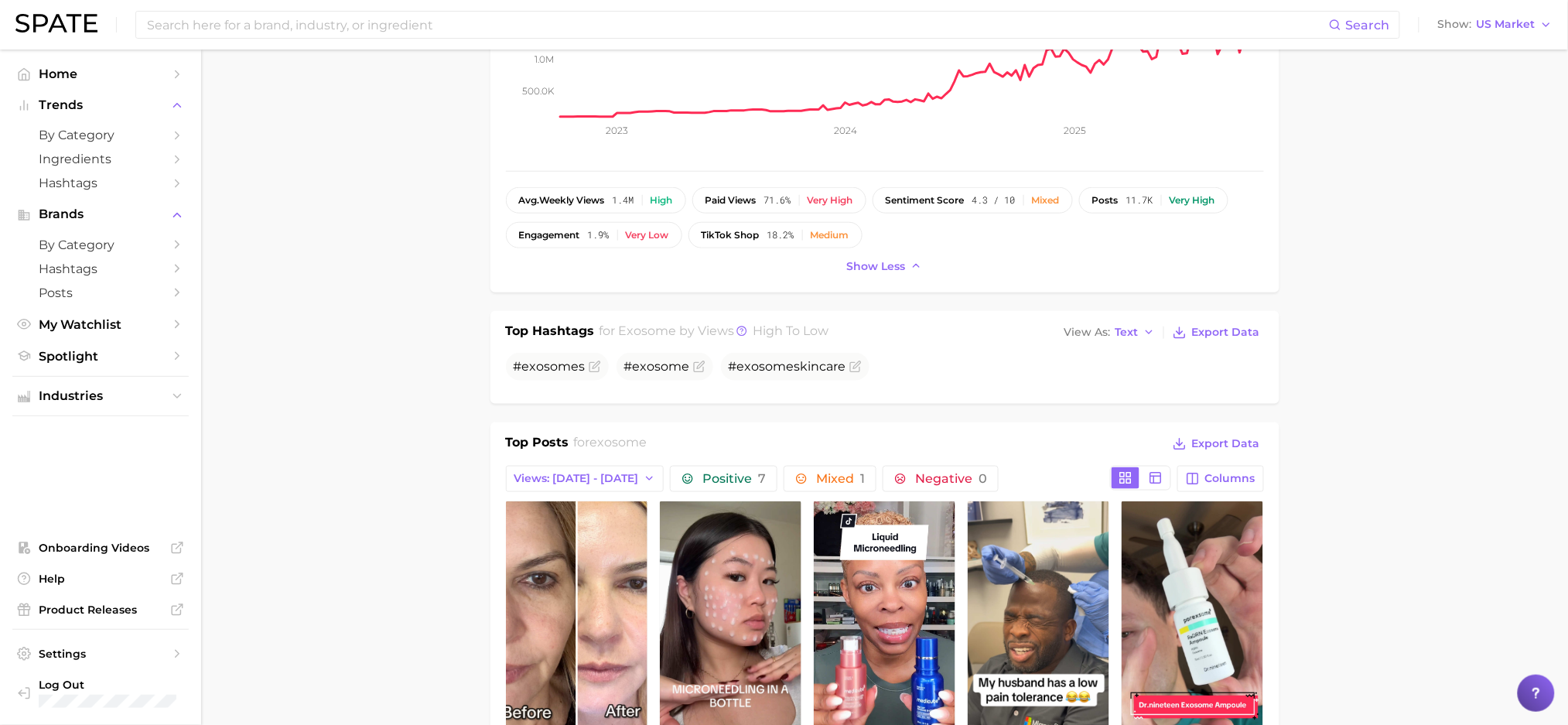
scroll to position [619, 0]
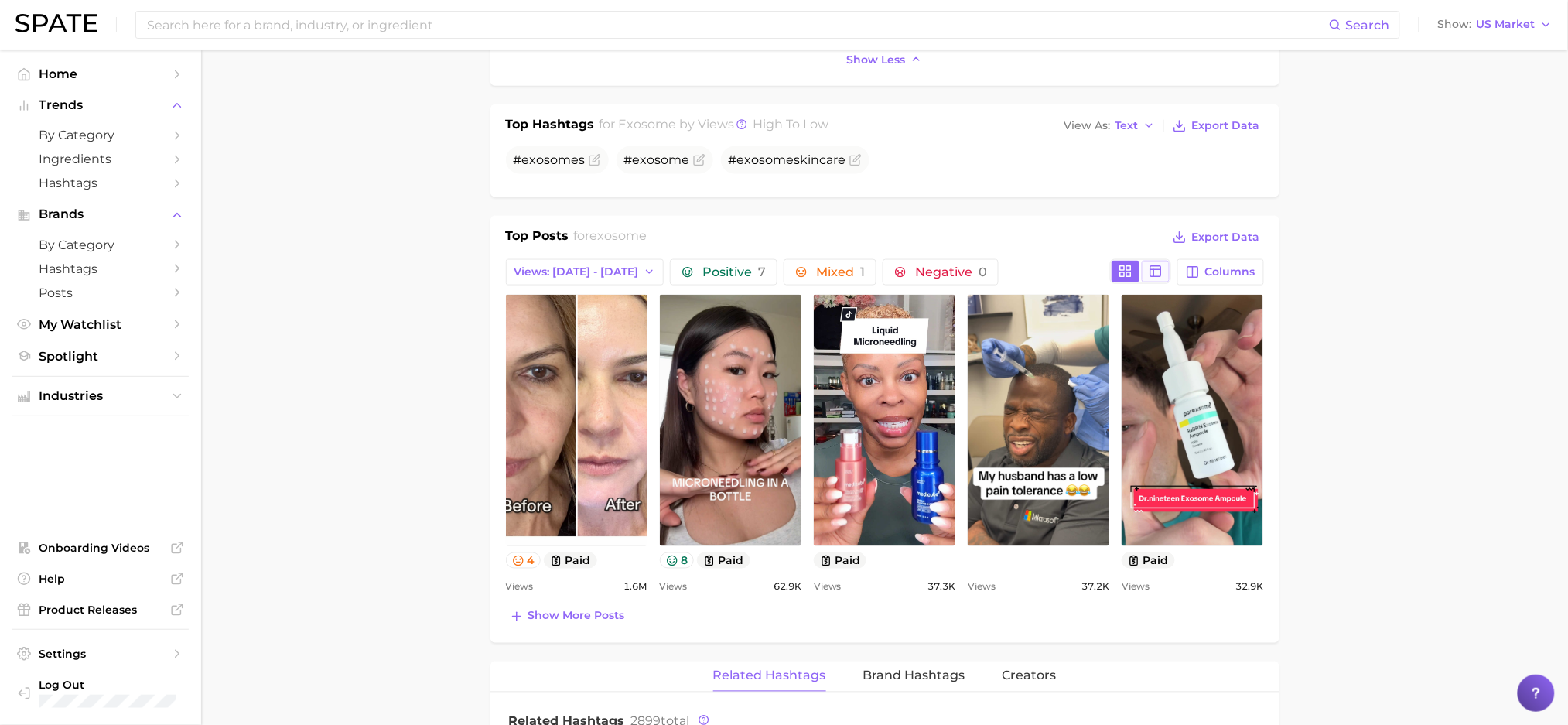
click at [1154, 267] on rect at bounding box center [1156, 271] width 11 height 11
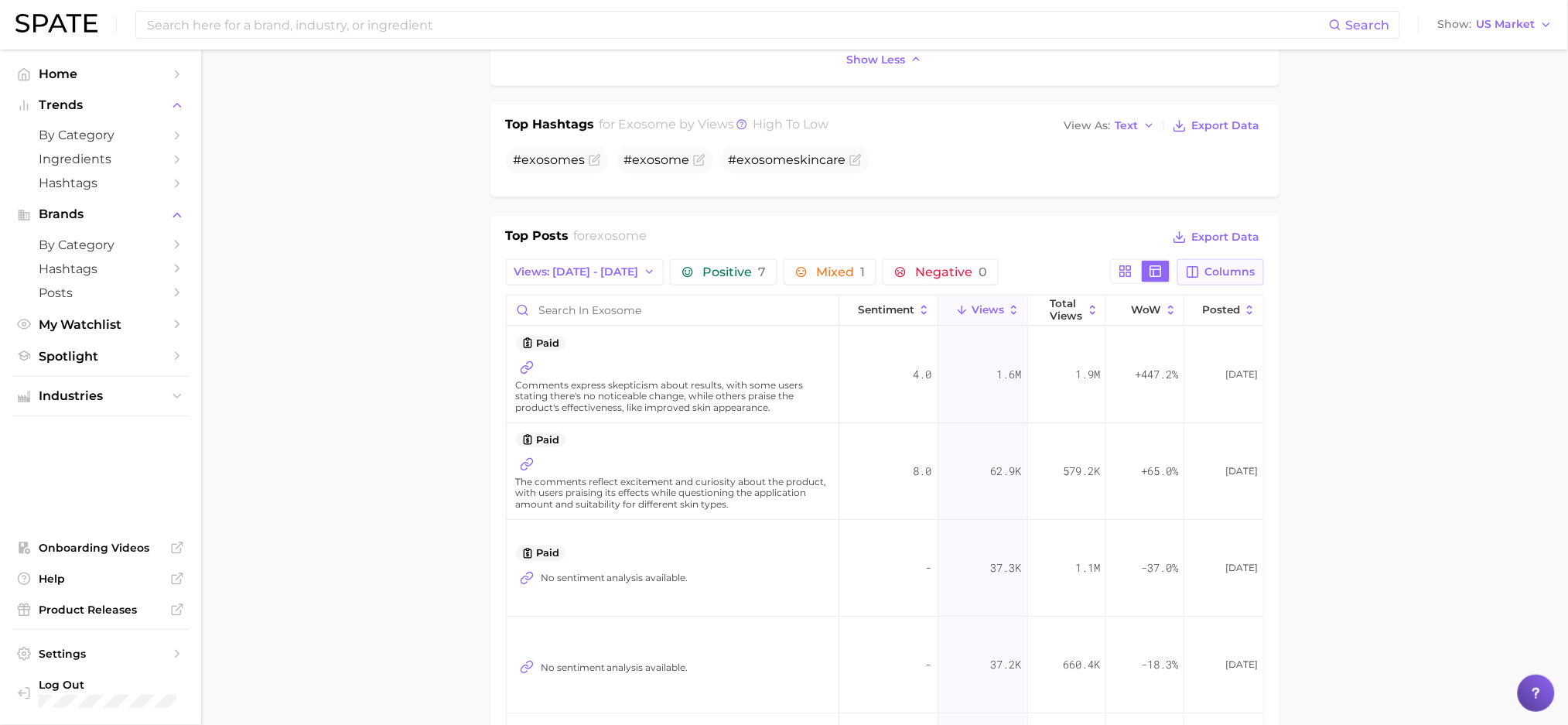
click at [1250, 272] on span "Columns" at bounding box center [1230, 272] width 50 height 13
click at [1125, 270] on rect at bounding box center [1123, 268] width 4 height 4
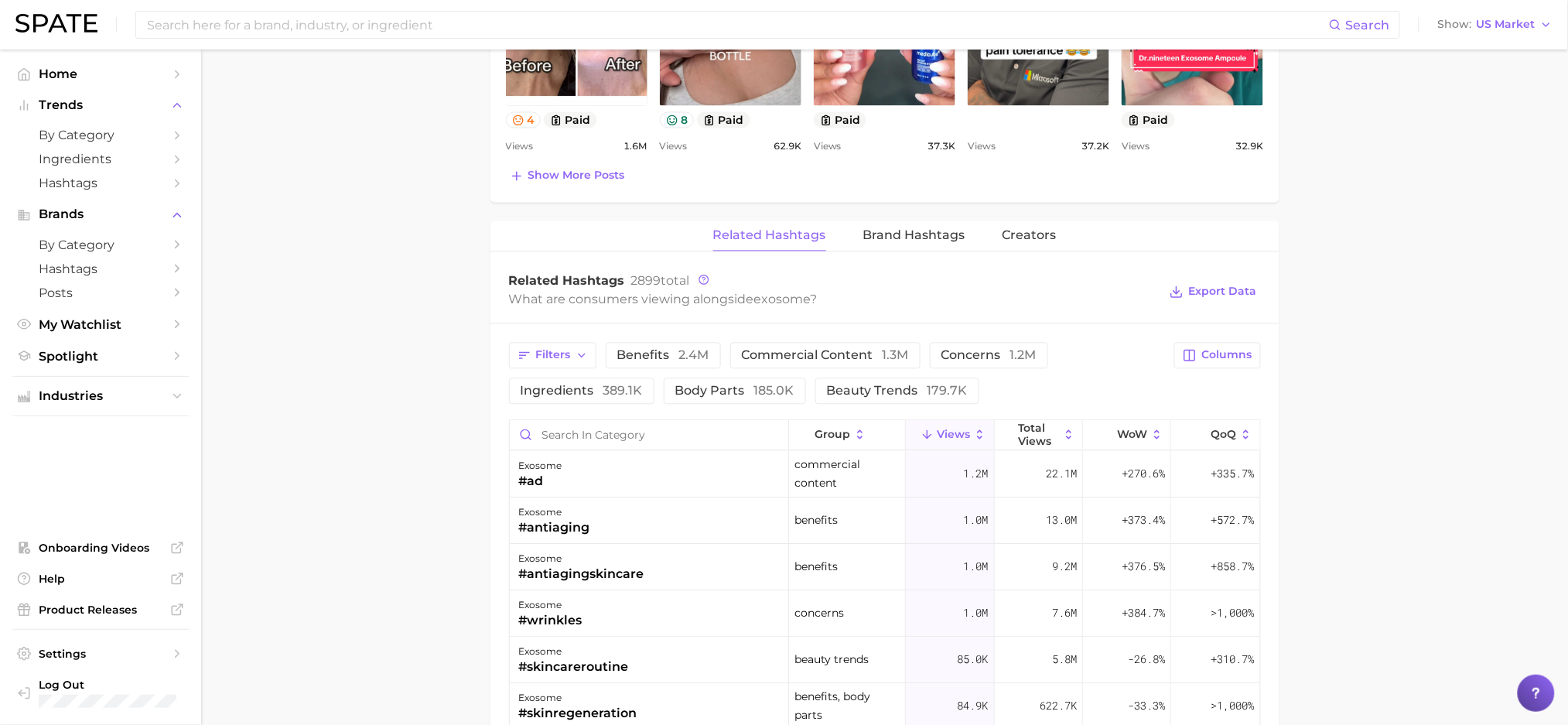
scroll to position [853, 0]
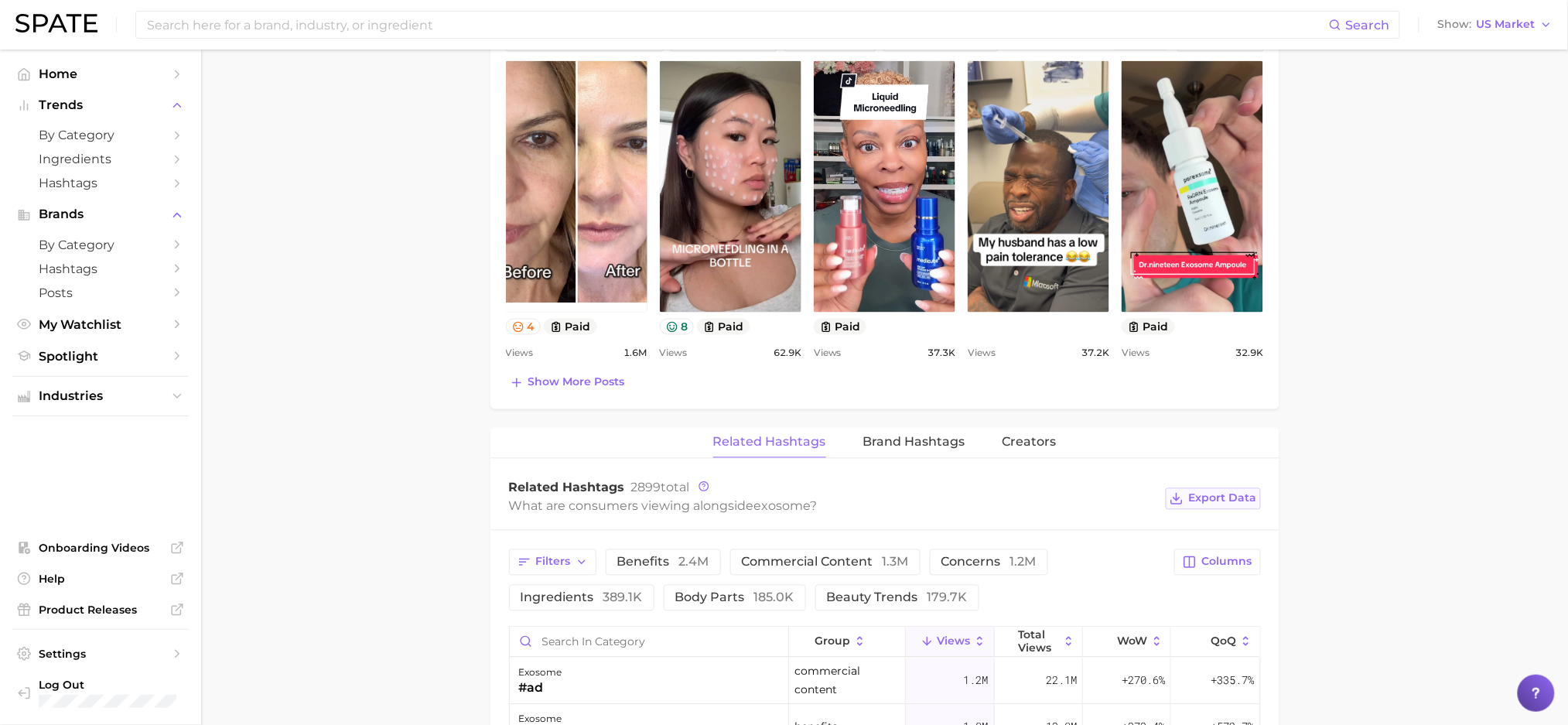
click at [1248, 488] on button "Export Data" at bounding box center [1212, 499] width 94 height 22
click at [401, 263] on main "exosome Overview Google TikTok Instagram exosome Add to Watchlist Export Data A…" at bounding box center [884, 322] width 1367 height 2250
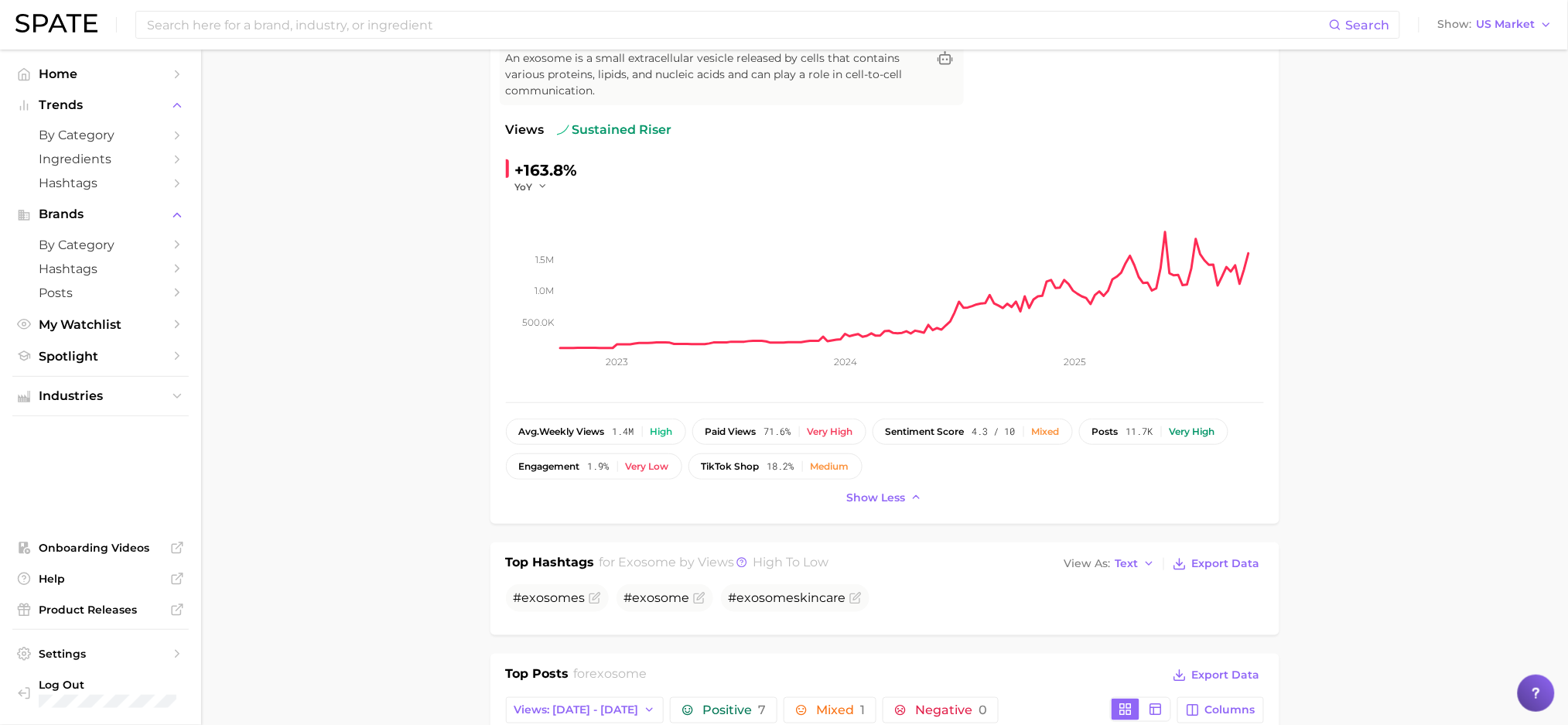
scroll to position [0, 0]
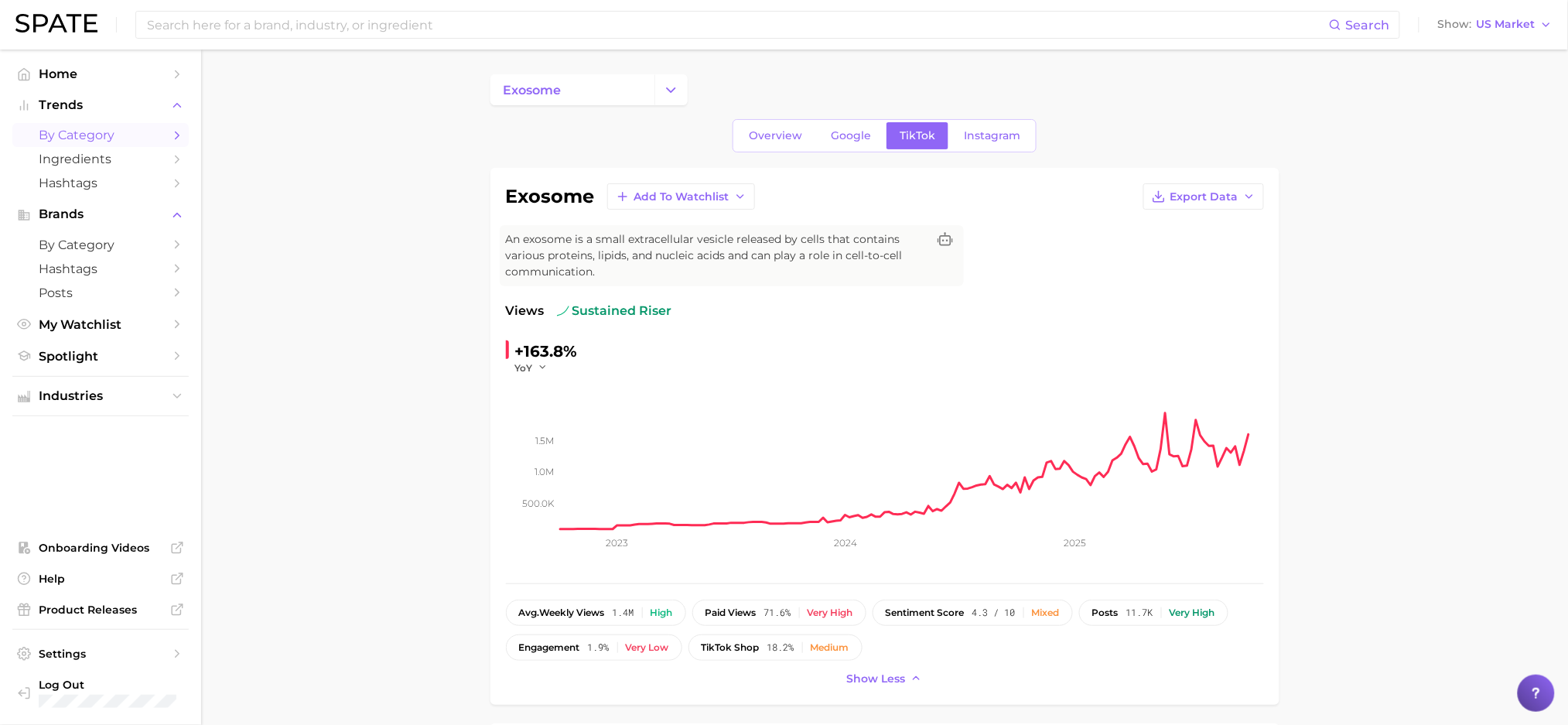
click at [137, 139] on span "by Category" at bounding box center [101, 135] width 124 height 15
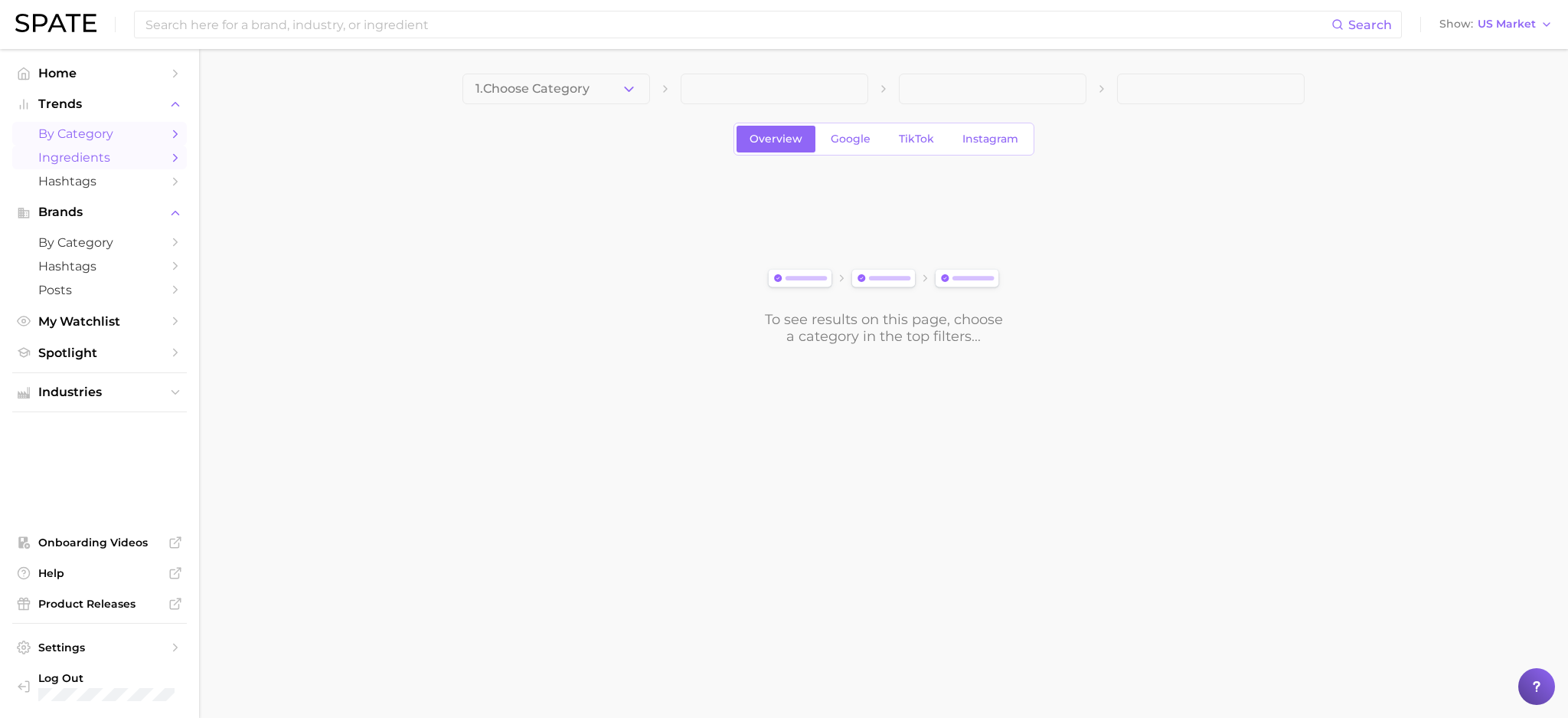
click at [88, 158] on span "Ingredients" at bounding box center [100, 157] width 123 height 15
click at [556, 80] on button "1. Choose Category" at bounding box center [557, 88] width 188 height 31
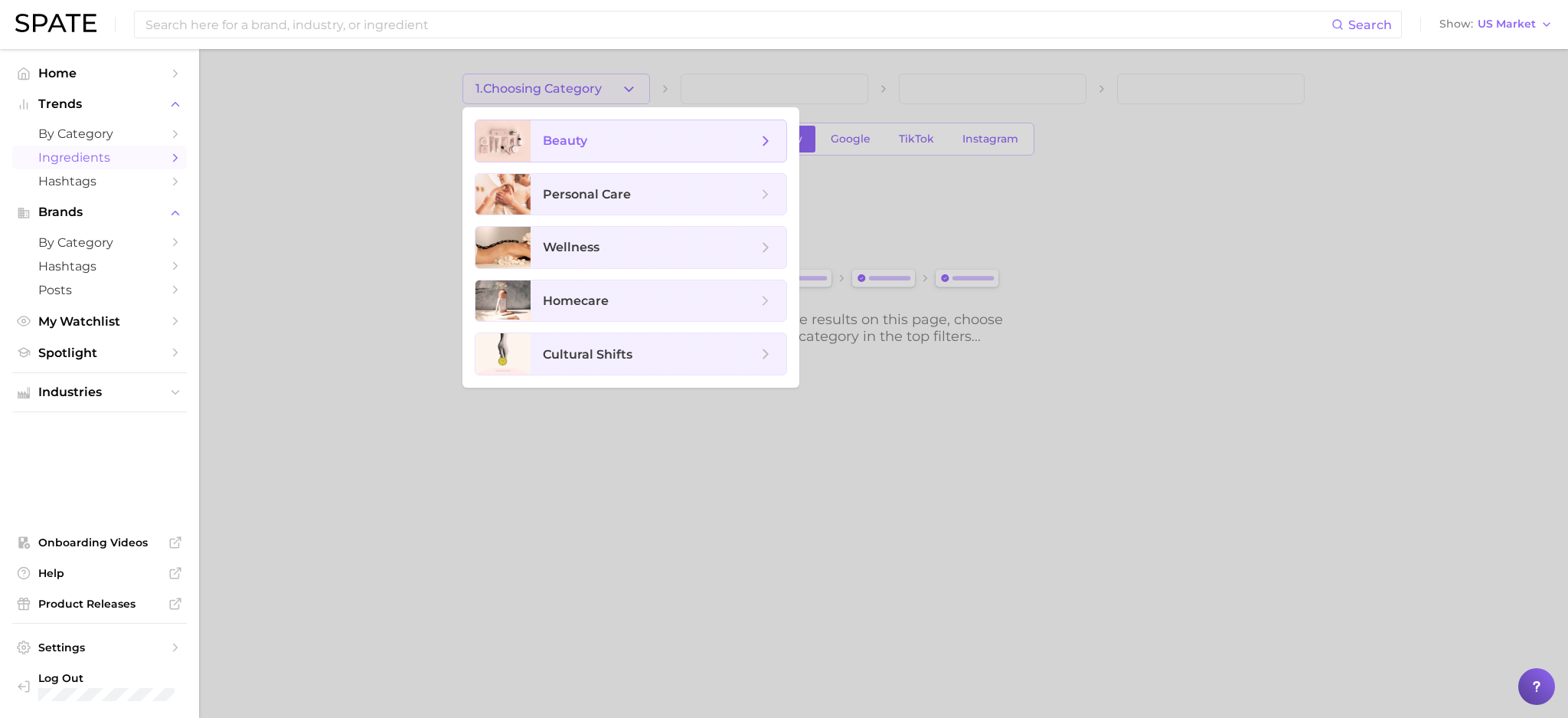
click at [578, 143] on span "beauty" at bounding box center [565, 140] width 44 height 15
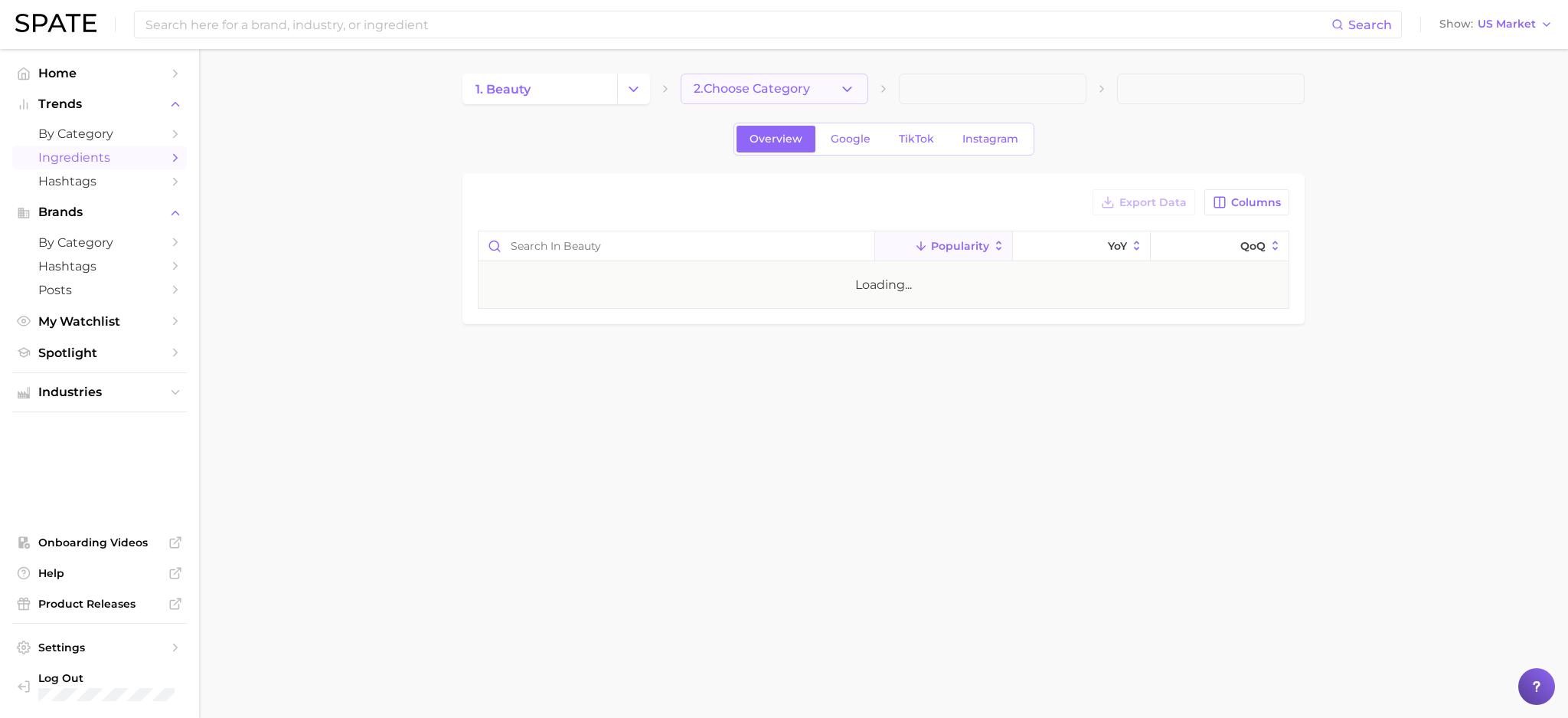
click at [782, 97] on button "2. Choose Category" at bounding box center [775, 88] width 188 height 31
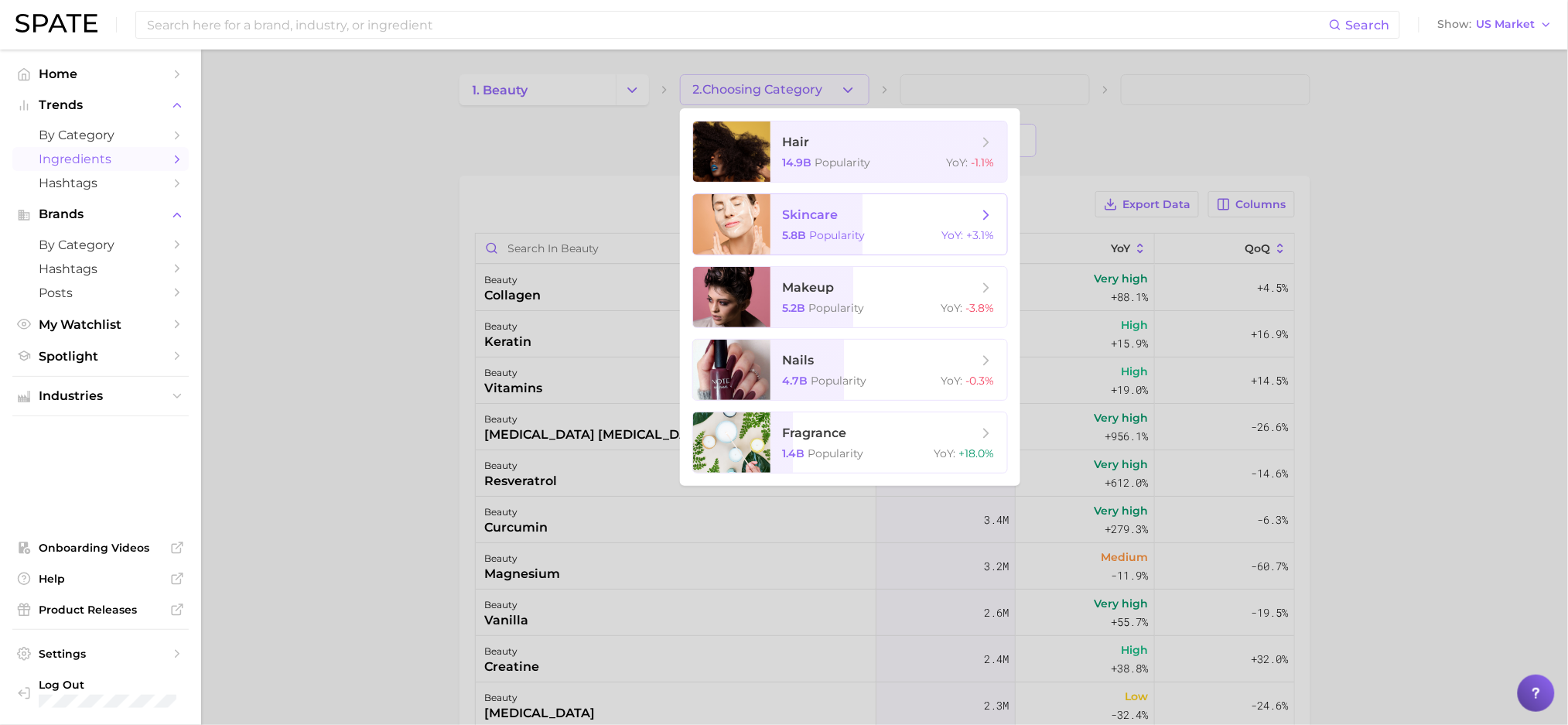
click at [822, 208] on span "skincare" at bounding box center [811, 215] width 56 height 15
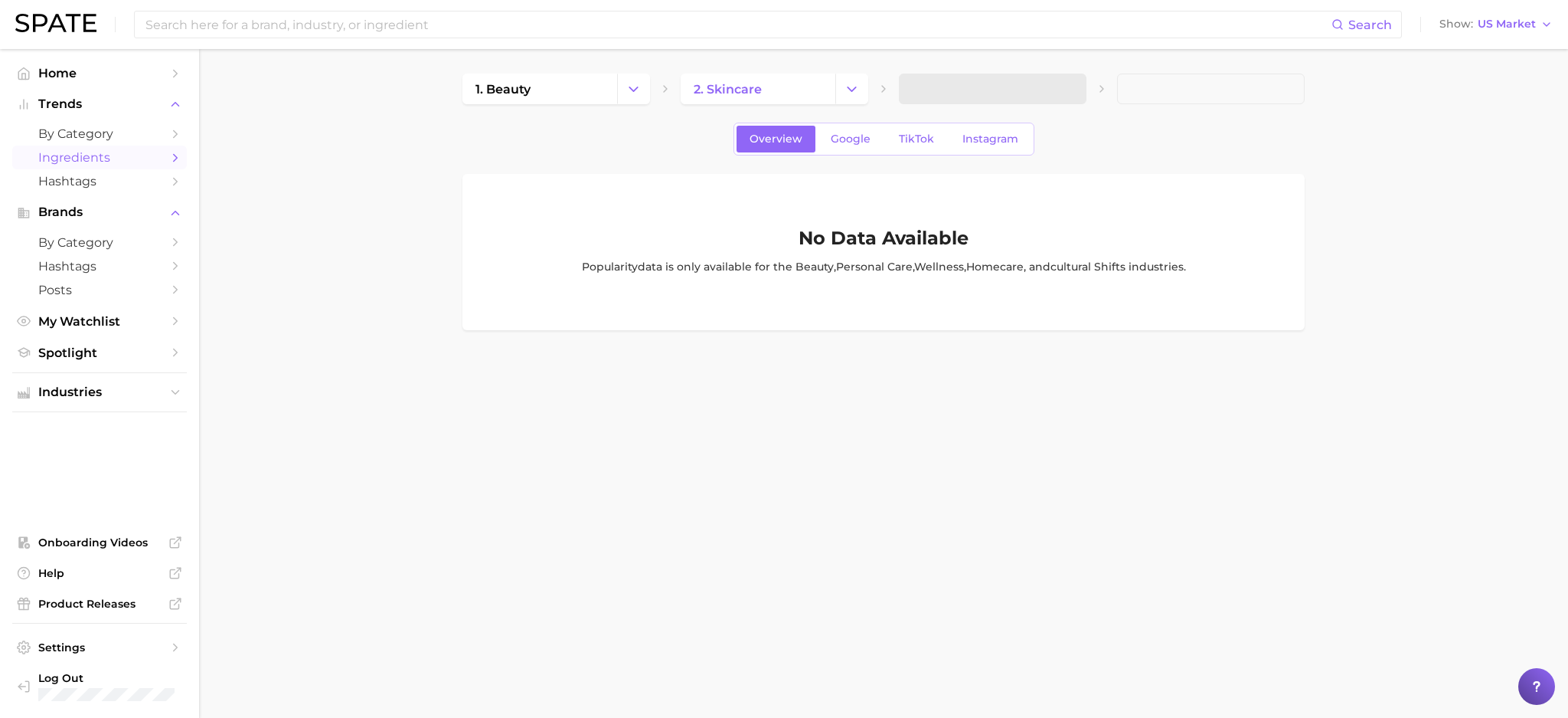
click at [927, 85] on span at bounding box center [993, 88] width 188 height 31
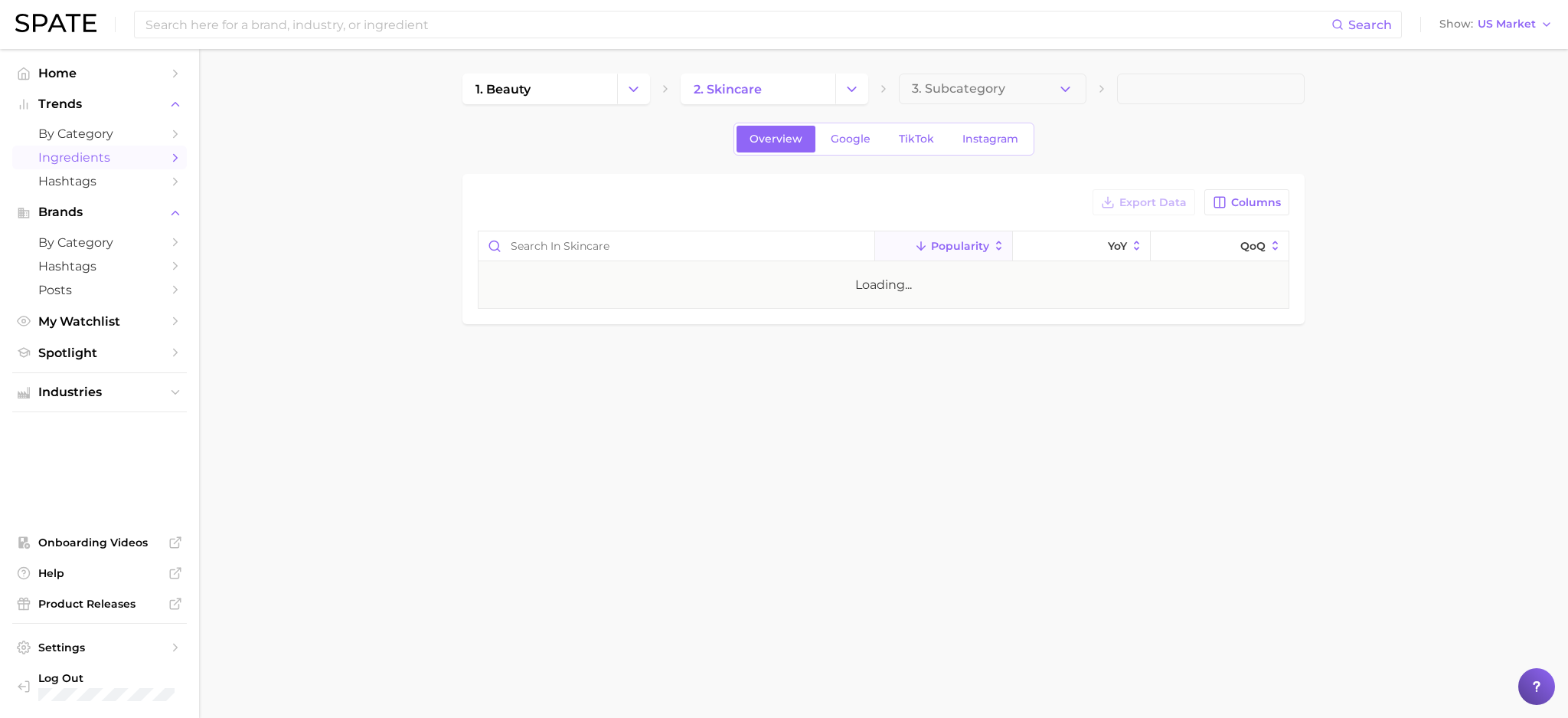
click at [927, 85] on span "3. Subcategory" at bounding box center [958, 89] width 93 height 14
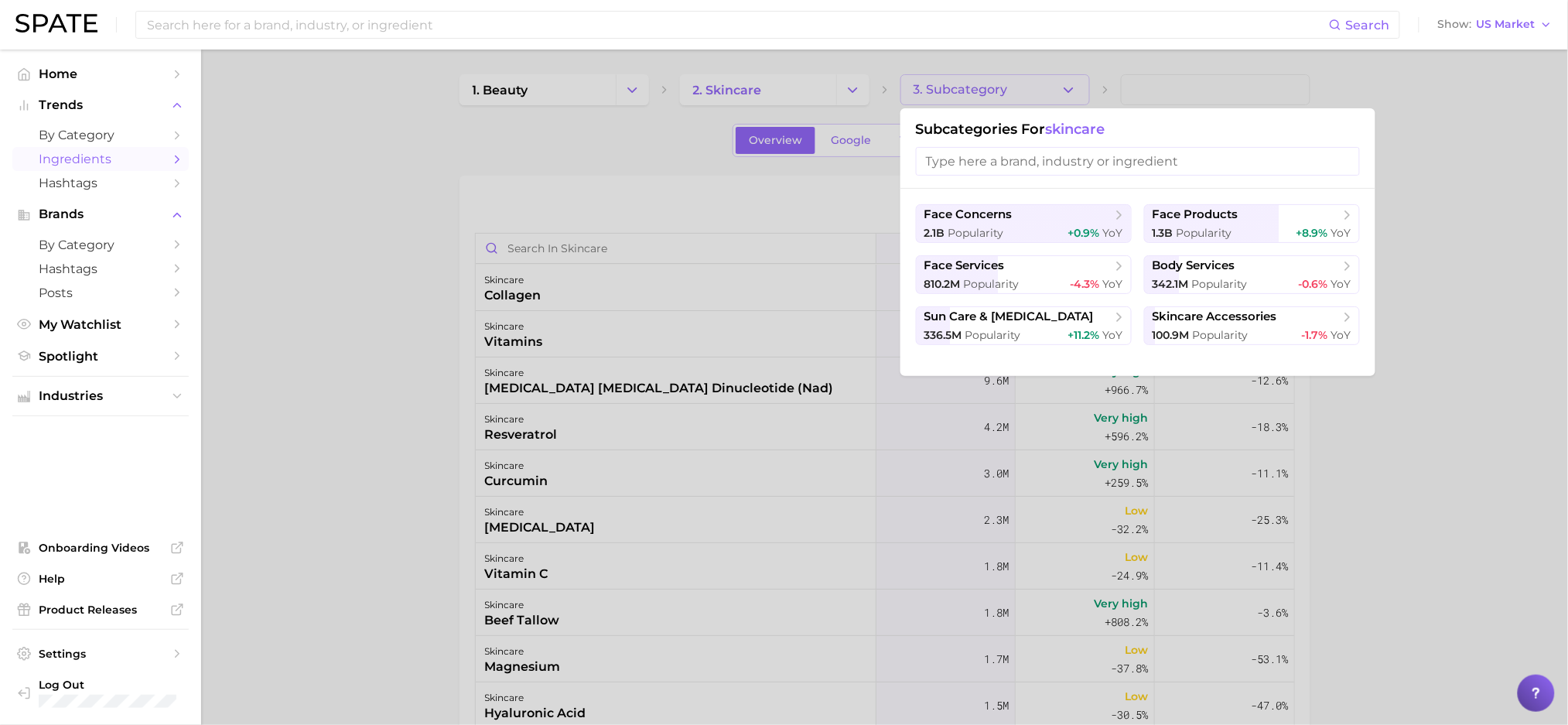
click at [275, 198] on div at bounding box center [784, 362] width 1568 height 725
